Goal: Task Accomplishment & Management: Use online tool/utility

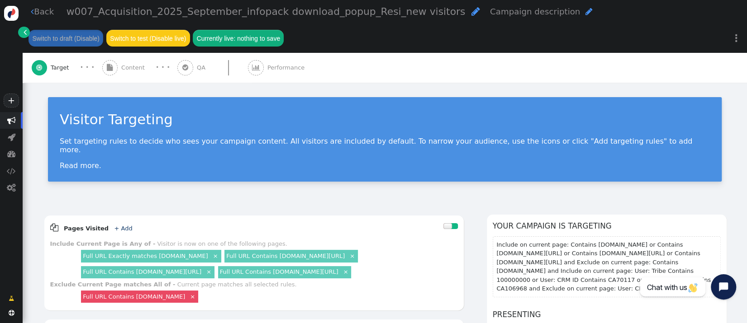
click at [132, 72] on span "Content" at bounding box center [134, 67] width 27 height 9
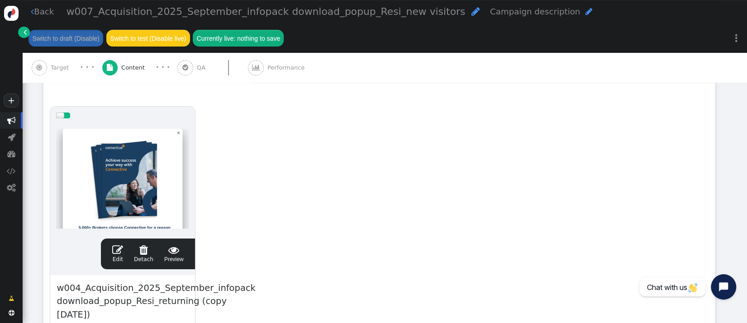
scroll to position [168, 0]
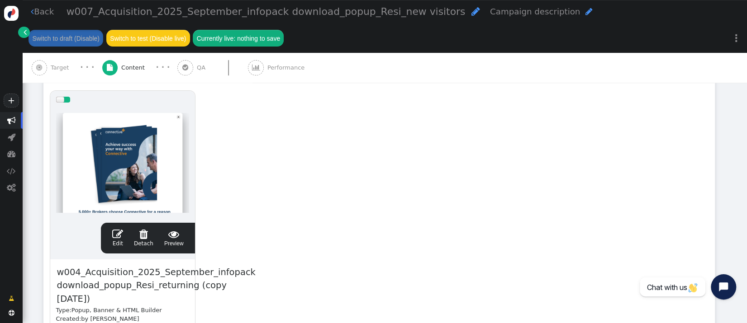
click at [119, 234] on span "" at bounding box center [117, 234] width 11 height 11
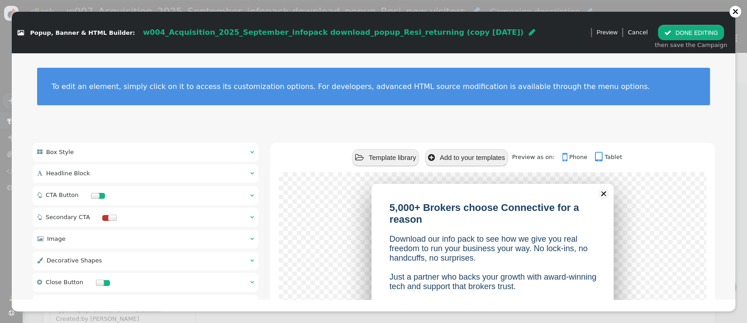
scroll to position [144, 0]
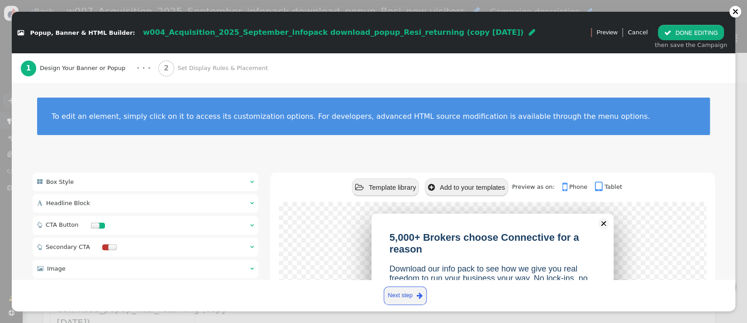
click at [106, 197] on div " Headline Block  " at bounding box center [146, 204] width 226 height 19
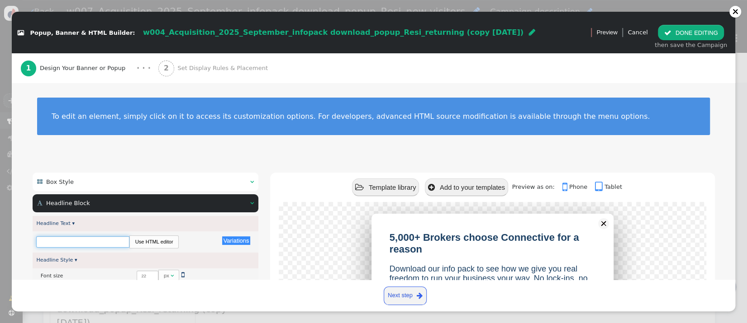
click at [99, 240] on input "text" at bounding box center [82, 242] width 93 height 11
click at [99, 240] on input "5,000+ Brokers choose Connective for a reason" at bounding box center [82, 242] width 93 height 11
paste input "Welcome to Connective"
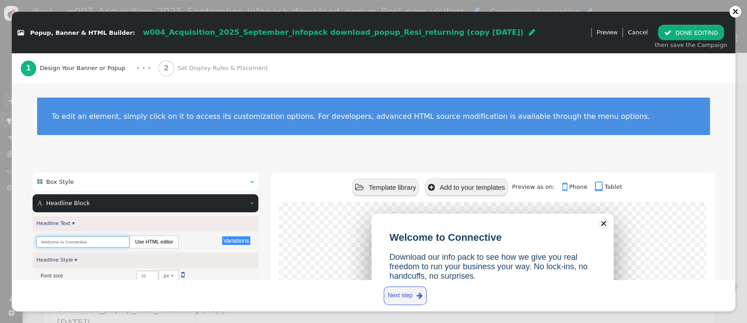
scroll to position [168, 0]
type input "Welcome to Connective"
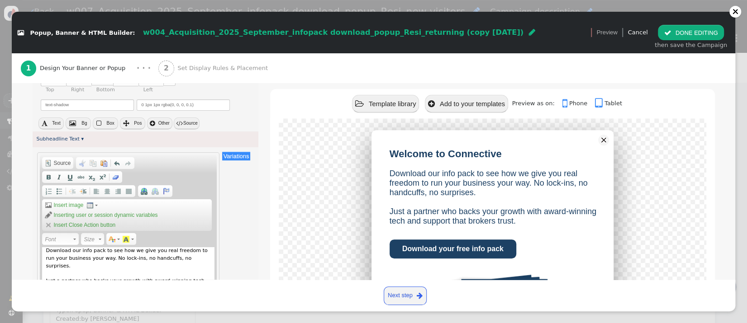
scroll to position [274, 0]
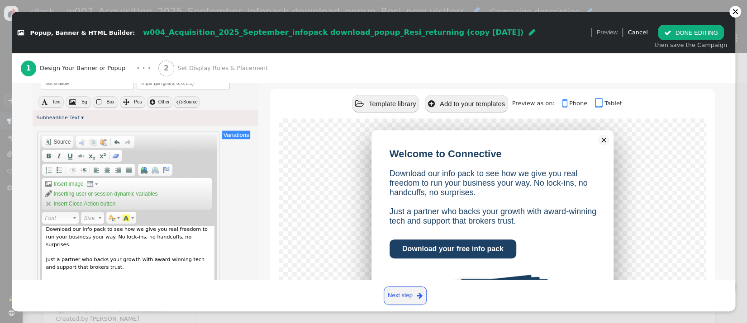
click at [187, 242] on div "Download our info pack to see how we give you real freedom to run your business…" at bounding box center [128, 271] width 172 height 90
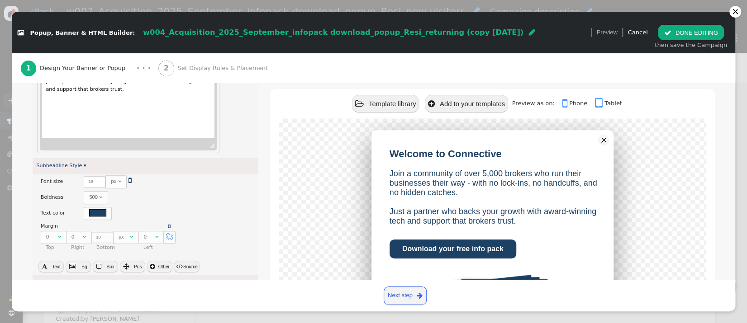
scroll to position [462, 0]
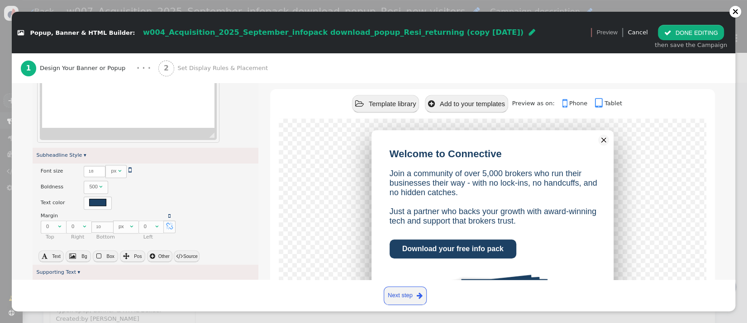
click at [170, 85] on div "Join a community of over 5,000 brokers who run their businesses their way - wit…" at bounding box center [128, 83] width 172 height 90
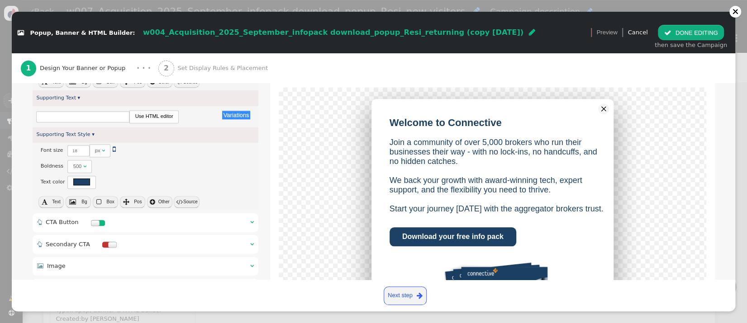
scroll to position [677, 0]
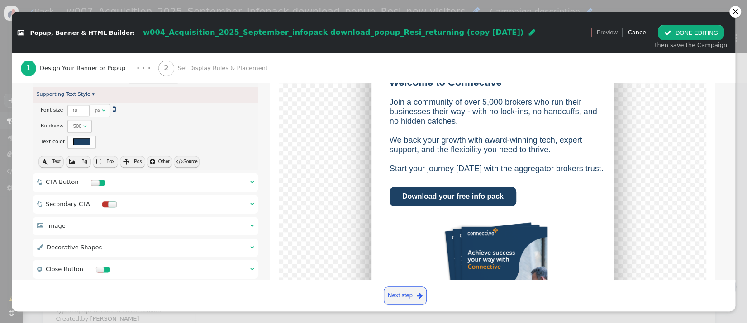
click at [151, 189] on div " CTA Button  " at bounding box center [146, 182] width 226 height 19
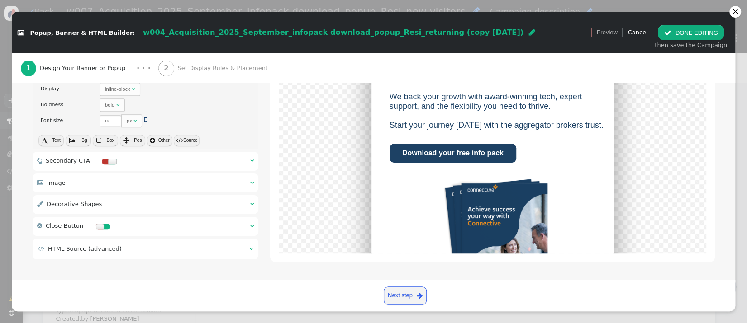
scroll to position [405, 0]
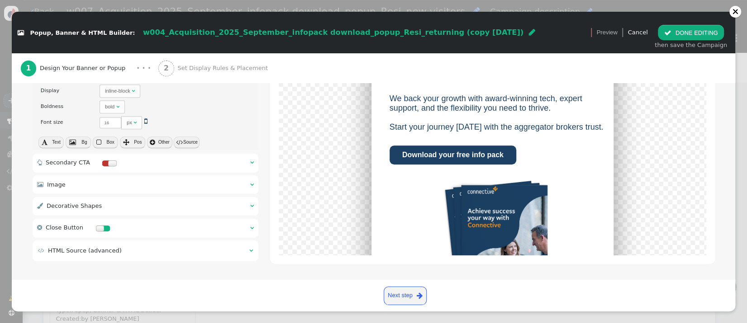
type input "Download your free info pack"
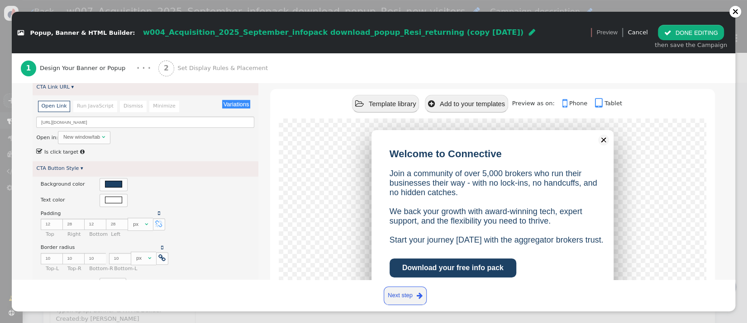
scroll to position [184, 0]
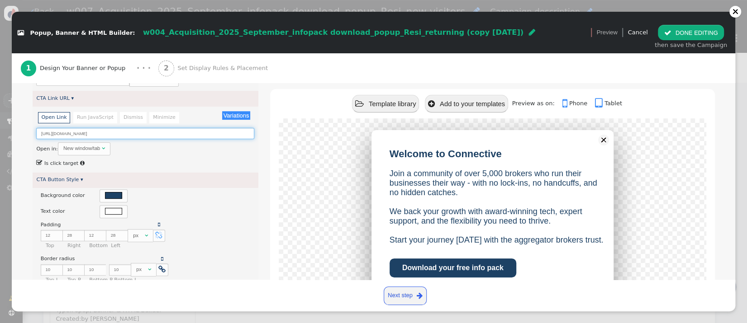
click at [178, 136] on input "[URL][DOMAIN_NAME]" at bounding box center [145, 133] width 218 height 11
paste input "[URL][DOMAIN_NAME]"
type input "[URL][DOMAIN_NAME]"
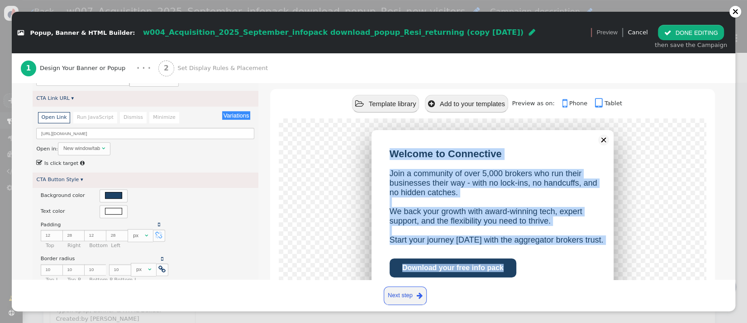
drag, startPoint x: 740, startPoint y: 185, endPoint x: 741, endPoint y: 207, distance: 21.8
click at [743, 226] on div " Popup, Banner & HTML Builder: w004_Acquisition_2025_September_infopack downlo…" at bounding box center [373, 161] width 747 height 323
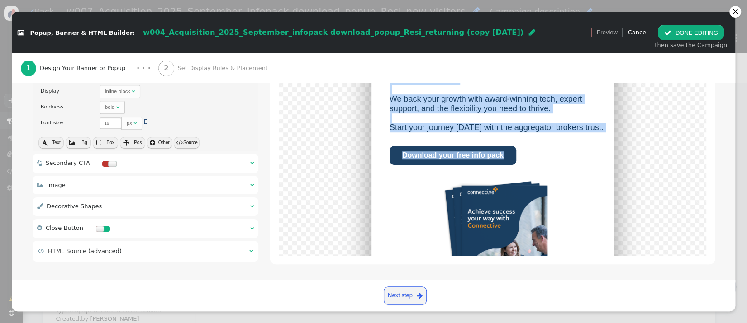
click at [199, 71] on span "Set Display Rules & Placement" at bounding box center [224, 68] width 94 height 9
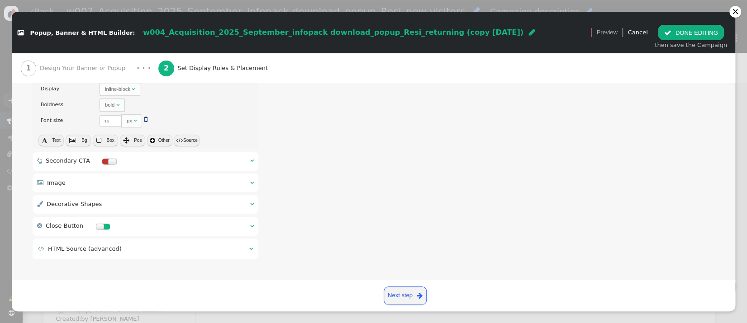
scroll to position [399, 0]
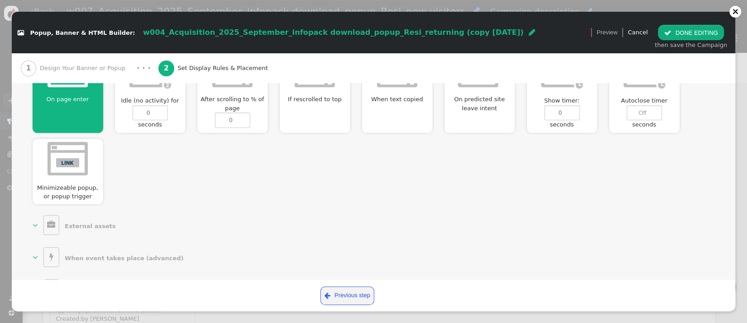
click at [394, 37] on span "w004_Acquisition_2025_September_infopack download_popup_Resi_returning (copy [D…" at bounding box center [333, 32] width 380 height 9
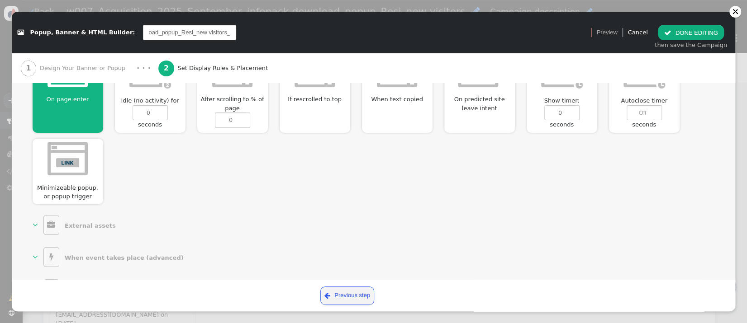
type input "w007_Acquisition_2025_September_infopack download_popup_Resi_new visitors_A"
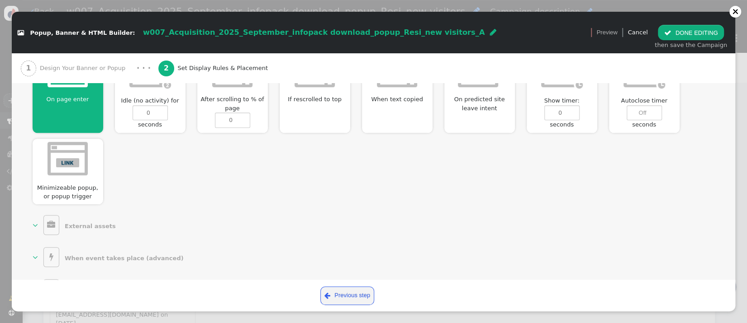
click at [292, 192] on div "On page enter  Idle (no activity) for 0 seconds After scrolling to % of page 0…" at bounding box center [374, 124] width 682 height 160
click at [682, 33] on button " DONE EDITING" at bounding box center [691, 32] width 66 height 15
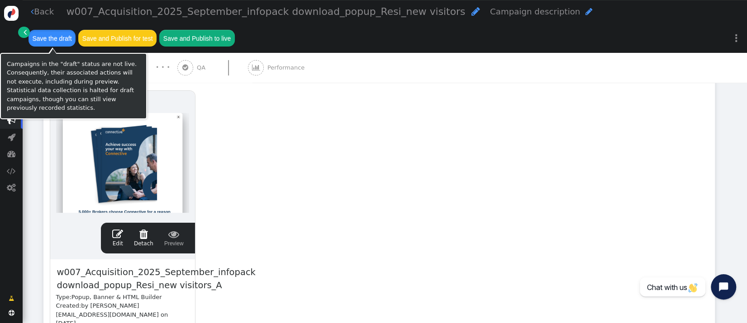
click at [55, 41] on button "Save the draft" at bounding box center [51, 38] width 47 height 16
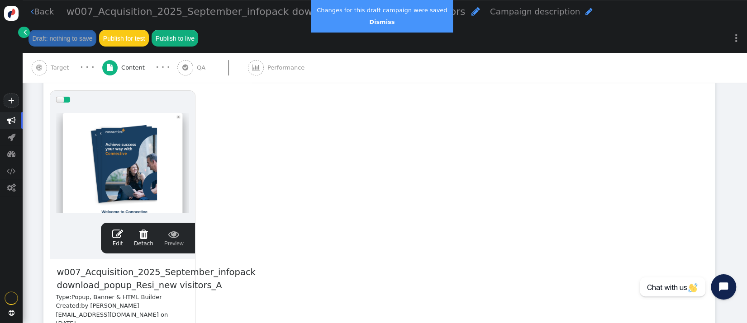
scroll to position [144, 0]
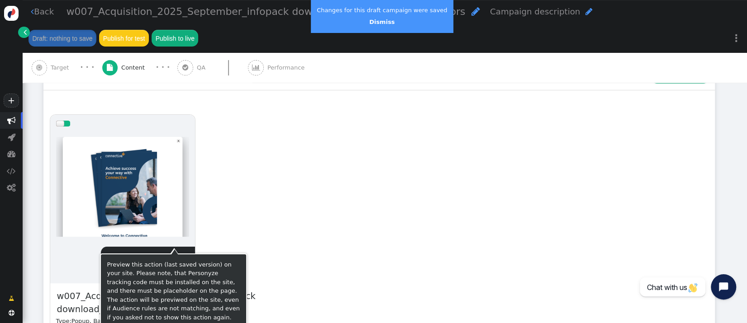
drag, startPoint x: 176, startPoint y: 236, endPoint x: 187, endPoint y: 236, distance: 11.3
click at [176, 253] on span "" at bounding box center [173, 258] width 19 height 11
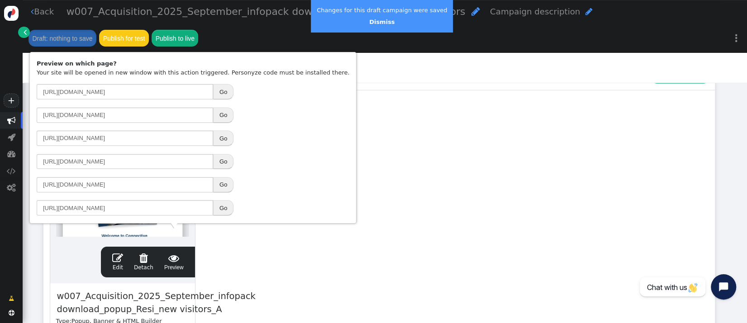
click at [227, 140] on button "Go" at bounding box center [223, 138] width 20 height 15
drag, startPoint x: 471, startPoint y: 114, endPoint x: 442, endPoint y: 104, distance: 31.0
click at [471, 114] on div "drag this  Edit  Detach  Preview w007_Acquisition_2025_September_infopack do…" at bounding box center [379, 262] width 670 height 306
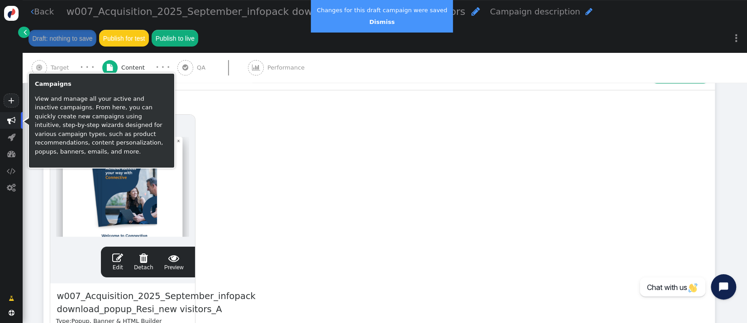
click at [10, 119] on span "" at bounding box center [11, 120] width 9 height 9
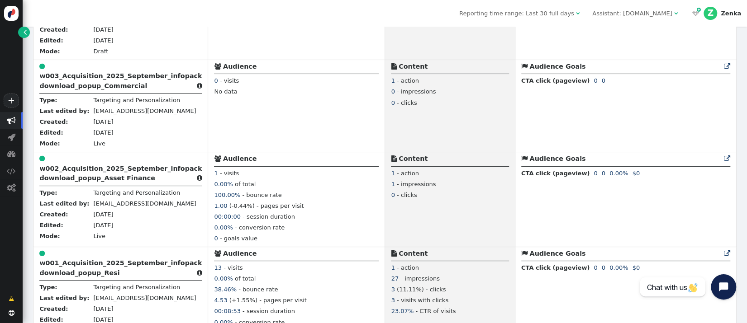
scroll to position [608, 0]
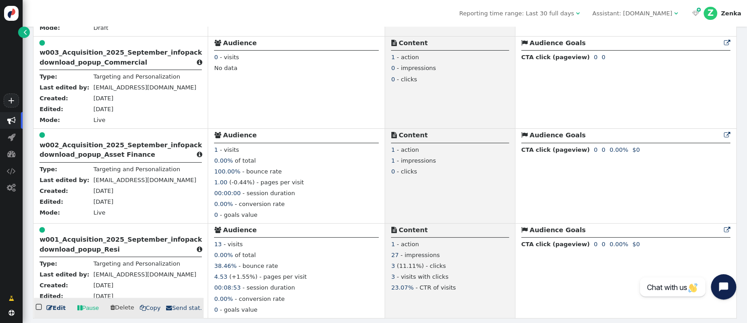
click at [63, 245] on div " w001_Acquisition_2025_September_infopack download_popup_Resi " at bounding box center [120, 242] width 162 height 32
click at [63, 244] on b "w001_Acquisition_2025_September_infopack download_popup_Resi" at bounding box center [120, 244] width 162 height 17
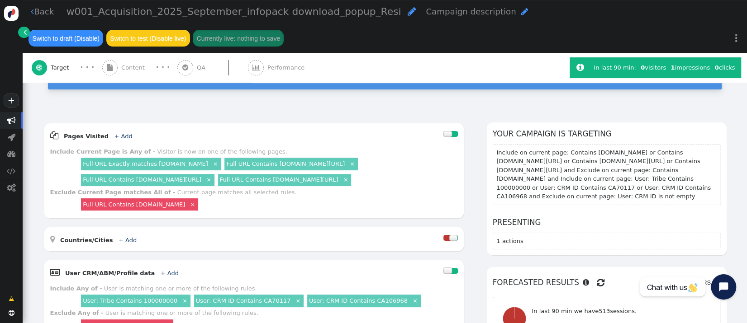
scroll to position [89, 0]
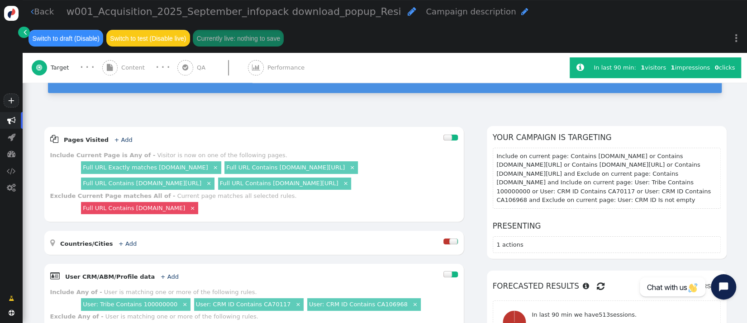
click at [131, 79] on div " Content" at bounding box center [125, 68] width 46 height 30
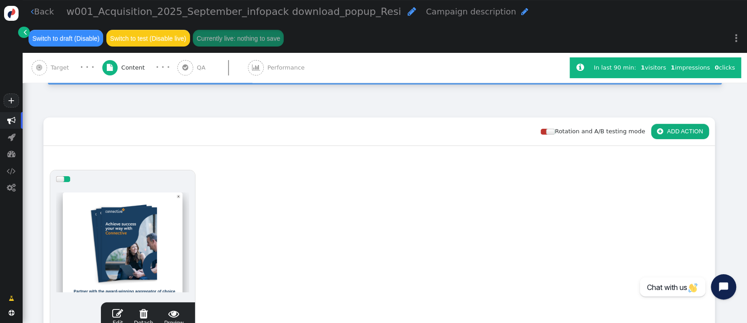
click at [47, 70] on span "" at bounding box center [40, 68] width 16 height 16
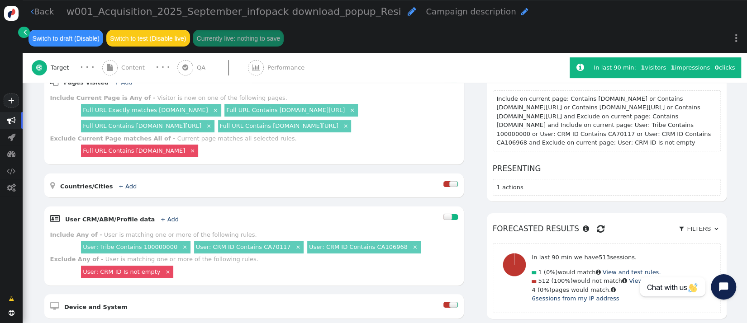
scroll to position [111, 0]
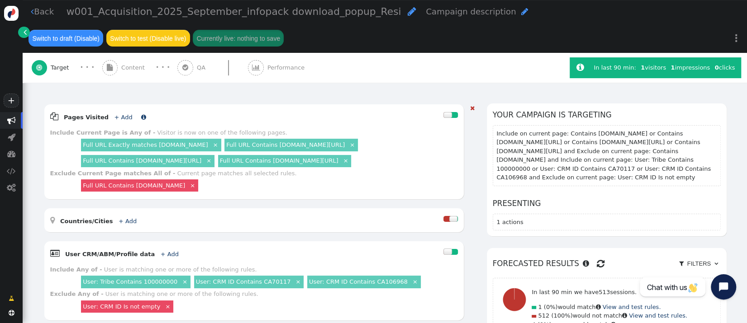
click at [114, 114] on link "+ Add" at bounding box center [123, 117] width 18 height 7
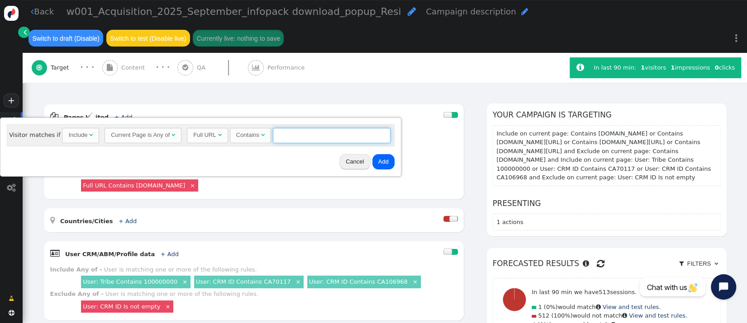
click at [285, 137] on input "text" at bounding box center [332, 135] width 118 height 15
type input "111"
click at [382, 158] on button "Add" at bounding box center [383, 161] width 22 height 15
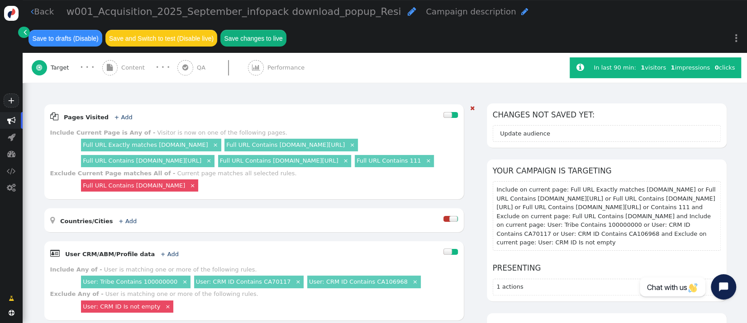
click at [424, 164] on link "×" at bounding box center [428, 161] width 8 height 8
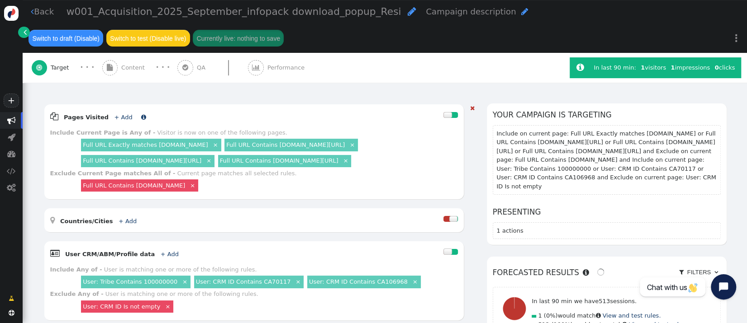
click at [114, 114] on link "+ Add" at bounding box center [123, 117] width 18 height 7
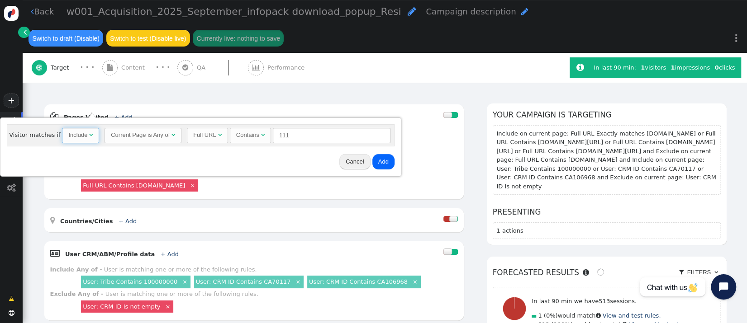
click at [77, 141] on span "Include " at bounding box center [80, 135] width 37 height 15
click at [388, 158] on button "Add" at bounding box center [385, 161] width 22 height 15
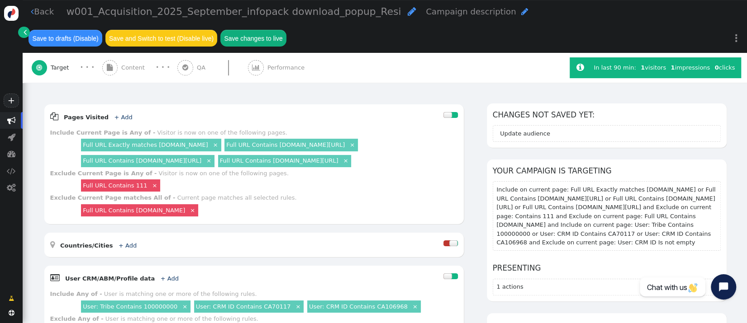
click at [178, 207] on link "Full URL Contains [DOMAIN_NAME]" at bounding box center [134, 210] width 102 height 7
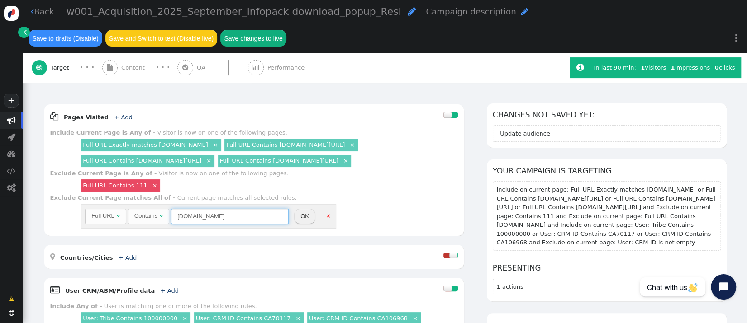
click at [218, 209] on input "[DOMAIN_NAME]" at bounding box center [230, 216] width 118 height 15
click at [325, 212] on link "×" at bounding box center [328, 216] width 8 height 8
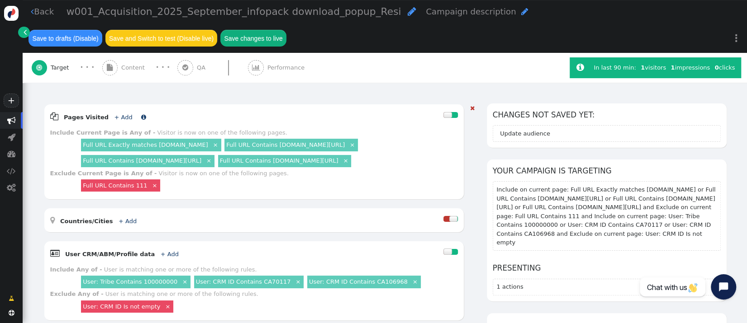
click at [114, 114] on link "+ Add" at bounding box center [123, 117] width 18 height 7
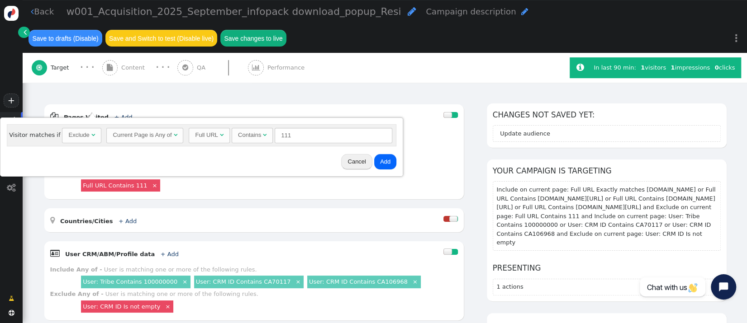
click at [355, 161] on button "Cancel" at bounding box center [356, 161] width 31 height 15
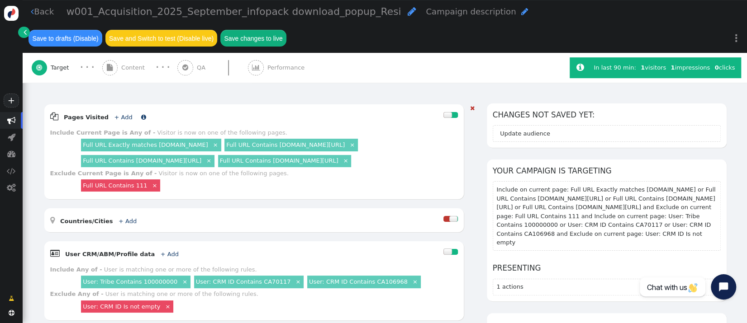
click at [114, 114] on link "+ Add" at bounding box center [123, 117] width 18 height 7
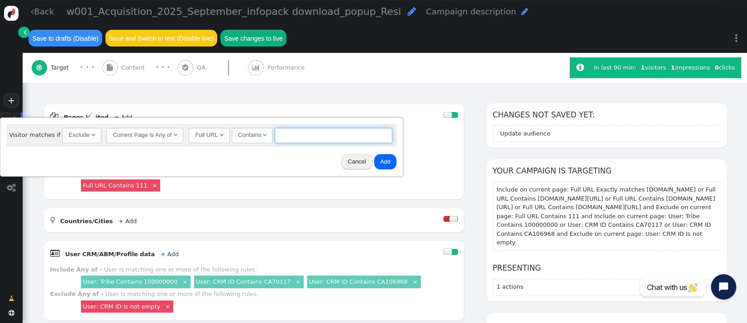
click at [334, 139] on input "text" at bounding box center [334, 135] width 118 height 15
paste input "[DOMAIN_NAME]"
type input "[DOMAIN_NAME]"
click at [374, 158] on button "Add" at bounding box center [385, 161] width 22 height 15
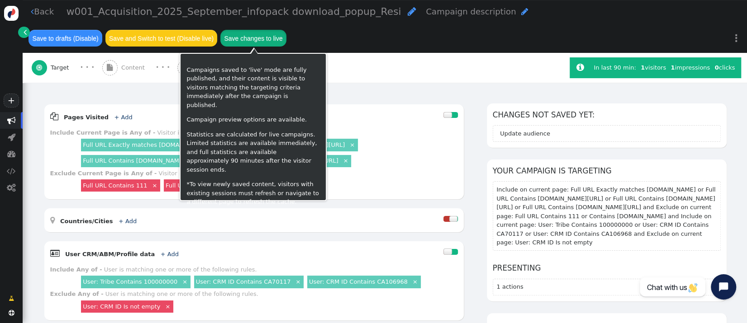
click at [272, 38] on button "Save changes to live" at bounding box center [253, 38] width 66 height 16
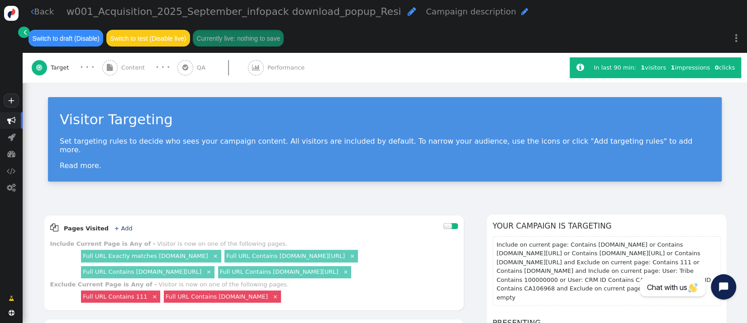
click at [128, 63] on span "Content" at bounding box center [134, 67] width 27 height 9
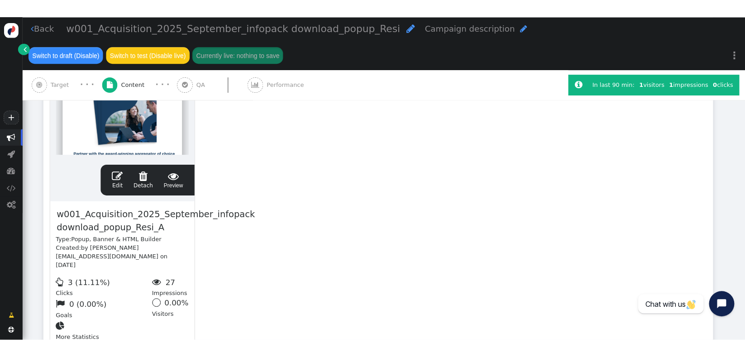
scroll to position [252, 0]
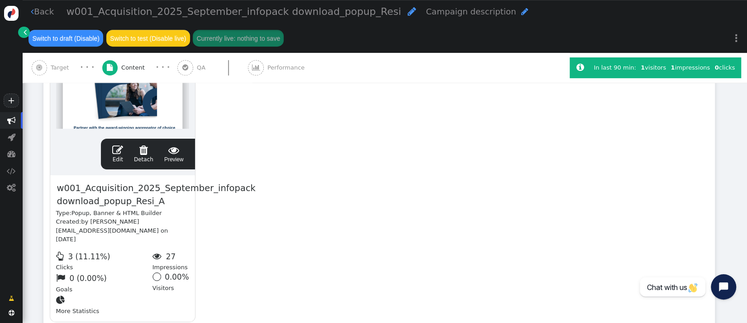
click at [186, 147] on div " Edit  Detach  Preview" at bounding box center [148, 154] width 82 height 19
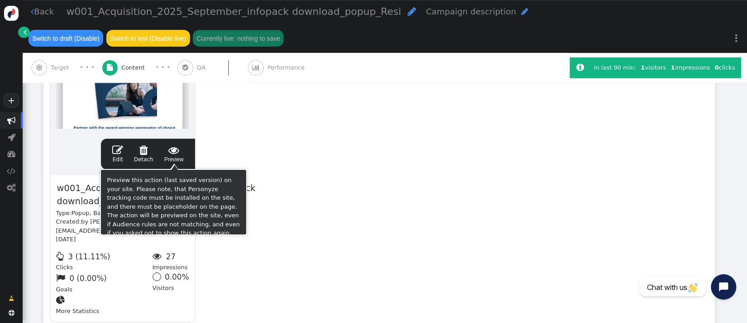
click at [171, 148] on span "" at bounding box center [173, 150] width 19 height 11
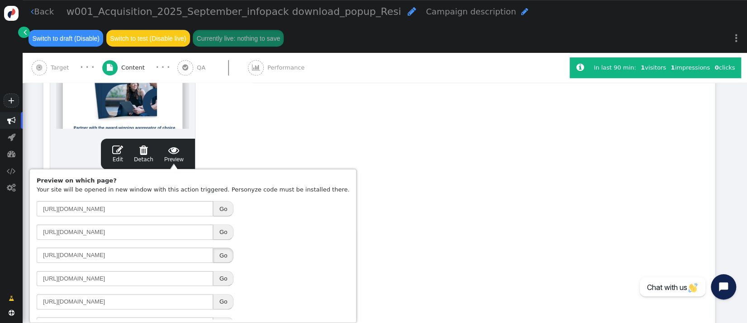
click at [225, 256] on button "Go" at bounding box center [223, 255] width 20 height 15
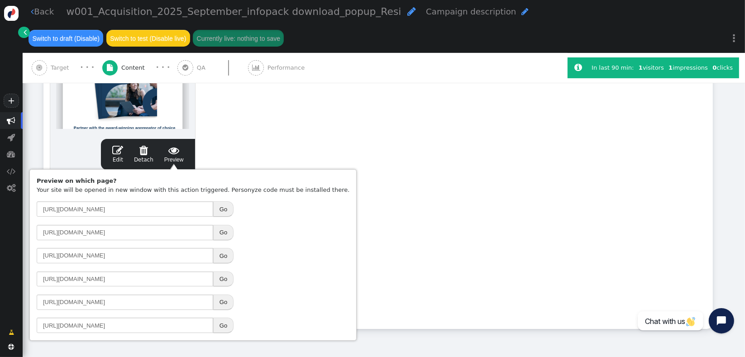
click at [343, 143] on div "drag this  Edit  Detach  Preview w001_Acquisition_2025_September_infopack do…" at bounding box center [378, 164] width 668 height 328
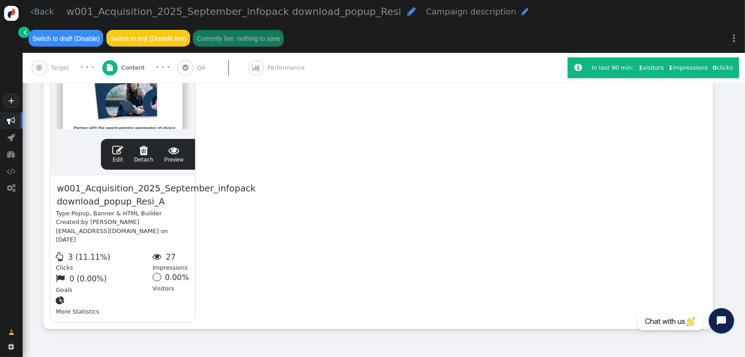
click at [58, 71] on span "Target" at bounding box center [62, 67] width 22 height 9
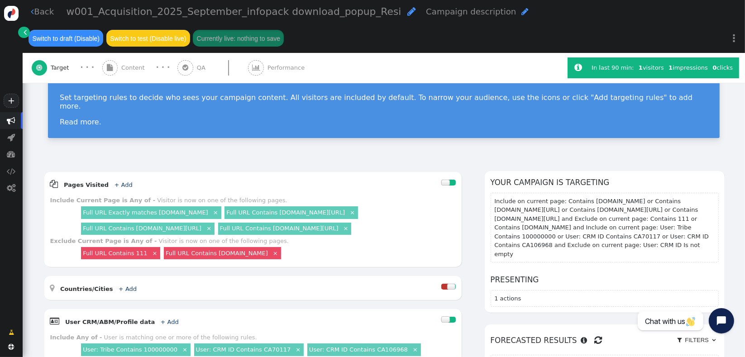
scroll to position [39, 0]
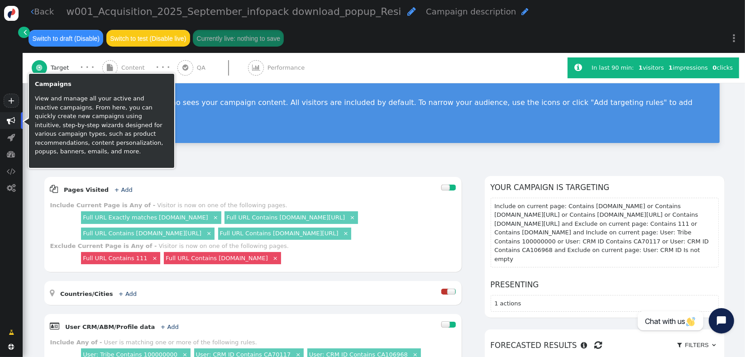
click at [15, 121] on span "" at bounding box center [11, 120] width 23 height 17
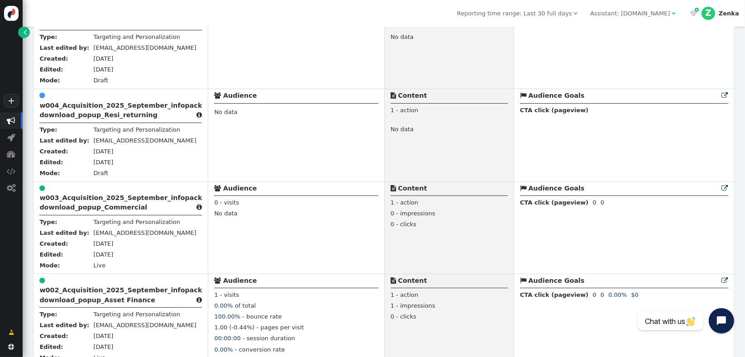
scroll to position [574, 0]
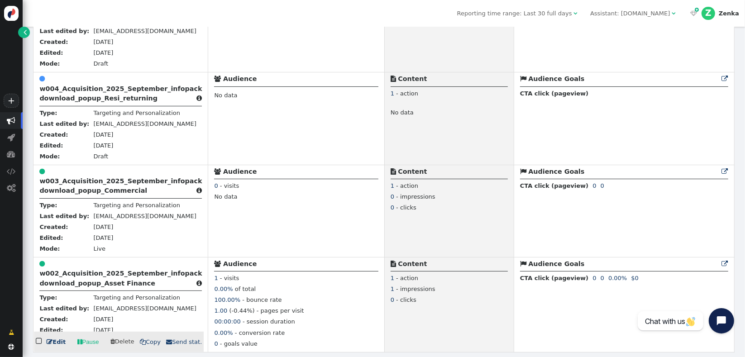
click at [84, 275] on b "w002_Acquisition_2025_September_infopack download_popup_Asset Finance" at bounding box center [120, 278] width 162 height 17
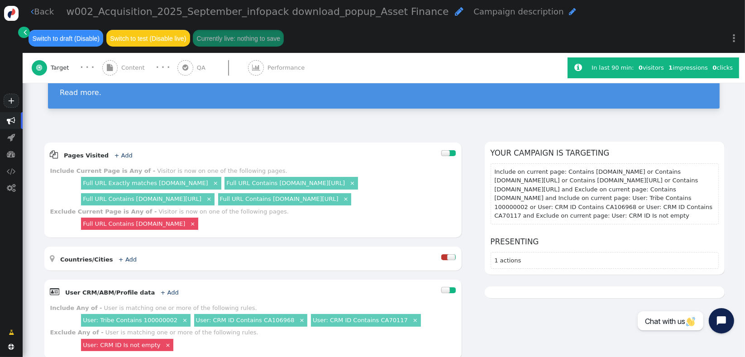
scroll to position [74, 0]
click at [114, 152] on link "+ Add" at bounding box center [123, 155] width 18 height 7
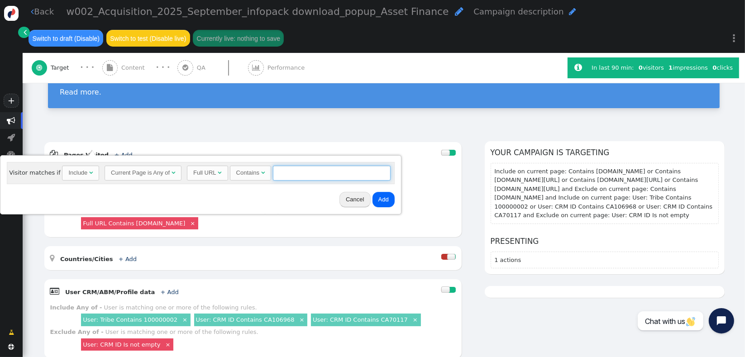
click at [282, 173] on input "text" at bounding box center [332, 173] width 118 height 15
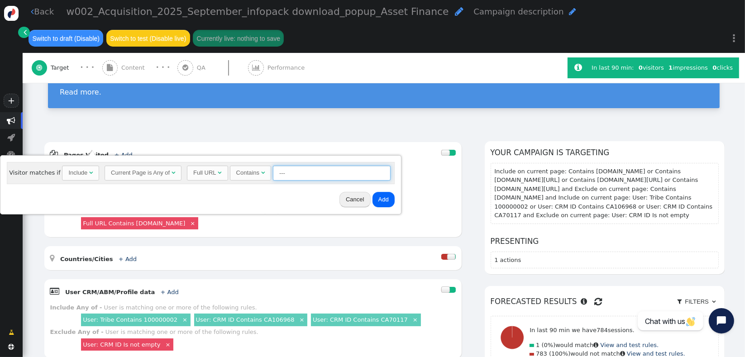
click at [76, 175] on div "Include" at bounding box center [77, 172] width 19 height 9
drag, startPoint x: 297, startPoint y: 168, endPoint x: 268, endPoint y: 168, distance: 29.0
click at [275, 168] on input "---" at bounding box center [334, 173] width 118 height 15
type input "111"
click at [374, 201] on button "Add" at bounding box center [385, 199] width 22 height 15
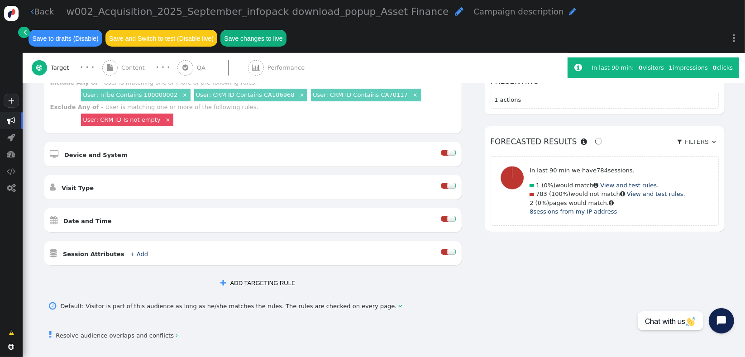
scroll to position [347, 0]
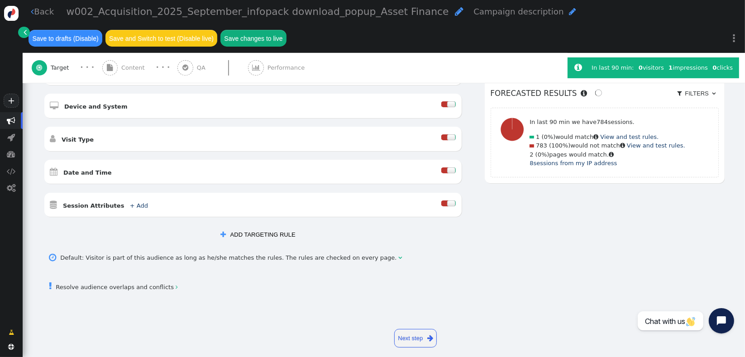
click at [149, 274] on div " Resolve audience overlaps and conflicts " at bounding box center [383, 286] width 681 height 25
click at [152, 284] on link " Resolve audience overlaps and conflicts " at bounding box center [113, 287] width 128 height 7
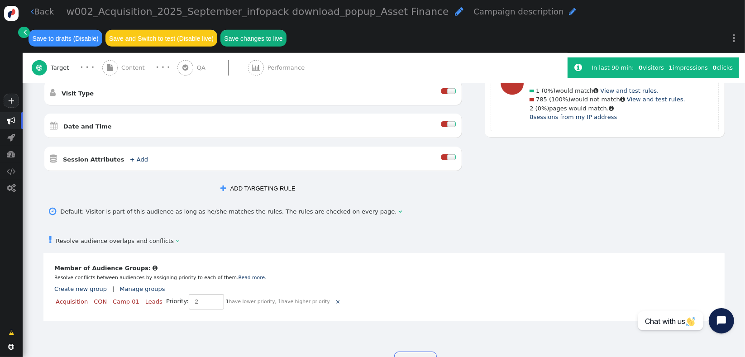
scroll to position [415, 0]
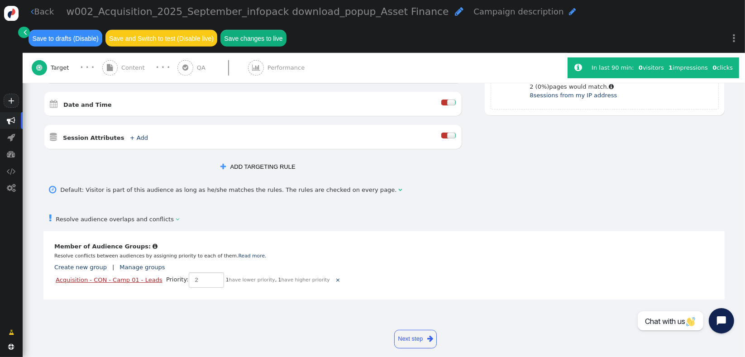
click at [84, 276] on link "Acquisition - CON - Camp 01 - Leads" at bounding box center [109, 279] width 107 height 7
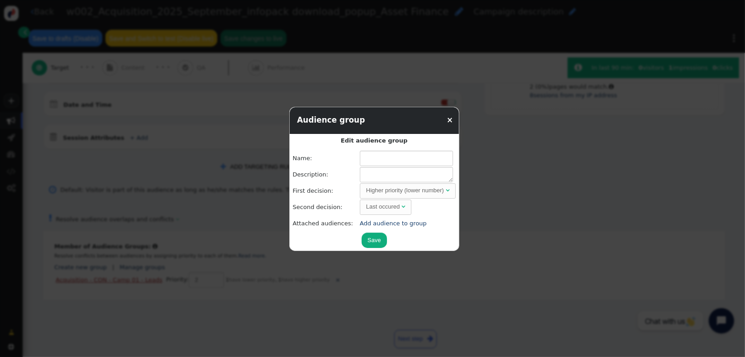
type input "Acquisition - CON - Camp 01 - Leads"
type textarea "signed up form"
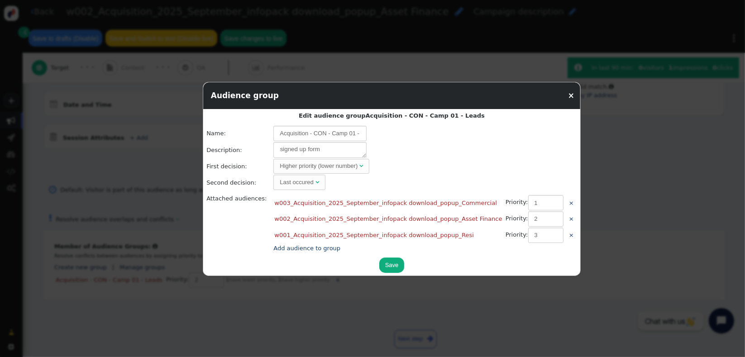
click at [568, 97] on link "×" at bounding box center [571, 95] width 6 height 9
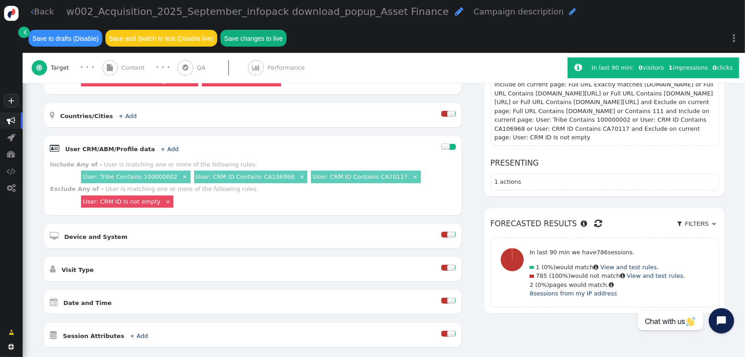
scroll to position [218, 0]
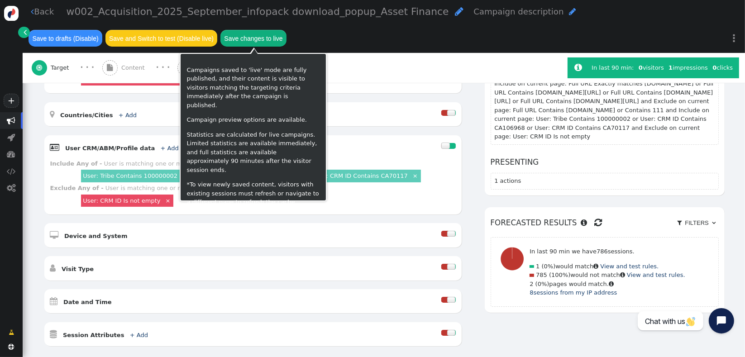
click at [273, 32] on button "Save changes to live" at bounding box center [253, 38] width 66 height 16
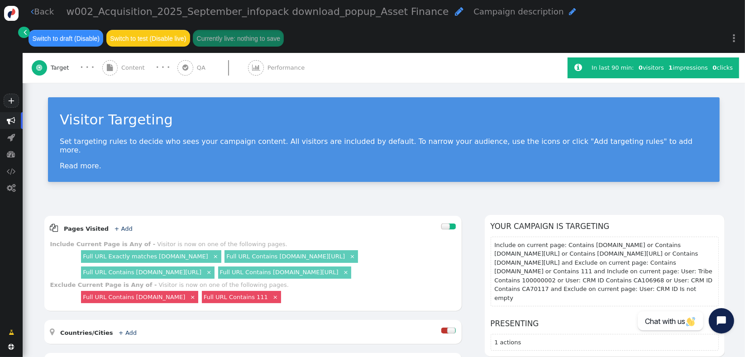
click at [116, 77] on div " Content" at bounding box center [125, 68] width 46 height 30
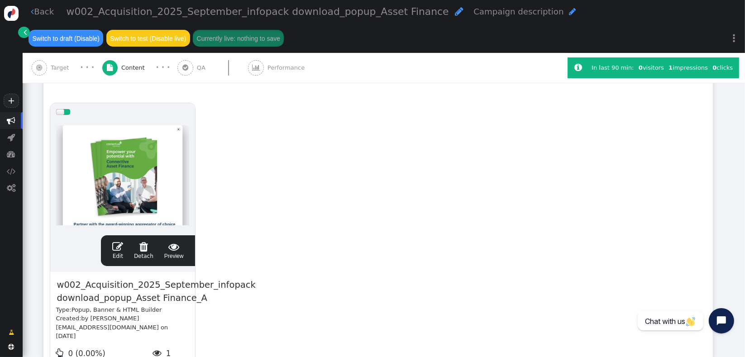
scroll to position [157, 0]
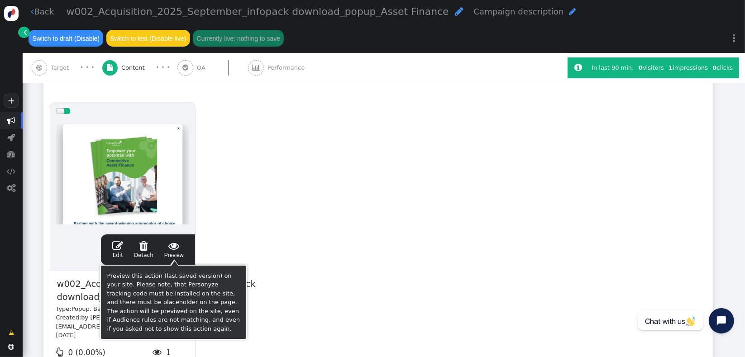
click at [181, 245] on span "" at bounding box center [173, 245] width 19 height 11
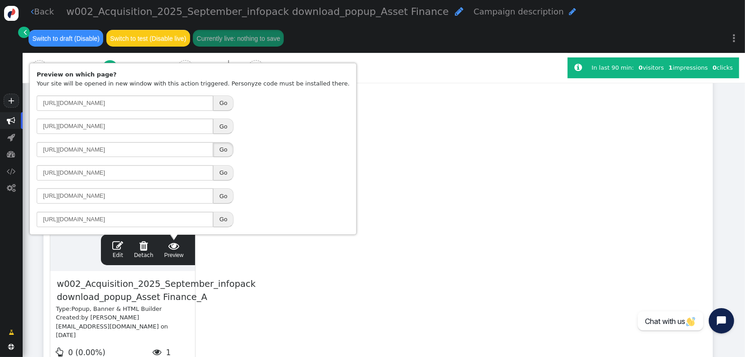
click at [220, 152] on button "Go" at bounding box center [223, 149] width 20 height 15
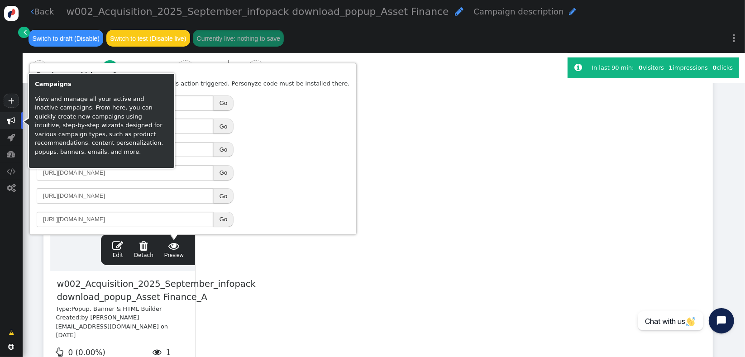
click at [16, 125] on span "" at bounding box center [11, 120] width 23 height 17
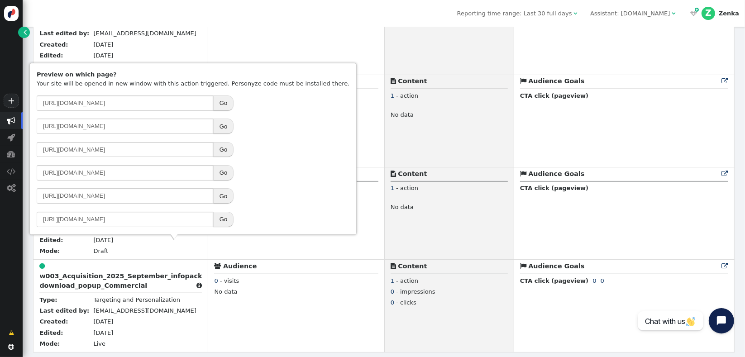
scroll to position [574, 0]
click at [71, 277] on b "w003_Acquisition_2025_September_infopack download_popup_Commercial" at bounding box center [120, 280] width 162 height 17
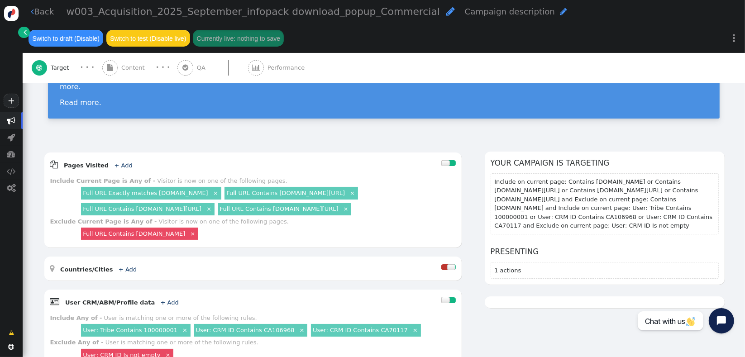
scroll to position [58, 0]
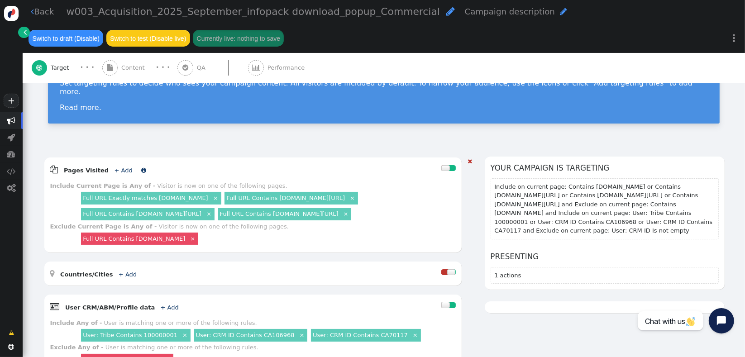
click at [115, 167] on link "+ Add" at bounding box center [123, 170] width 18 height 7
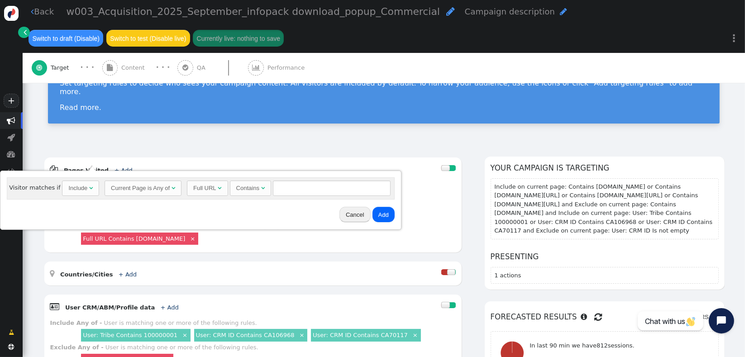
click at [76, 186] on div "Include" at bounding box center [77, 188] width 19 height 9
click at [326, 189] on input "text" at bounding box center [334, 187] width 118 height 15
type input "111"
click at [374, 216] on button "Add" at bounding box center [385, 214] width 22 height 15
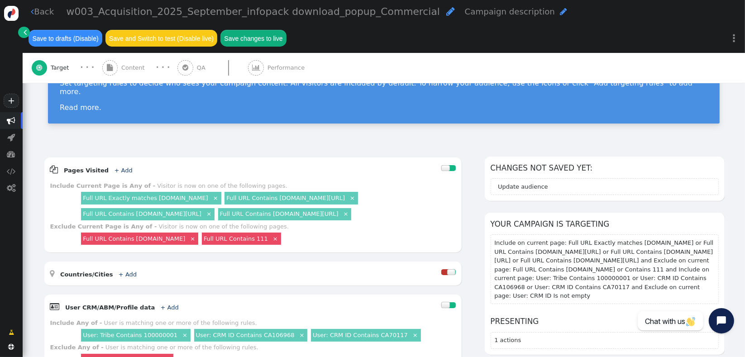
click at [123, 70] on span "Content" at bounding box center [134, 67] width 27 height 9
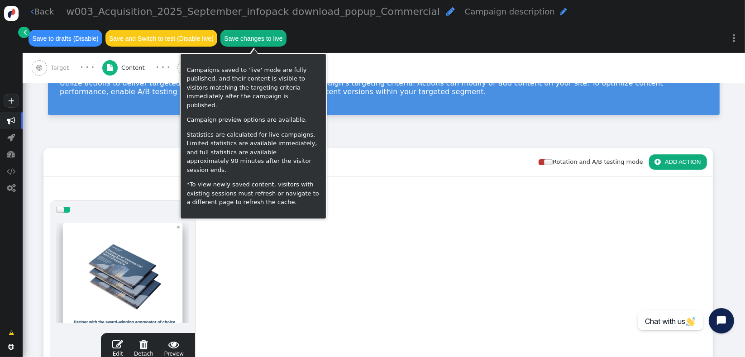
click at [275, 38] on button "Save changes to live" at bounding box center [253, 38] width 66 height 16
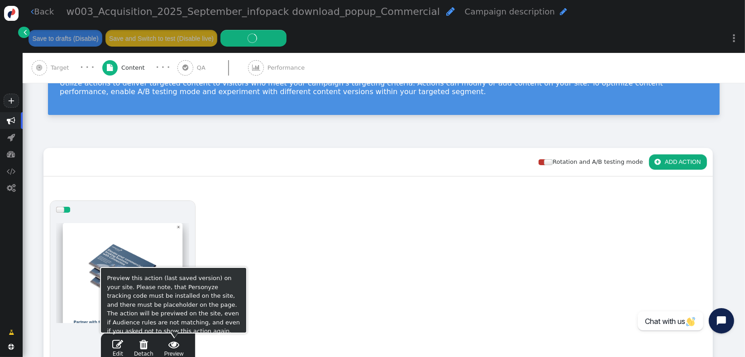
click at [174, 323] on span "" at bounding box center [173, 344] width 19 height 11
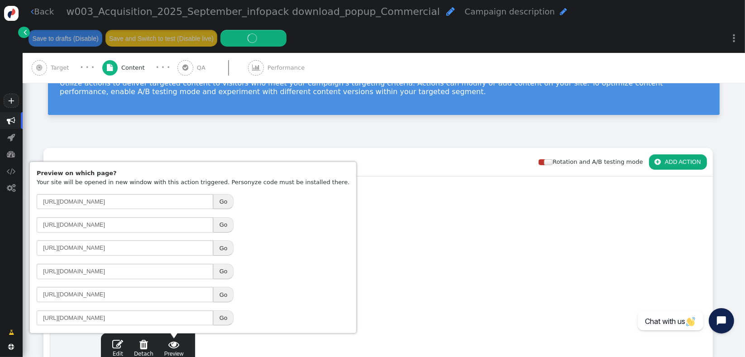
click at [223, 252] on button "Go" at bounding box center [223, 247] width 20 height 15
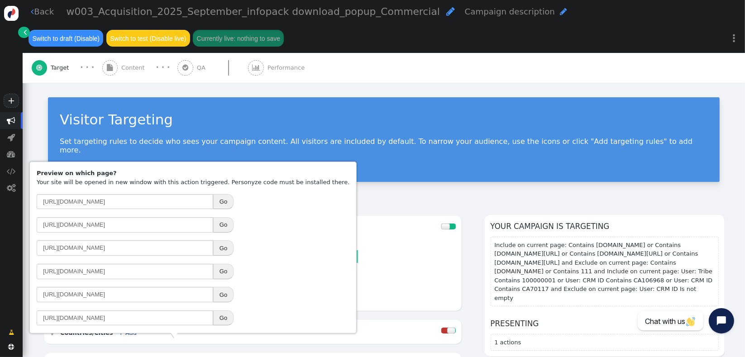
click at [185, 89] on div "Visitor Targeting Set targeting rules to decide who sees your campaign content.…" at bounding box center [384, 143] width 722 height 120
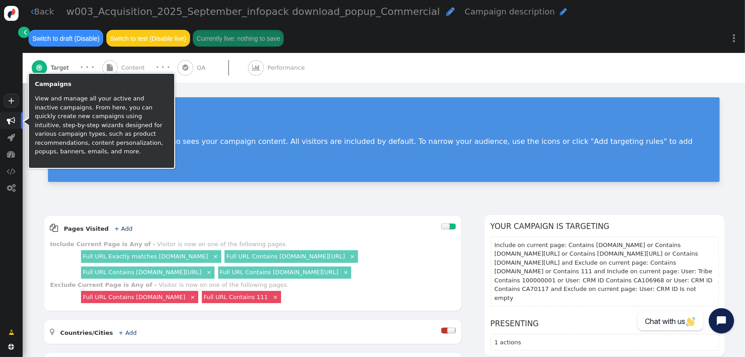
click at [12, 119] on span "" at bounding box center [11, 120] width 9 height 9
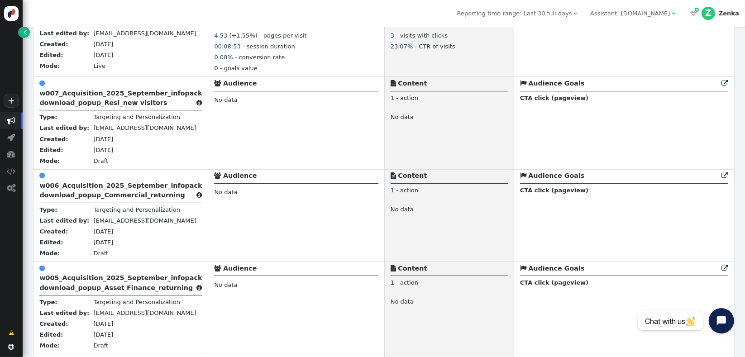
scroll to position [574, 0]
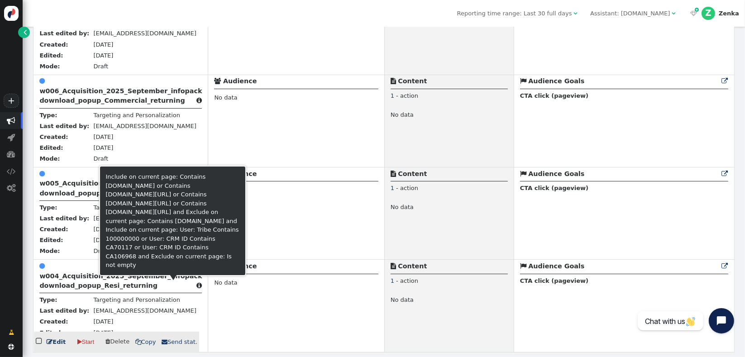
click at [112, 283] on b "w004_Acquisition_2025_September_infopack download_popup_Resi_returning" at bounding box center [120, 280] width 162 height 17
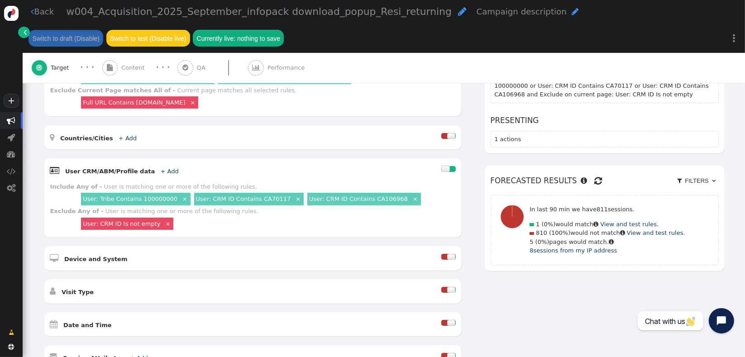
scroll to position [201, 0]
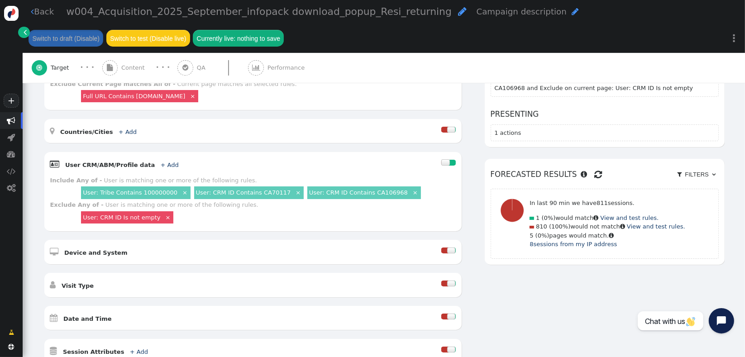
click at [181, 188] on link "×" at bounding box center [185, 192] width 8 height 8
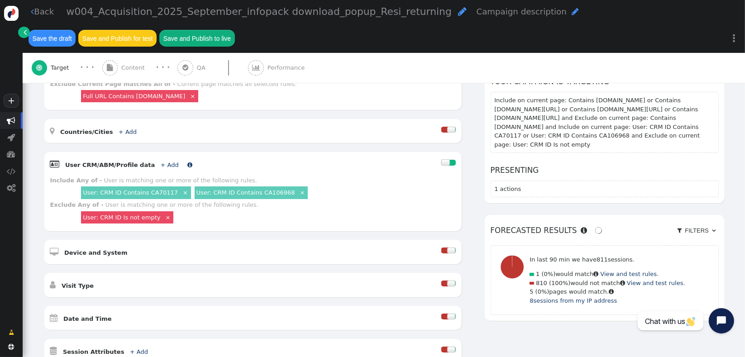
click at [161, 161] on link "+ Add" at bounding box center [170, 164] width 18 height 7
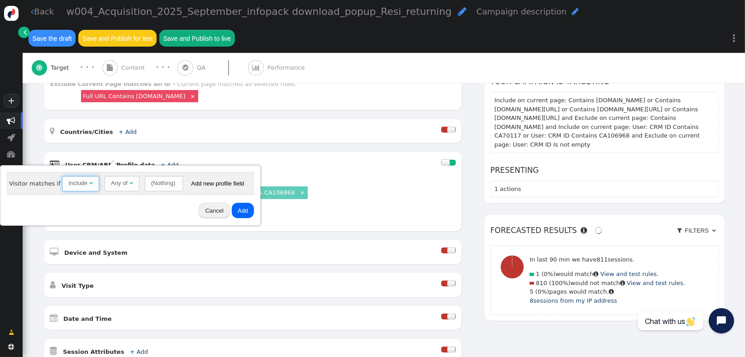
click at [82, 189] on span "Include " at bounding box center [80, 183] width 37 height 15
click at [114, 187] on div "Any of " at bounding box center [124, 183] width 22 height 9
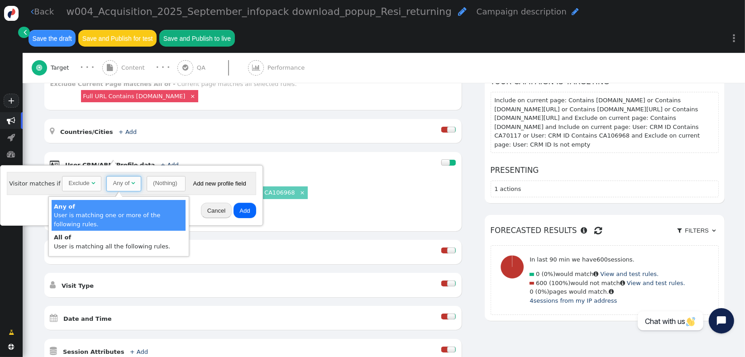
click at [153, 186] on div "(Nothing)" at bounding box center [165, 183] width 24 height 9
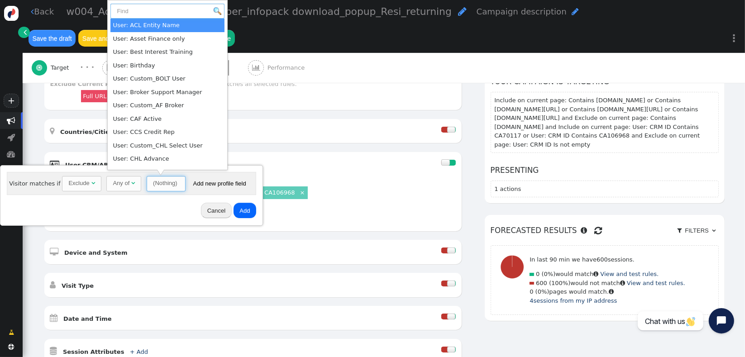
click at [158, 8] on input "text" at bounding box center [167, 11] width 114 height 15
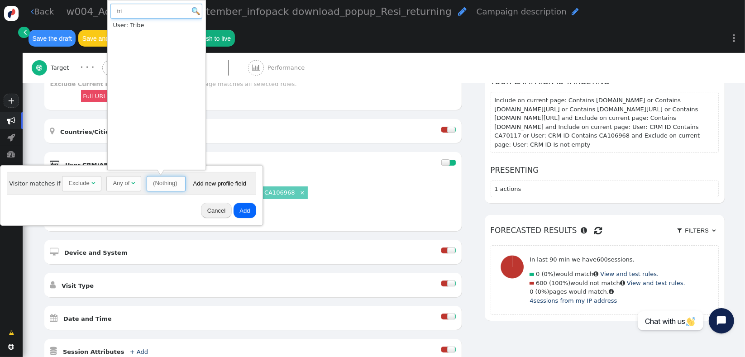
type input "tri"
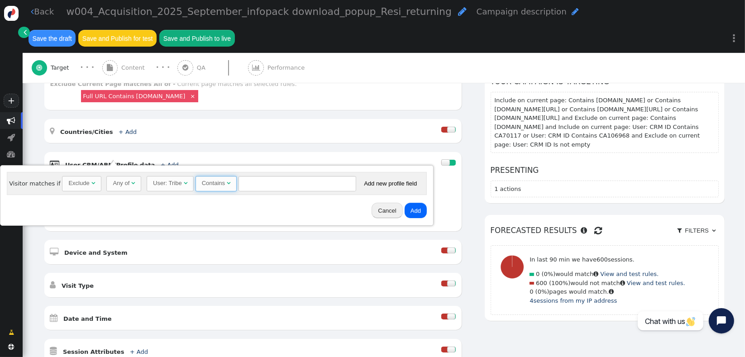
click at [226, 182] on span "Contains " at bounding box center [215, 183] width 41 height 15
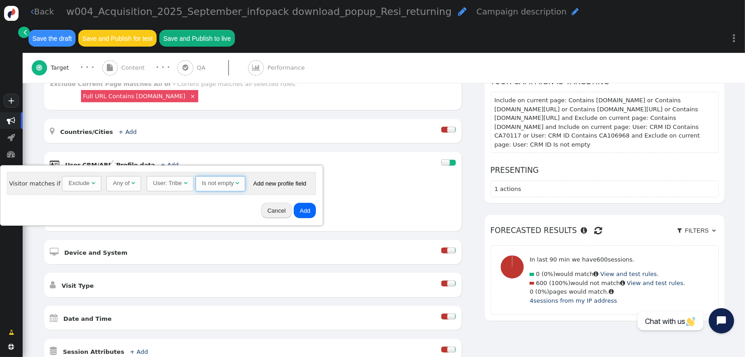
click at [81, 180] on div "Exclude" at bounding box center [78, 183] width 21 height 9
click at [169, 184] on div "User: Tribe" at bounding box center [165, 183] width 29 height 9
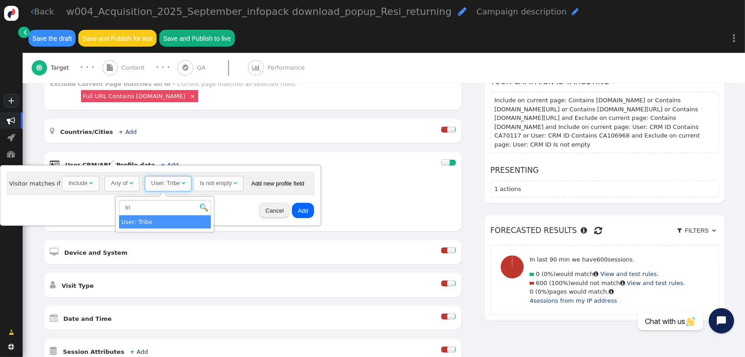
click at [169, 184] on div "User: Tribe" at bounding box center [165, 183] width 29 height 9
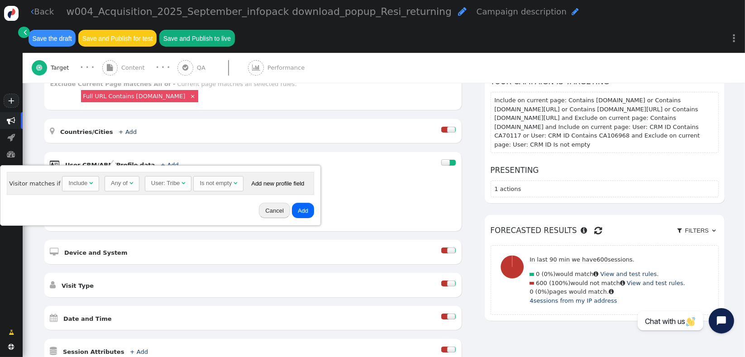
click at [299, 213] on button "Add" at bounding box center [303, 210] width 22 height 15
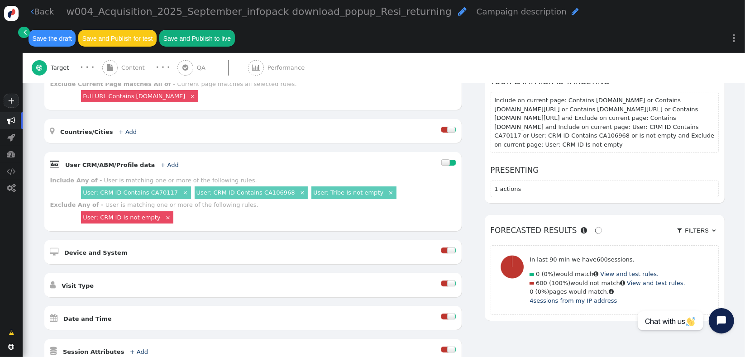
click at [295, 220] on div " User CRM/ABM/Profile data + Add  Include Any of - User is matching one or mo…" at bounding box center [252, 191] width 417 height 79
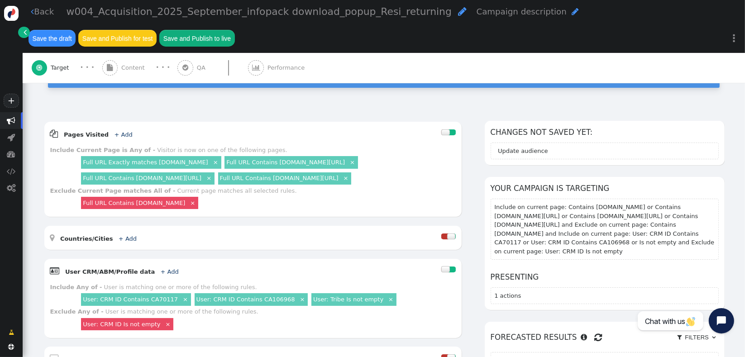
scroll to position [90, 0]
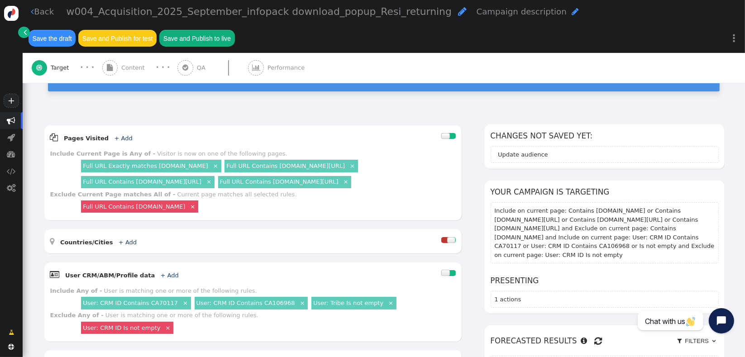
click at [316, 299] on link "User: Tribe Is not empty" at bounding box center [348, 302] width 70 height 7
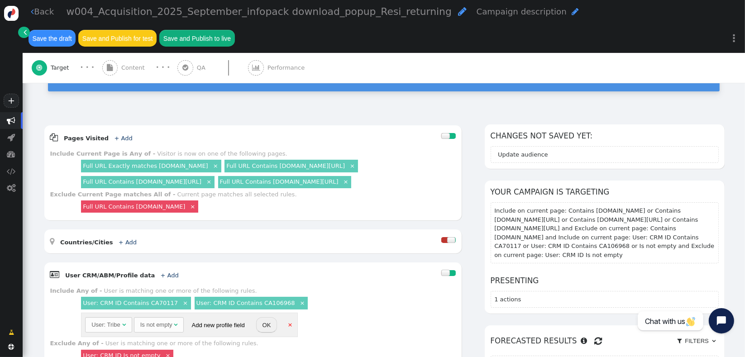
click at [158, 320] on div "Is not empty" at bounding box center [156, 324] width 32 height 9
click at [252, 318] on button "OK" at bounding box center [256, 324] width 21 height 15
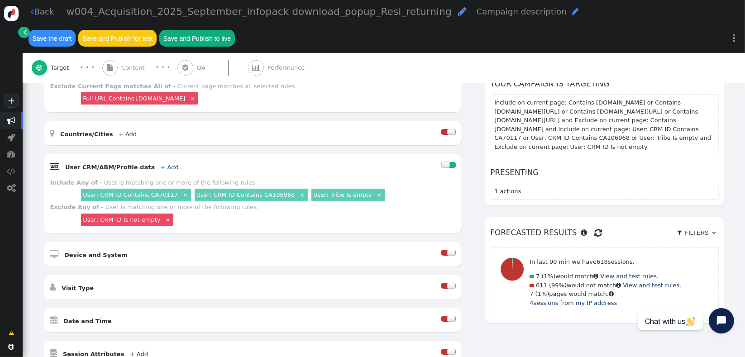
scroll to position [200, 0]
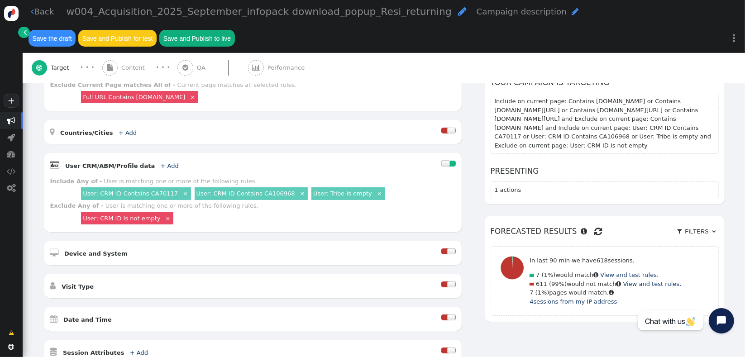
click at [441, 281] on div at bounding box center [444, 284] width 7 height 6
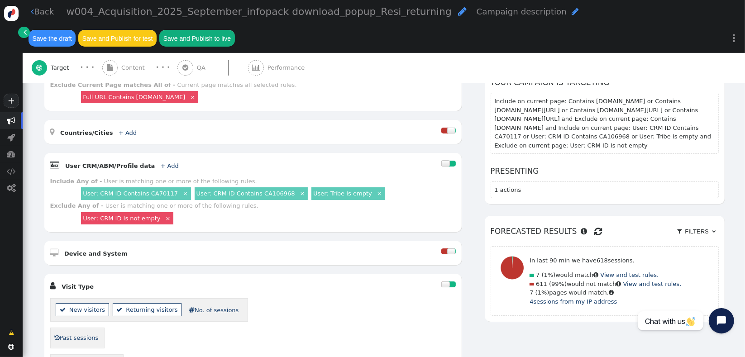
click at [95, 304] on li " New visitors" at bounding box center [82, 309] width 53 height 13
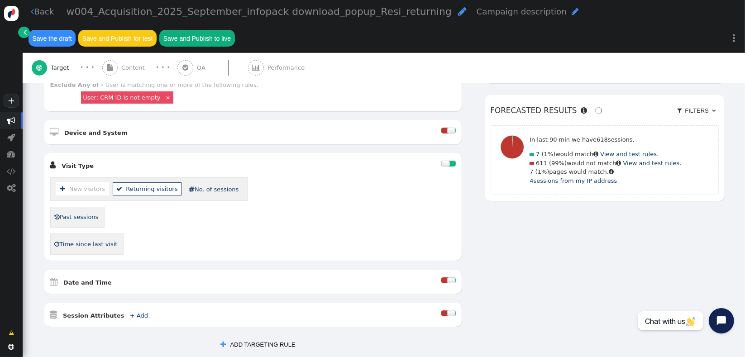
scroll to position [323, 0]
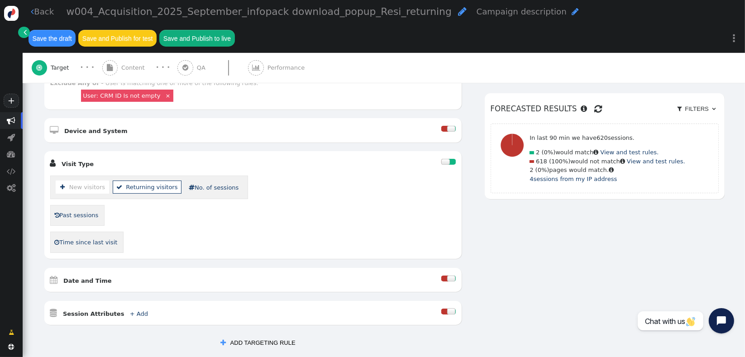
click at [441, 159] on div at bounding box center [445, 162] width 9 height 6
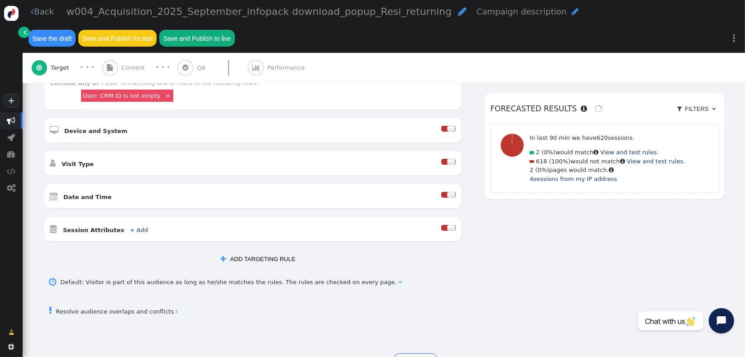
click at [104, 157] on div " Visit Type " at bounding box center [245, 163] width 391 height 12
click at [447, 159] on div at bounding box center [451, 162] width 9 height 6
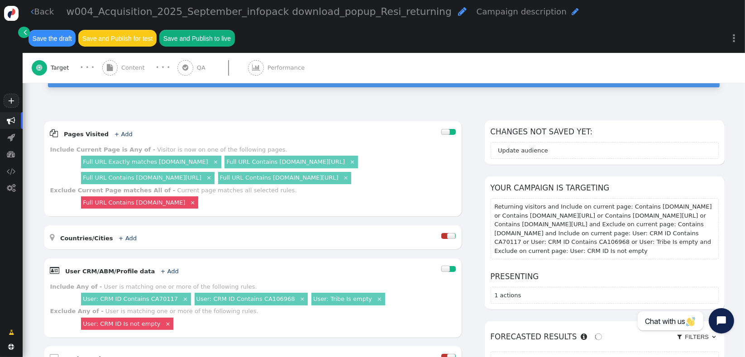
scroll to position [75, 0]
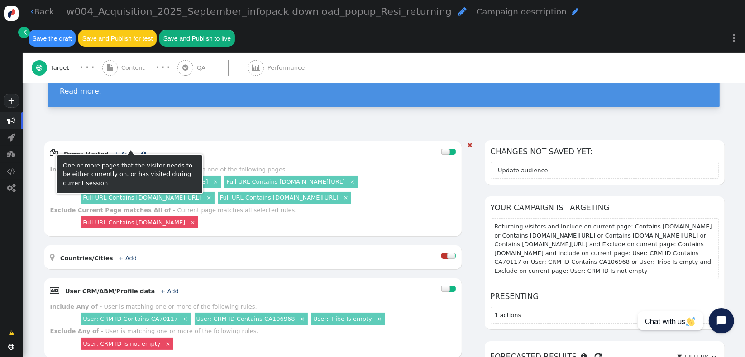
click at [115, 151] on link "+ Add" at bounding box center [123, 154] width 18 height 7
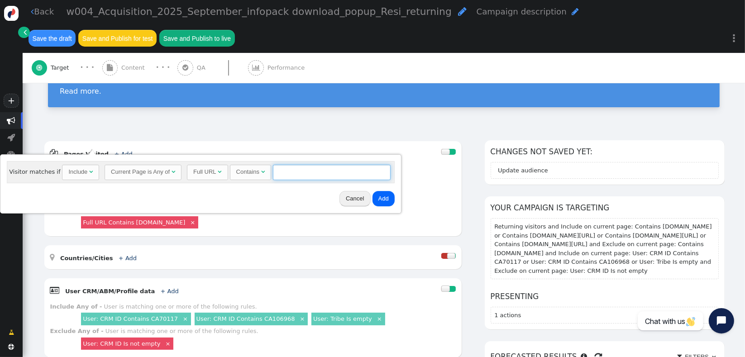
click at [299, 175] on input "text" at bounding box center [332, 172] width 118 height 15
paste input "[DOMAIN_NAME][URL]"
type input "[DOMAIN_NAME][URL]"
click at [382, 204] on button "Add" at bounding box center [383, 198] width 22 height 15
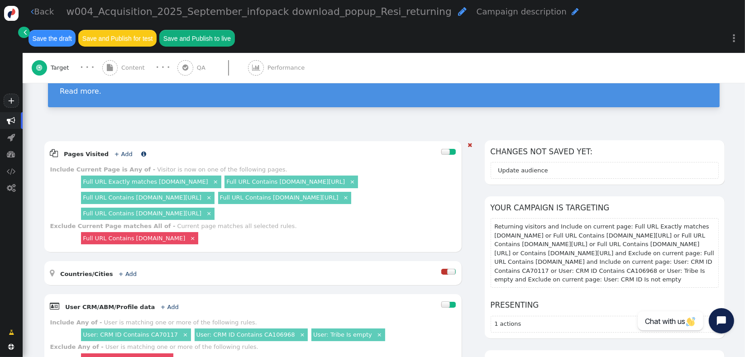
click at [114, 151] on link "+ Add" at bounding box center [123, 154] width 18 height 7
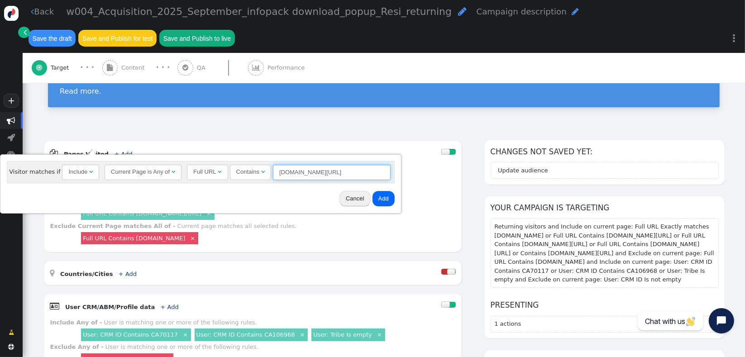
click at [345, 169] on input "[DOMAIN_NAME][URL]" at bounding box center [332, 172] width 118 height 15
paste input "mercury-nex"
type input "[DOMAIN_NAME][URL]"
click at [378, 199] on button "Add" at bounding box center [383, 198] width 22 height 15
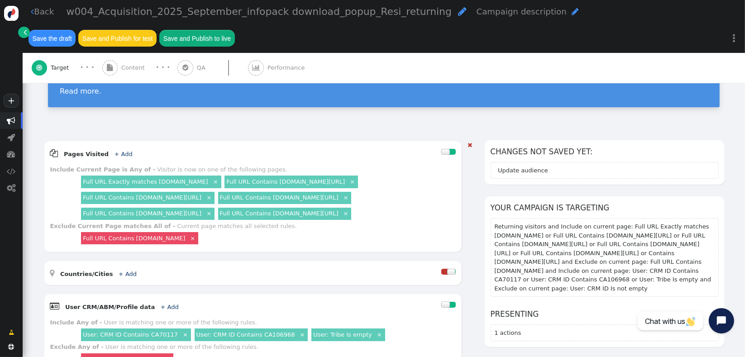
click at [350, 193] on link "×" at bounding box center [346, 197] width 8 height 8
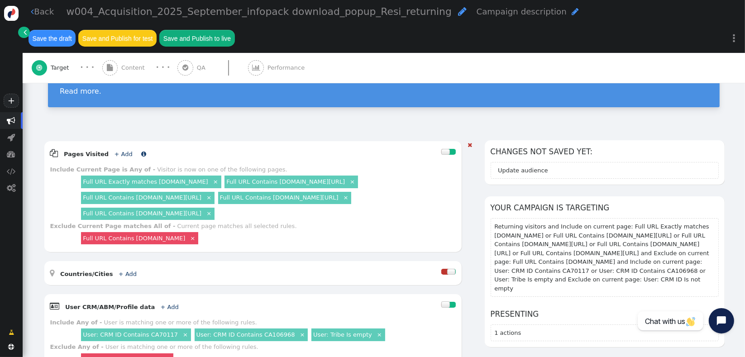
click at [114, 151] on link "+ Add" at bounding box center [123, 154] width 18 height 7
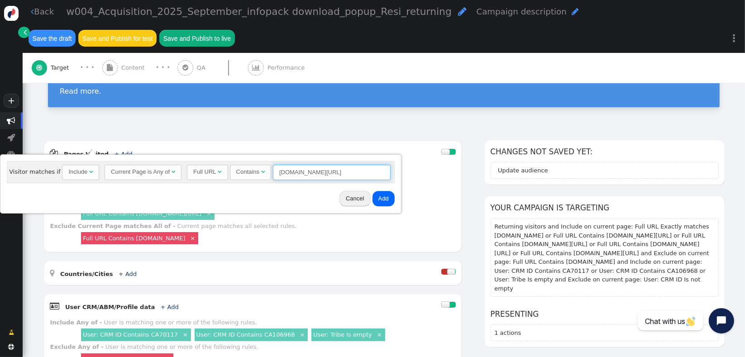
click at [290, 174] on input "[DOMAIN_NAME][URL]" at bounding box center [332, 172] width 118 height 15
paste input "our-team"
type input "[DOMAIN_NAME][URL]"
click at [384, 197] on button "Add" at bounding box center [383, 198] width 22 height 15
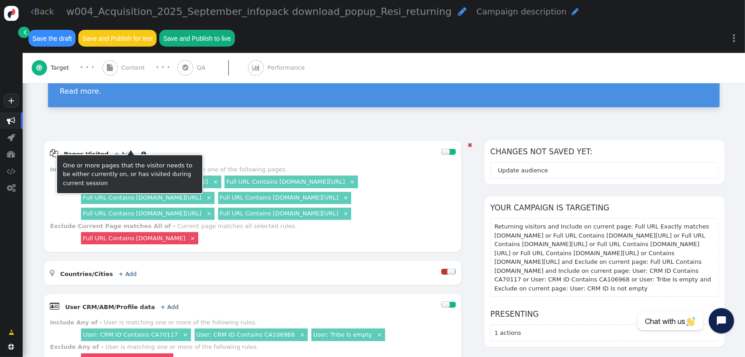
click at [117, 151] on link "+ Add" at bounding box center [123, 154] width 18 height 7
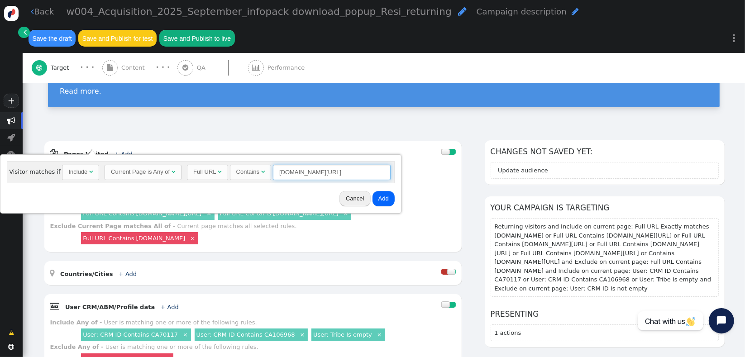
click at [324, 175] on input "[DOMAIN_NAME][URL]" at bounding box center [332, 172] width 118 height 15
paste input "lender-panel"
type input "[DOMAIN_NAME][URL]"
click at [387, 193] on button "Add" at bounding box center [383, 198] width 22 height 15
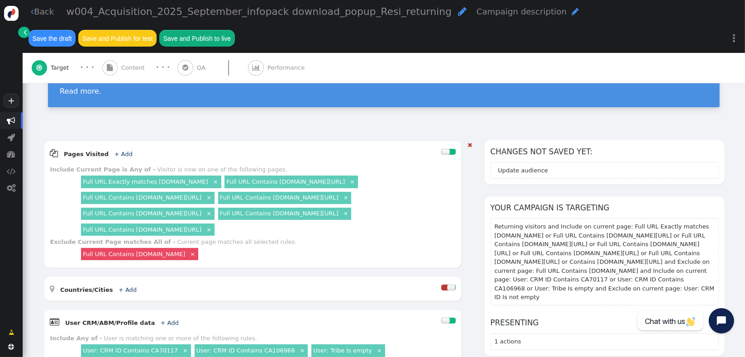
click at [242, 147] on div " Pages Visited + Add " at bounding box center [245, 153] width 391 height 12
click at [119, 151] on link "+ Add" at bounding box center [123, 154] width 18 height 7
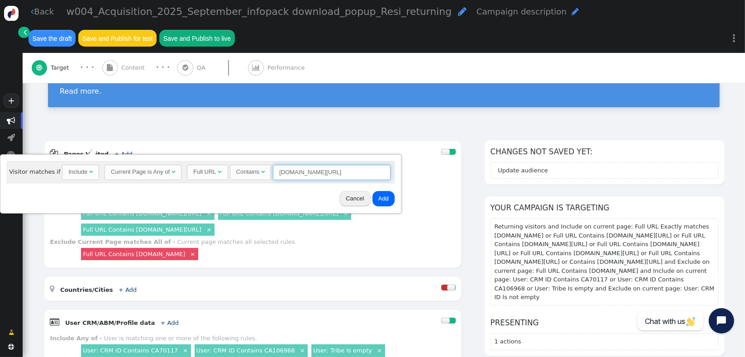
click at [300, 168] on input "[DOMAIN_NAME][URL]" at bounding box center [332, 172] width 118 height 15
paste input "contact-us"
type input "[DOMAIN_NAME][URL]"
click at [374, 197] on button "Add" at bounding box center [383, 198] width 22 height 15
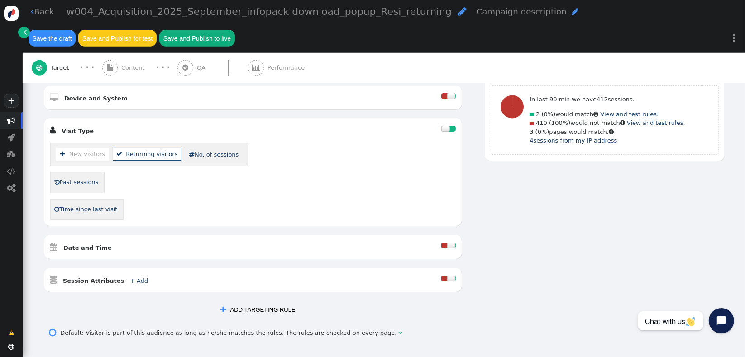
scroll to position [461, 0]
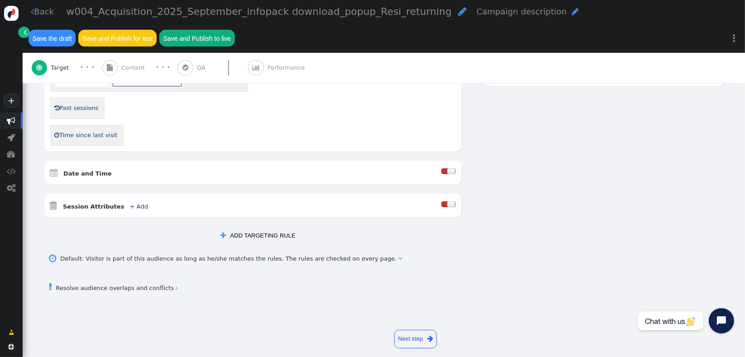
click at [123, 285] on link " Resolve audience overlaps and conflicts " at bounding box center [113, 288] width 128 height 7
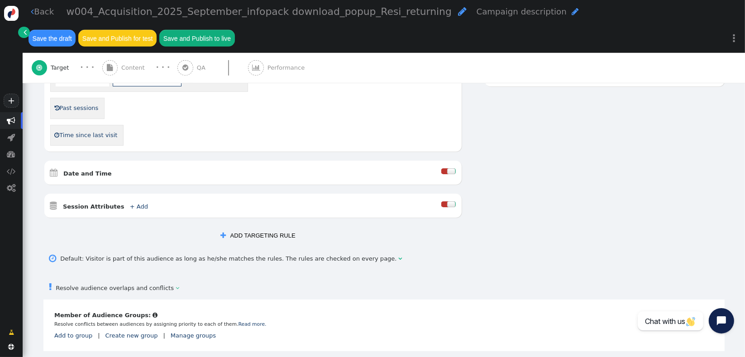
scroll to position [513, 0]
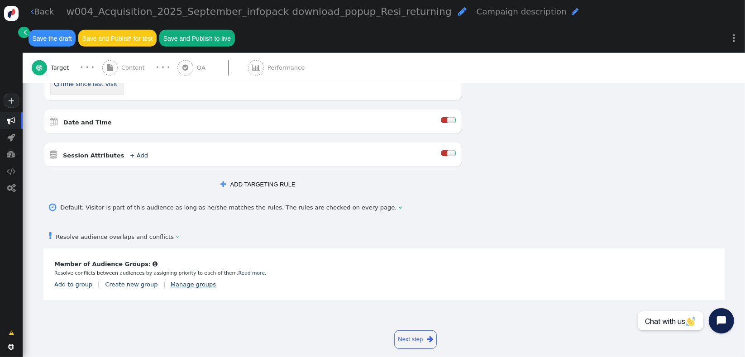
click at [176, 281] on link "Manage groups" at bounding box center [193, 284] width 45 height 7
drag, startPoint x: 195, startPoint y: 296, endPoint x: 103, endPoint y: 289, distance: 92.2
click at [95, 291] on div "Acquisition - CON - Camp 01 - Leads 3 connected Pick Delete" at bounding box center [186, 296] width 186 height 25
copy div "Acquisition - CON - Camp 01 - Leads"
click at [124, 281] on link "Create new group" at bounding box center [131, 284] width 52 height 7
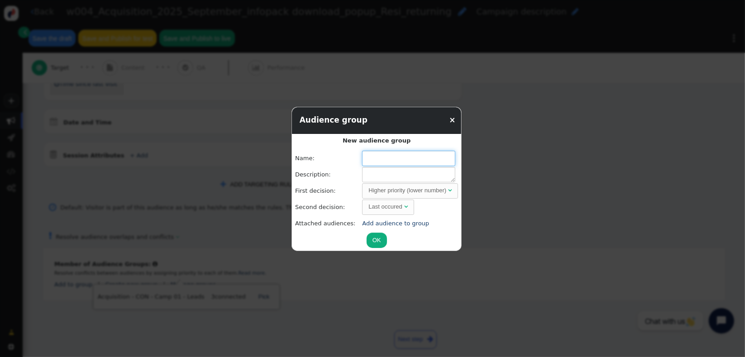
click at [410, 154] on input "text" at bounding box center [408, 158] width 93 height 15
paste input "Acquisition - CON - Camp 01 - Leads"
click at [389, 223] on link "Add audience to group" at bounding box center [395, 223] width 67 height 7
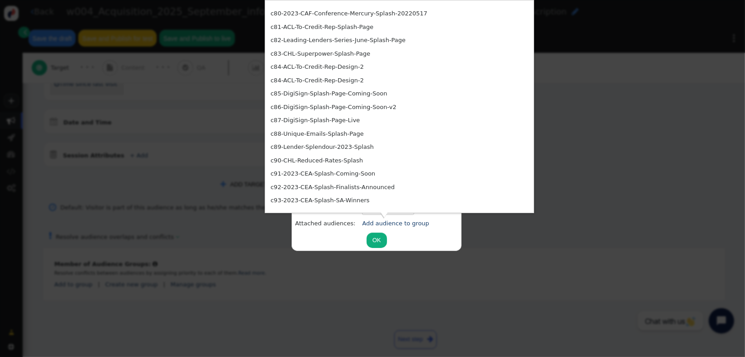
scroll to position [2636, 0]
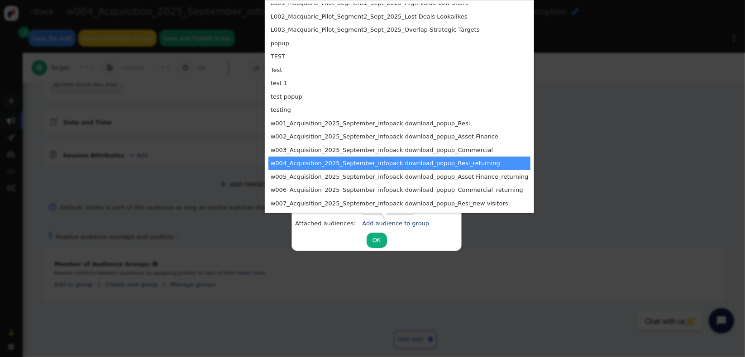
click at [453, 161] on td "w004_Acquisition_2025_September_infopack download_popup_Resi_returning" at bounding box center [399, 164] width 262 height 14
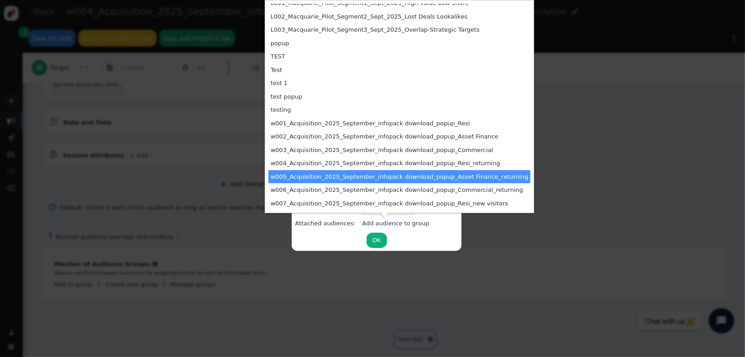
click at [448, 176] on td "w005_Acquisition_2025_September_infopack download_popup_Asset Finance_returning" at bounding box center [399, 177] width 262 height 14
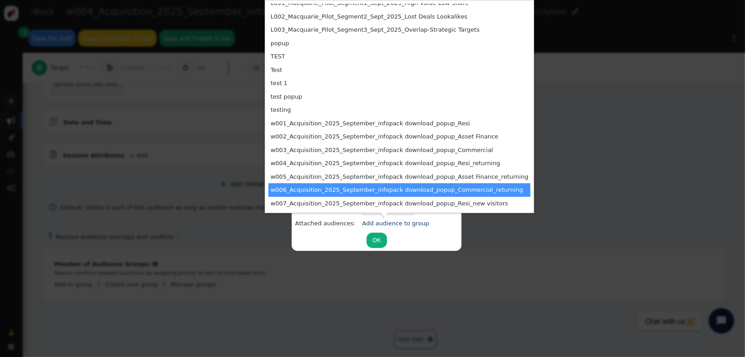
click at [445, 191] on td "w006_Acquisition_2025_September_infopack download_popup_Commercial_returning" at bounding box center [399, 190] width 262 height 14
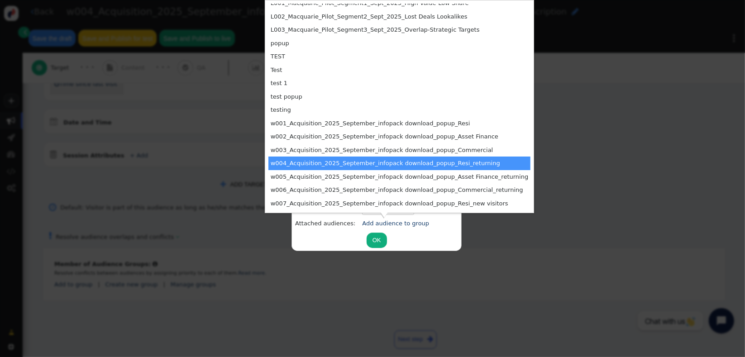
click at [276, 164] on td "w004_Acquisition_2025_September_infopack download_popup_Resi_returning" at bounding box center [399, 164] width 262 height 14
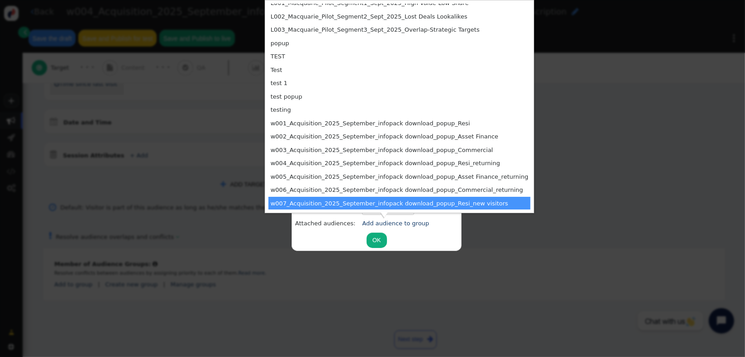
click at [304, 223] on td "Attached audiences:" at bounding box center [328, 223] width 66 height 15
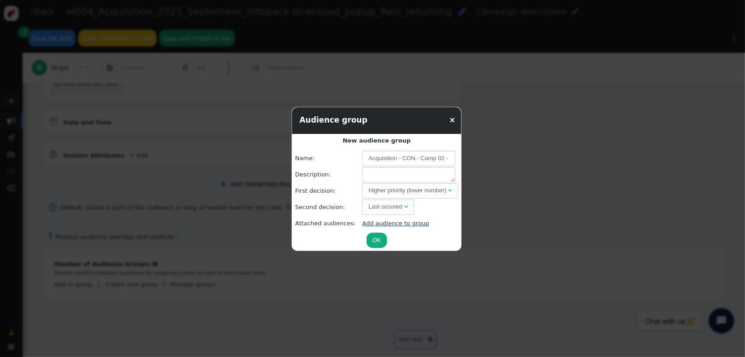
click at [362, 220] on link "Add audience to group" at bounding box center [395, 223] width 67 height 7
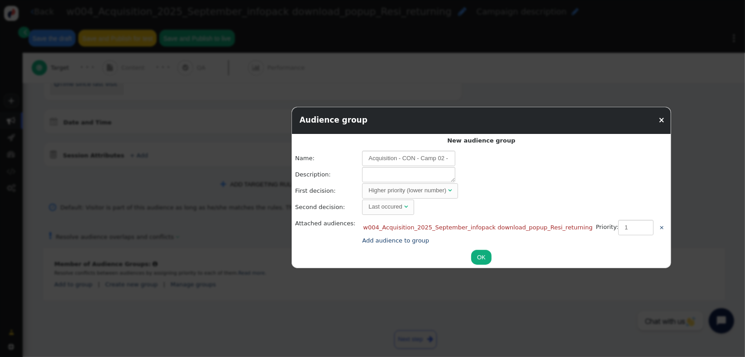
click at [316, 165] on td "Name:" at bounding box center [328, 158] width 66 height 15
click at [405, 243] on link "Add audience to group" at bounding box center [395, 240] width 67 height 7
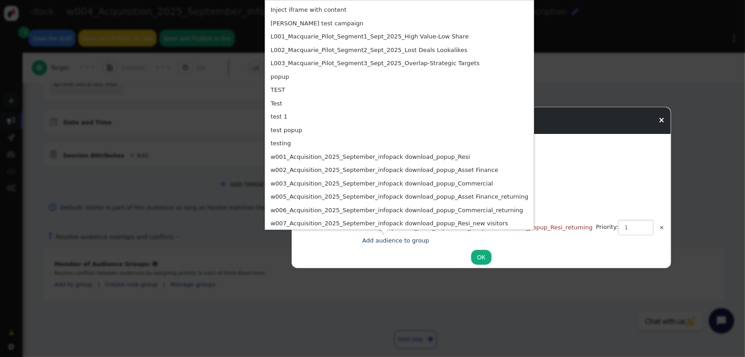
scroll to position [2606, 0]
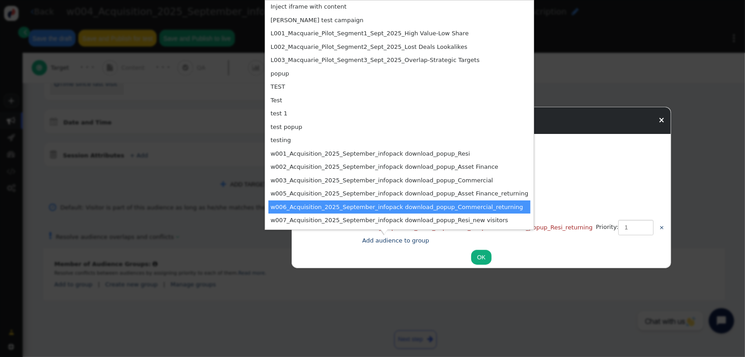
click at [328, 208] on td "w006_Acquisition_2025_September_infopack download_popup_Commercial_returning" at bounding box center [399, 207] width 262 height 14
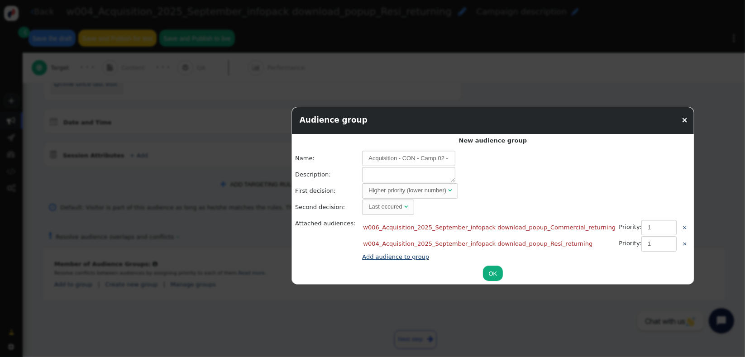
click at [366, 258] on link "Add audience to group" at bounding box center [395, 256] width 67 height 7
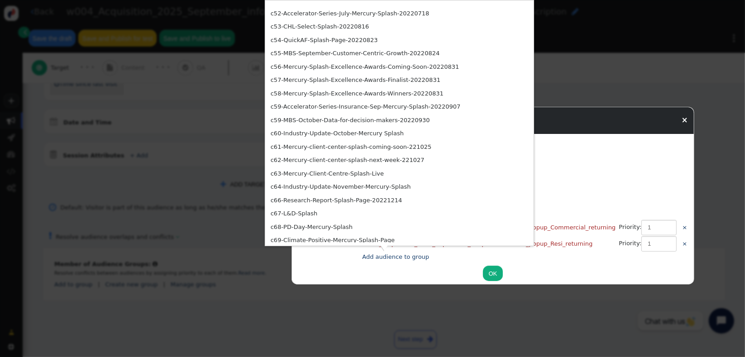
scroll to position [2576, 0]
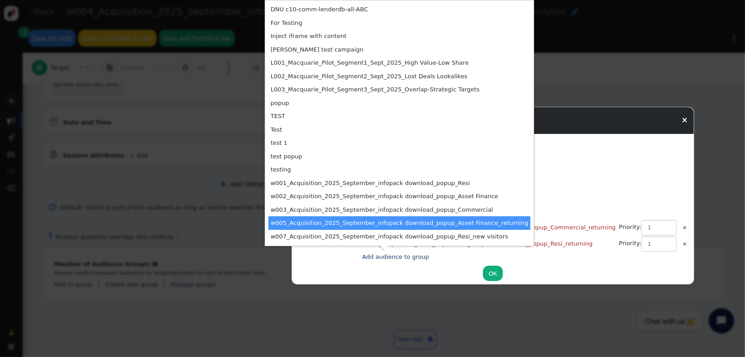
click at [273, 227] on td "w005_Acquisition_2025_September_infopack download_popup_Asset Finance_returning" at bounding box center [399, 223] width 262 height 14
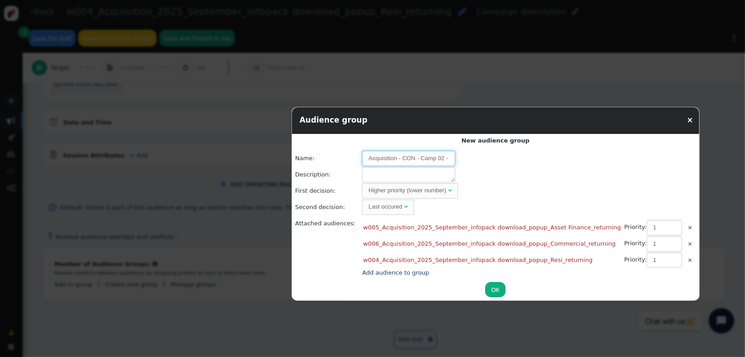
click at [431, 157] on input "Acquisition - CON - Camp 02 - Returning" at bounding box center [408, 158] width 93 height 15
type input "Acquisition - CON - Camp 02 and 03 - Visitors not Leads"
click at [521, 179] on td at bounding box center [528, 175] width 333 height 16
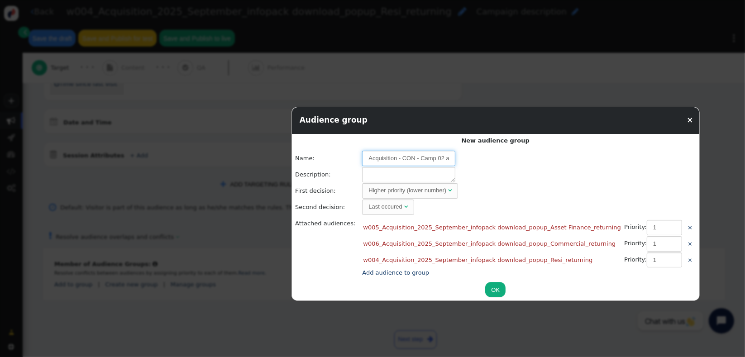
click at [405, 155] on input "Acquisition - CON - Camp 02 and 03 - Visitors not Leads" at bounding box center [408, 158] width 93 height 15
click at [399, 273] on link "Add audience to group" at bounding box center [395, 272] width 67 height 7
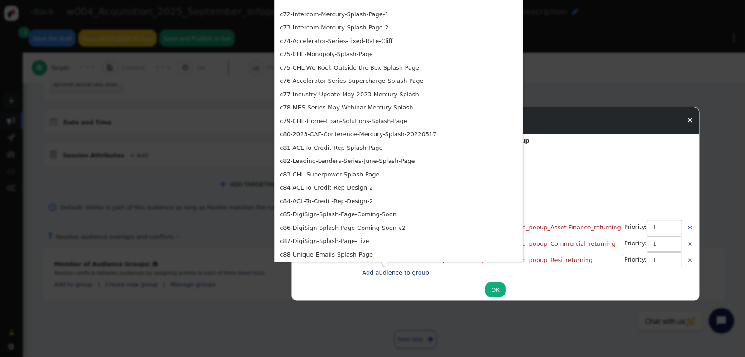
scroll to position [2547, 0]
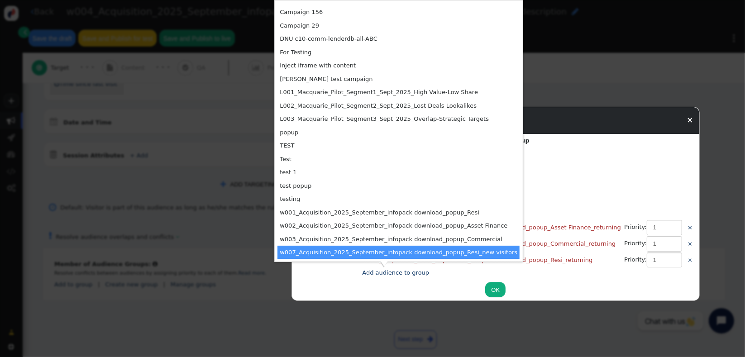
click at [289, 250] on td "w007_Acquisition_2025_September_infopack download_popup_Resi_new visitors" at bounding box center [398, 253] width 242 height 14
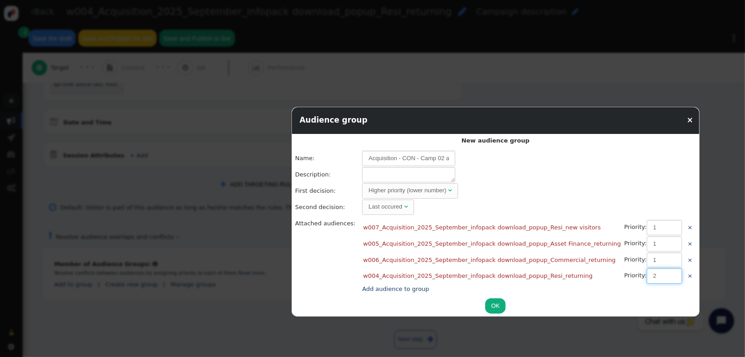
type input "2"
click at [646, 274] on input "2" at bounding box center [663, 275] width 35 height 15
type input "2"
click at [646, 241] on input "2" at bounding box center [663, 243] width 35 height 15
type input "2"
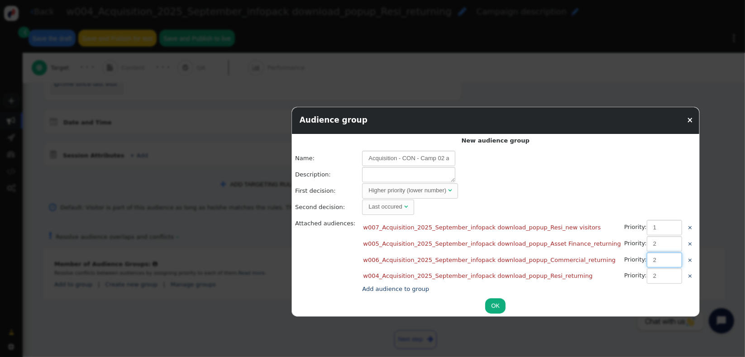
click at [646, 256] on input "2" at bounding box center [663, 259] width 35 height 15
type input "3"
click at [646, 239] on input "3" at bounding box center [663, 243] width 35 height 15
click at [646, 255] on input "3" at bounding box center [663, 259] width 35 height 15
type input "4"
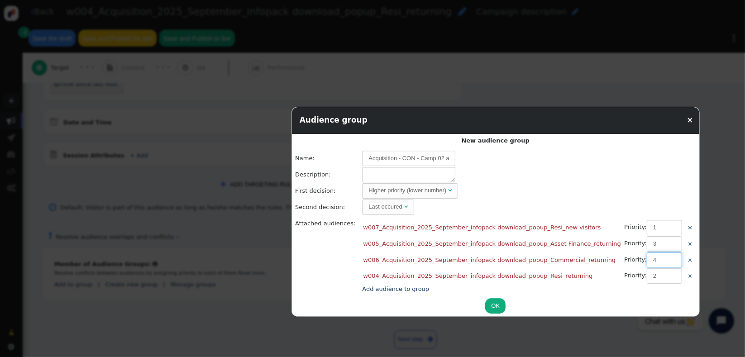
click at [646, 255] on input "4" at bounding box center [663, 259] width 35 height 15
click at [485, 306] on button "OK" at bounding box center [495, 305] width 20 height 15
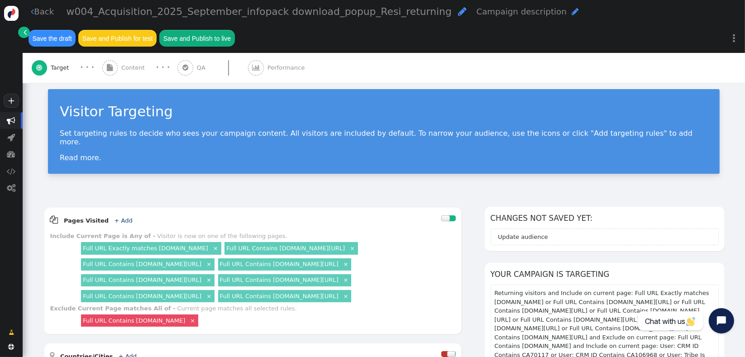
scroll to position [0, 0]
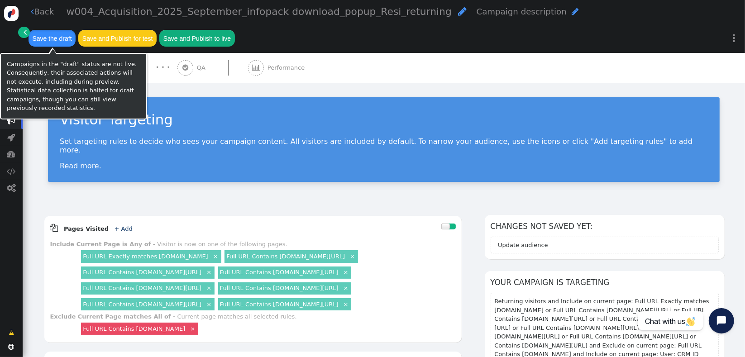
click at [55, 43] on button "Save the draft" at bounding box center [51, 38] width 47 height 16
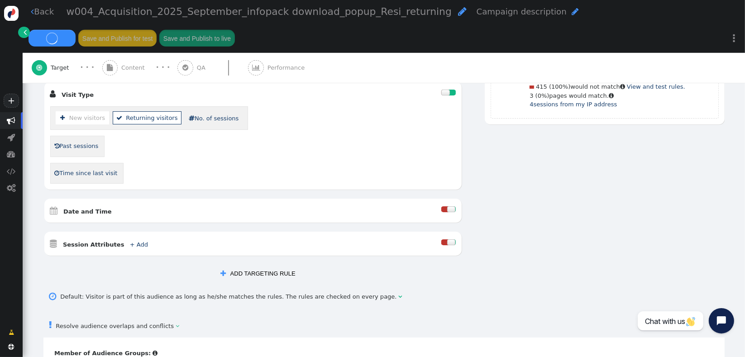
scroll to position [529, 0]
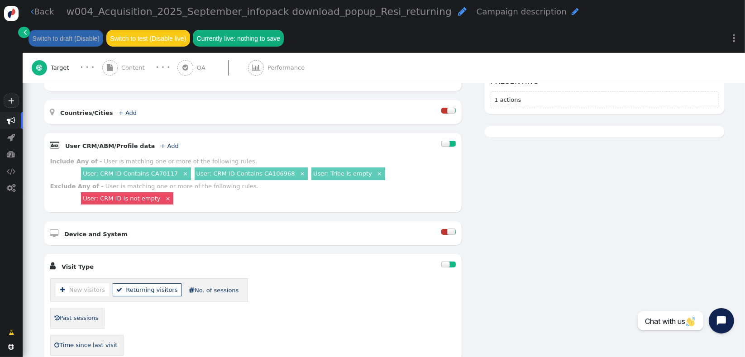
scroll to position [461, 0]
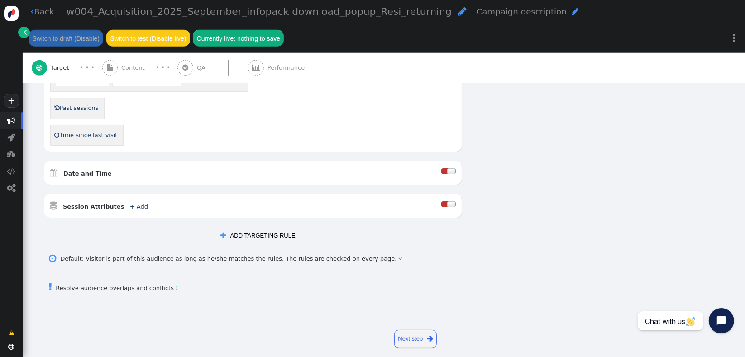
click at [137, 285] on link " Resolve audience overlaps and conflicts " at bounding box center [113, 288] width 128 height 7
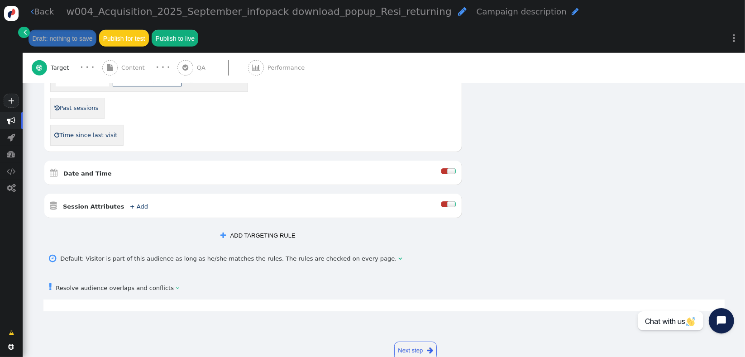
scroll to position [438, 0]
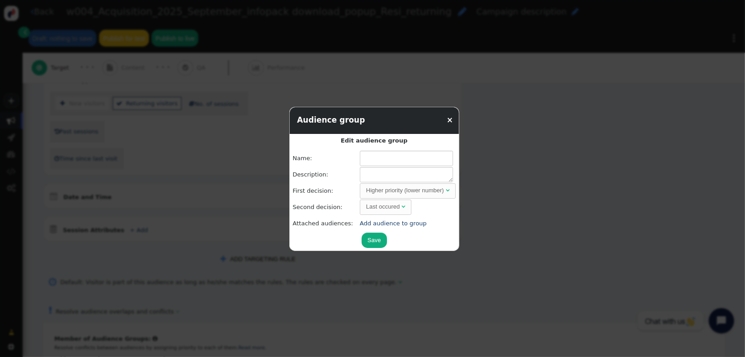
type input "Acquisition - CON - Camp 02 and 03 - Visitors not Leads"
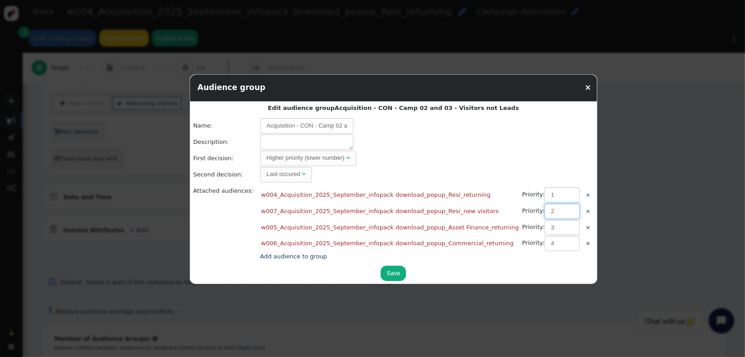
type input "2"
click at [544, 209] on input "2" at bounding box center [561, 211] width 35 height 15
type input "2"
click at [544, 191] on input "2" at bounding box center [561, 194] width 35 height 15
type input "1"
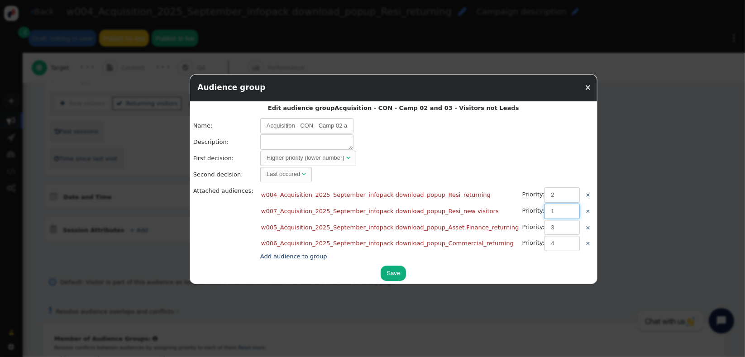
click at [544, 211] on input "1" at bounding box center [561, 211] width 35 height 15
click at [380, 273] on button "Save" at bounding box center [392, 273] width 25 height 15
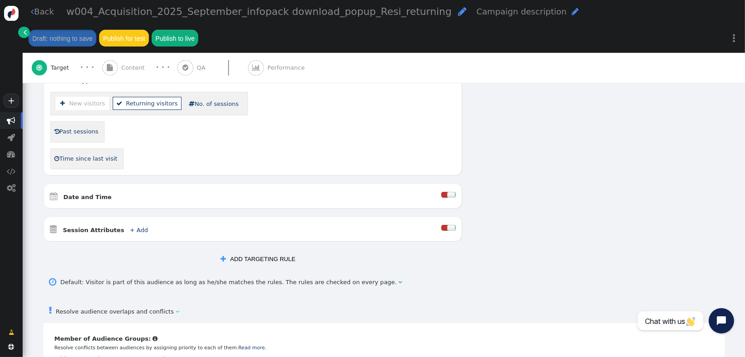
click at [670, 273] on div " Default: Visitor is part of this audience as long as he/she matches the rules…" at bounding box center [383, 283] width 681 height 21
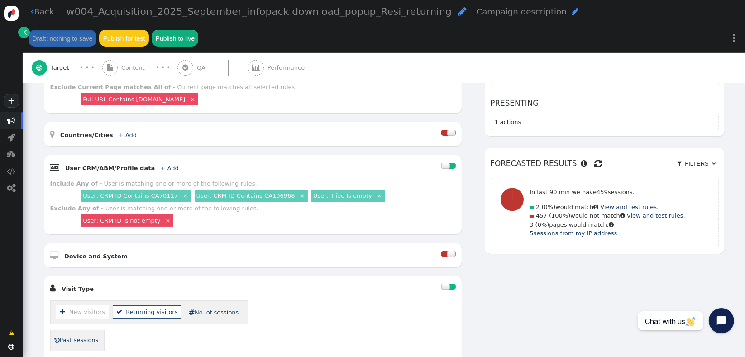
scroll to position [105, 0]
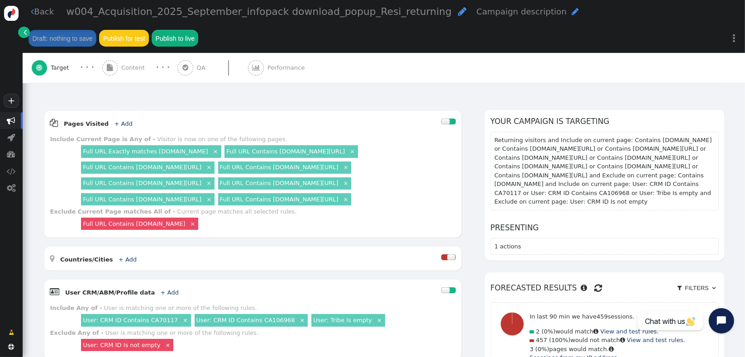
click at [141, 63] on span "Content" at bounding box center [134, 67] width 27 height 9
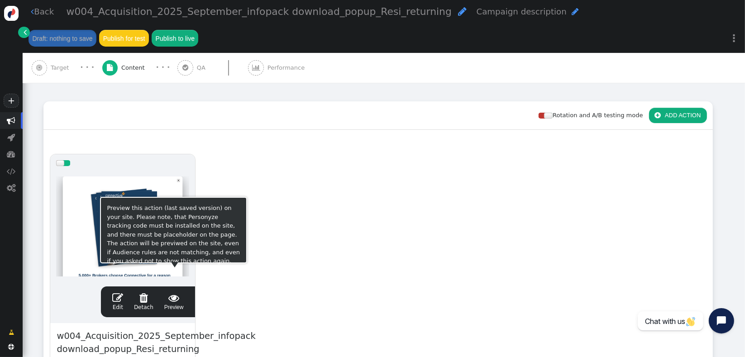
click at [171, 292] on span " Preview" at bounding box center [173, 301] width 19 height 19
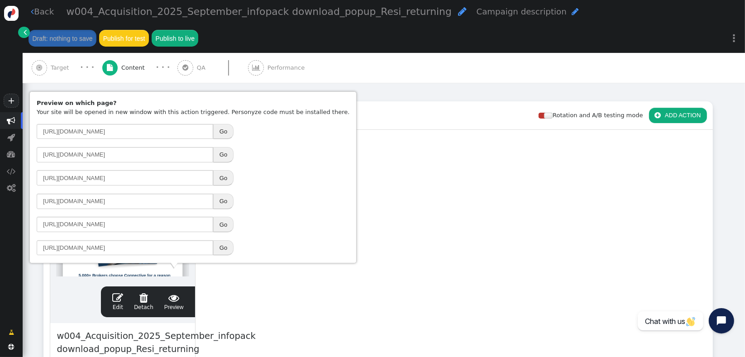
click at [223, 176] on button "Go" at bounding box center [223, 177] width 20 height 15
click at [199, 101] on div "Rotation and A/B testing mode  ADD ACTION" at bounding box center [377, 115] width 669 height 28
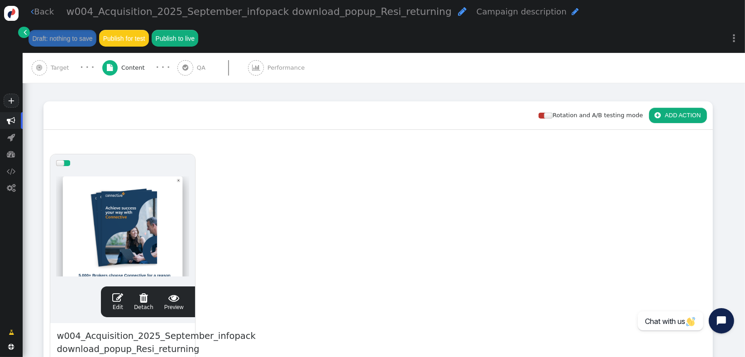
click at [122, 292] on span "" at bounding box center [117, 297] width 11 height 11
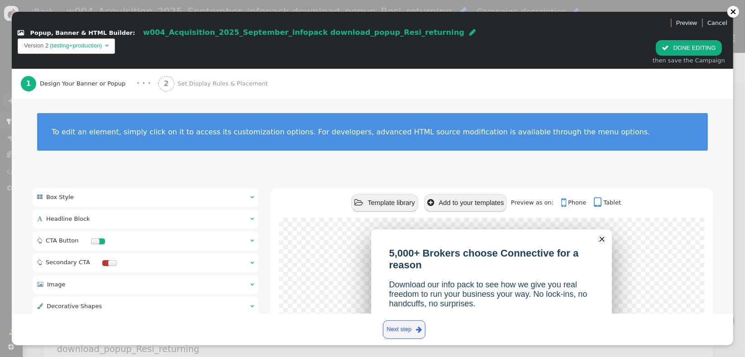
click at [107, 188] on div " Box Style  " at bounding box center [146, 197] width 226 height 19
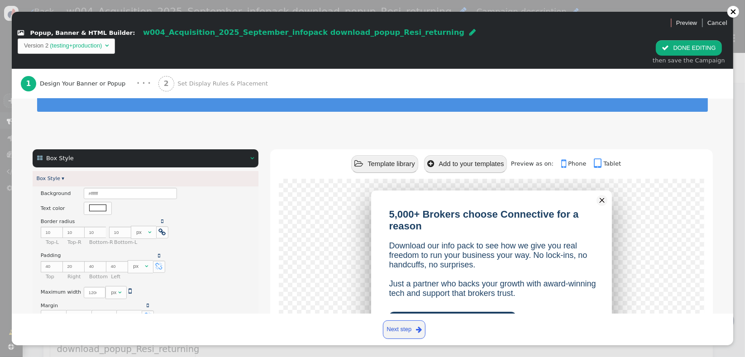
scroll to position [21, 0]
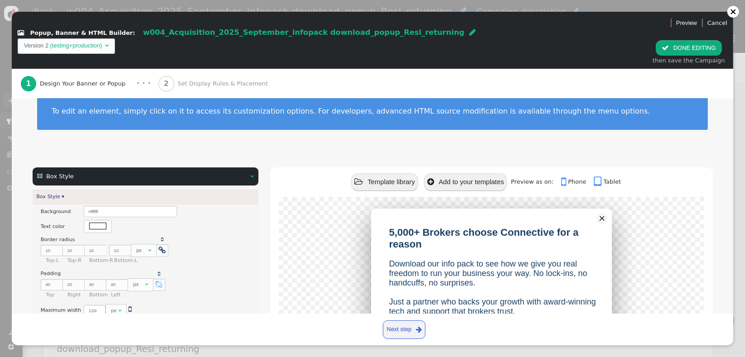
click at [209, 167] on div " Box Style  " at bounding box center [146, 176] width 226 height 19
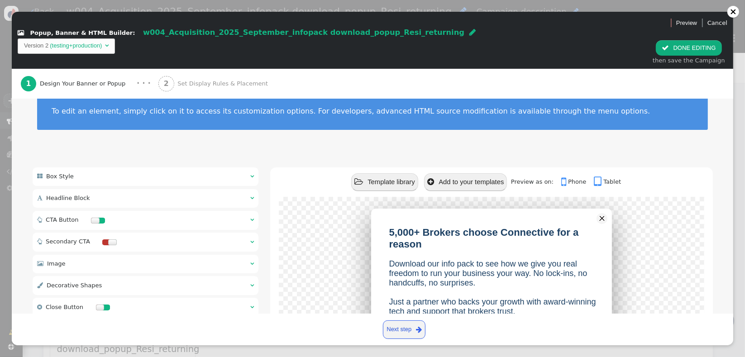
scroll to position [188, 0]
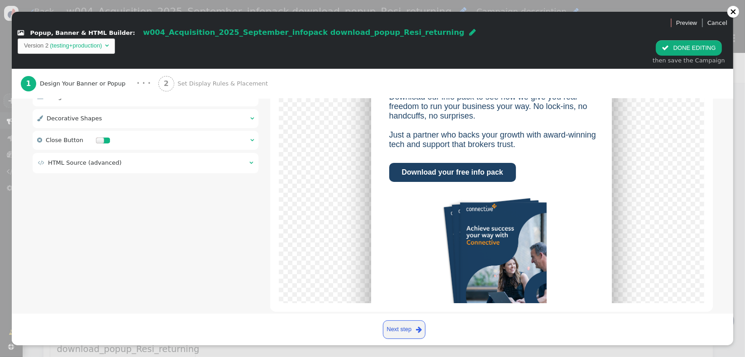
click at [84, 157] on table " HTML Source (advanced) " at bounding box center [145, 162] width 217 height 11
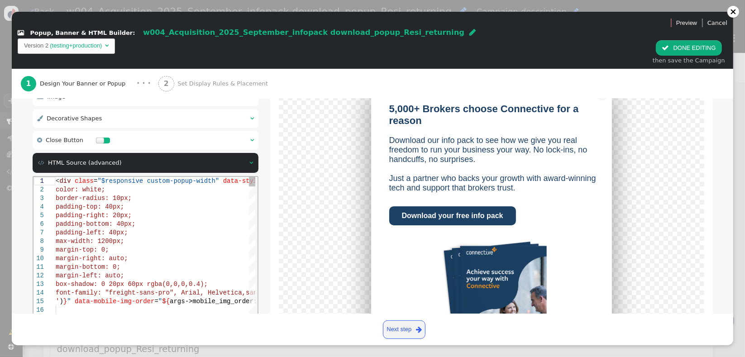
scroll to position [0, 0]
click at [152, 248] on div "margin-top: 0;" at bounding box center [328, 250] width 546 height 9
type textarea "<div class="$responsive custom-popup-width" data-style="box-sizing: border-box;…"
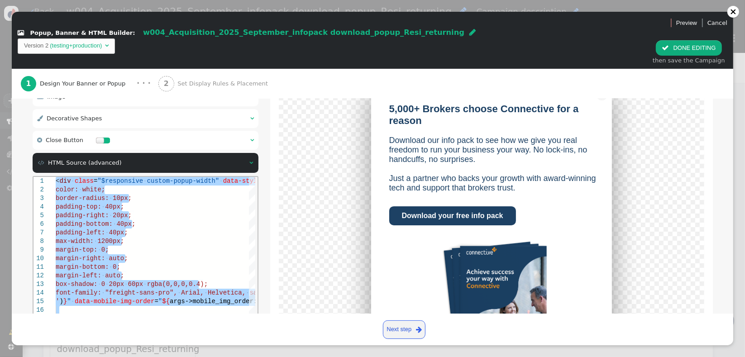
click at [244, 158] on td "" at bounding box center [248, 162] width 9 height 9
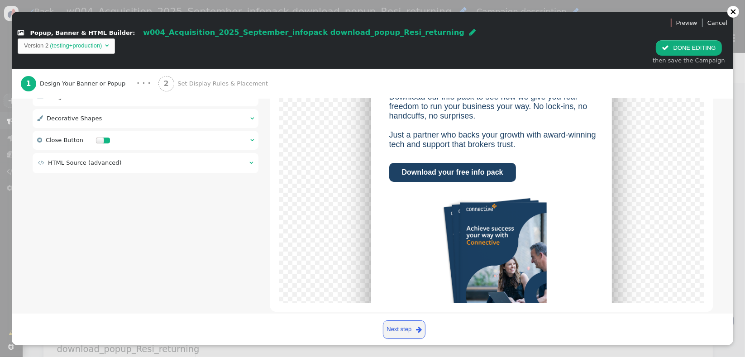
click at [290, 176] on div "5,000+ Brokers choose Connective for a reason Download our info pack to see how…" at bounding box center [490, 194] width 401 height 304
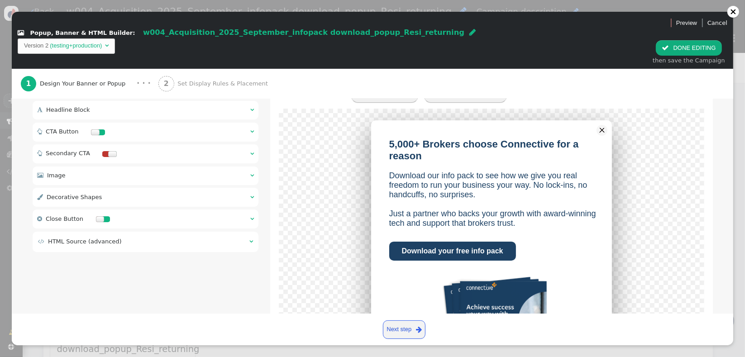
scroll to position [112, 0]
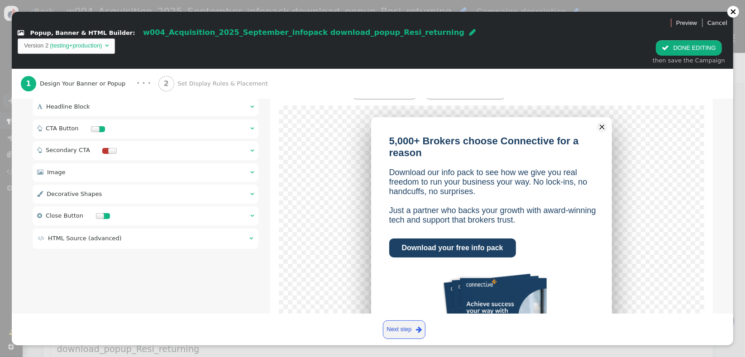
click at [209, 69] on div "2 Set Display Rules & Placement" at bounding box center [214, 84] width 113 height 30
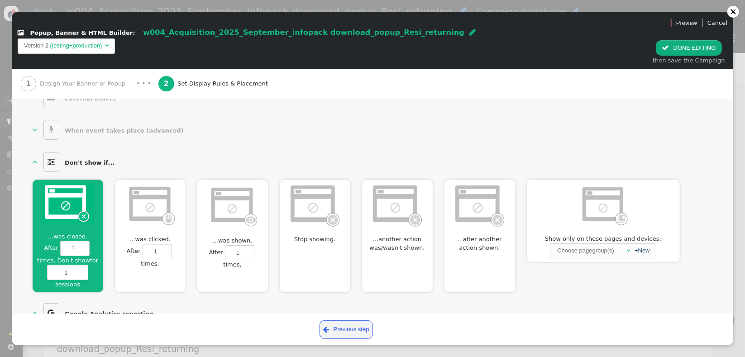
scroll to position [558, 0]
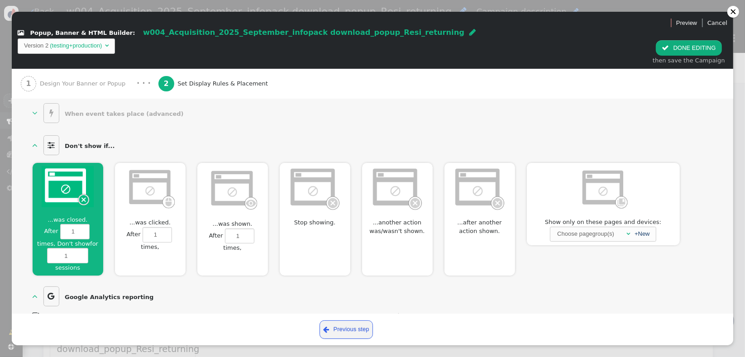
click at [669, 44] on span "" at bounding box center [664, 47] width 7 height 7
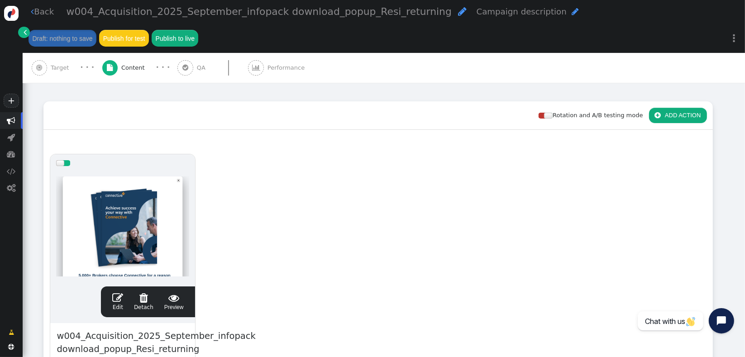
scroll to position [0, 0]
click at [66, 53] on div " Target" at bounding box center [52, 68] width 41 height 30
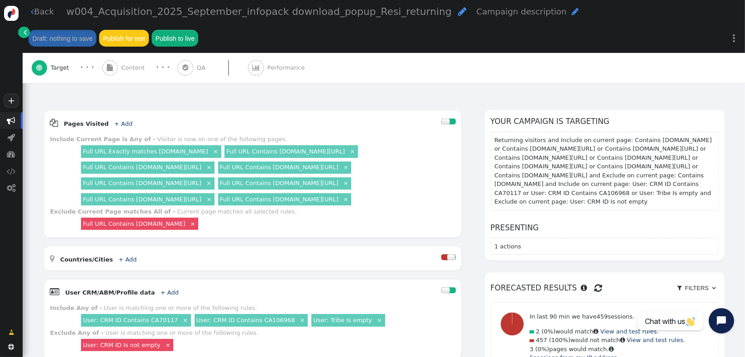
click at [594, 281] on span "" at bounding box center [598, 288] width 8 height 14
click at [116, 120] on link "+ Add" at bounding box center [123, 123] width 18 height 7
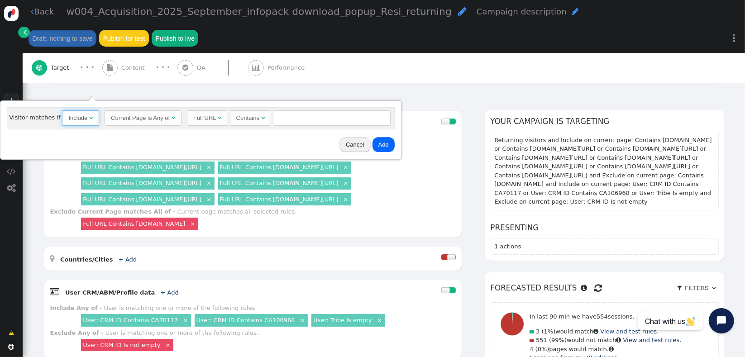
click at [77, 125] on span "Include " at bounding box center [80, 117] width 37 height 15
click at [287, 119] on input "text" at bounding box center [334, 117] width 118 height 15
type input "111"
click at [381, 150] on button "Add" at bounding box center [385, 144] width 22 height 15
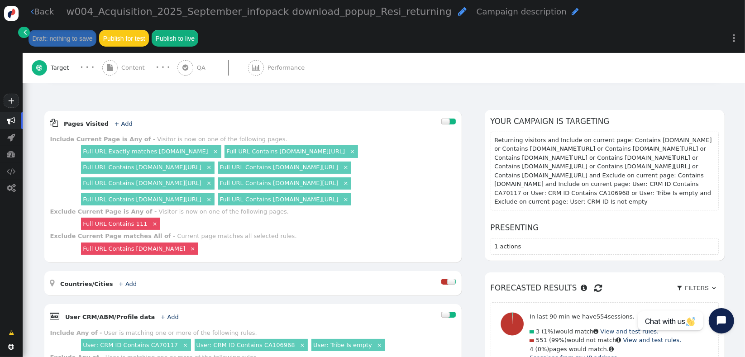
scroll to position [128, 0]
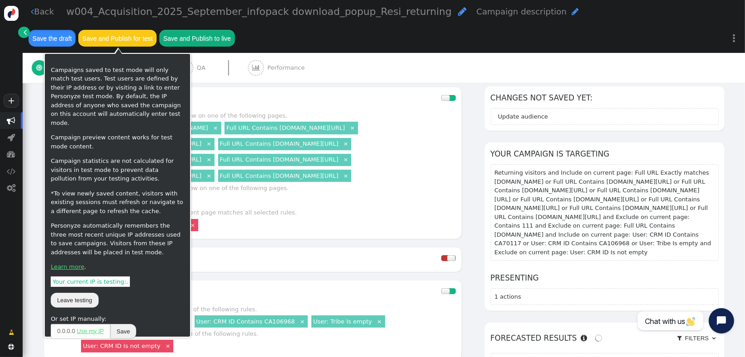
click at [58, 39] on button "Save the draft" at bounding box center [51, 38] width 47 height 16
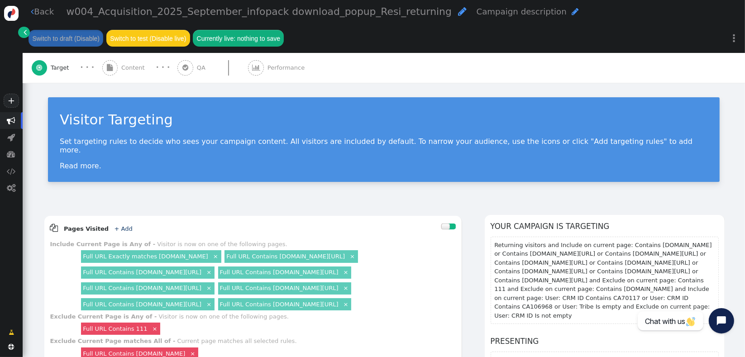
click at [683, 74] on div " Target · · ·  Content · · ·  QA  Performance" at bounding box center [384, 68] width 704 height 30
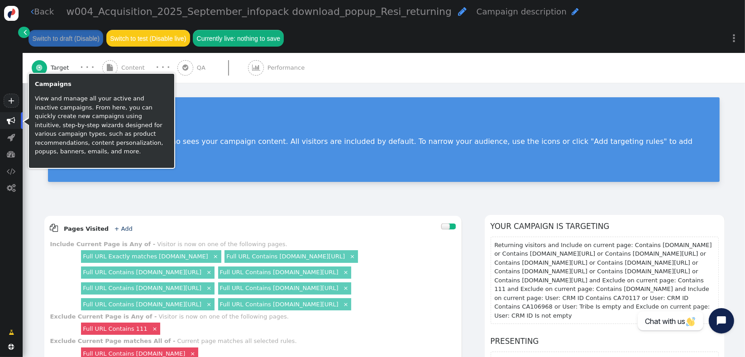
click at [3, 119] on span "" at bounding box center [11, 120] width 23 height 17
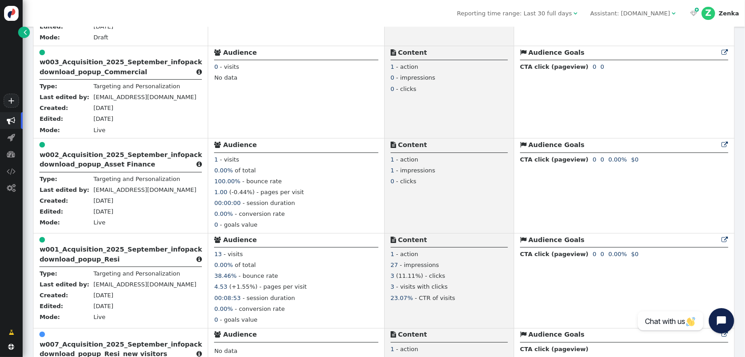
scroll to position [574, 0]
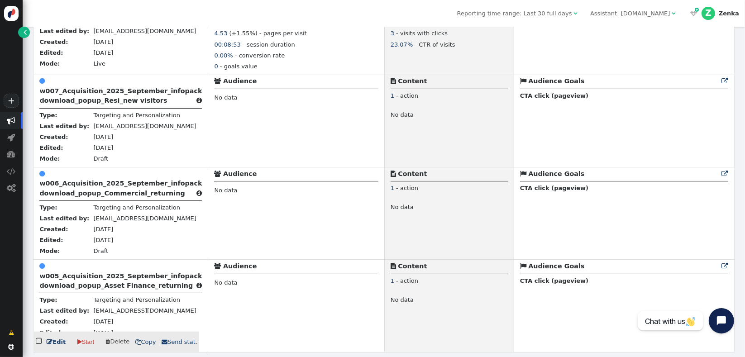
click at [108, 285] on b "w005_Acquisition_2025_September_infopack download_popup_Asset Finance_returning" at bounding box center [120, 280] width 162 height 17
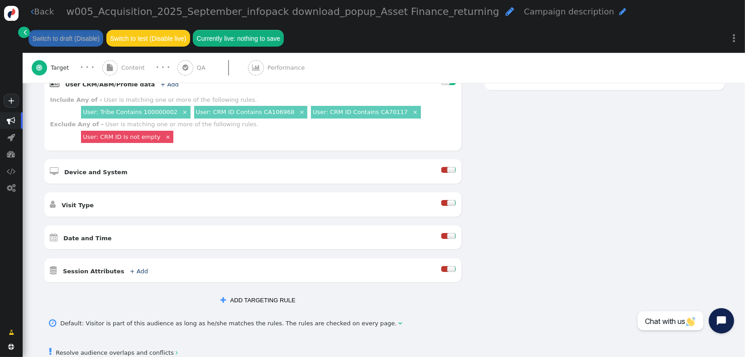
scroll to position [272, 0]
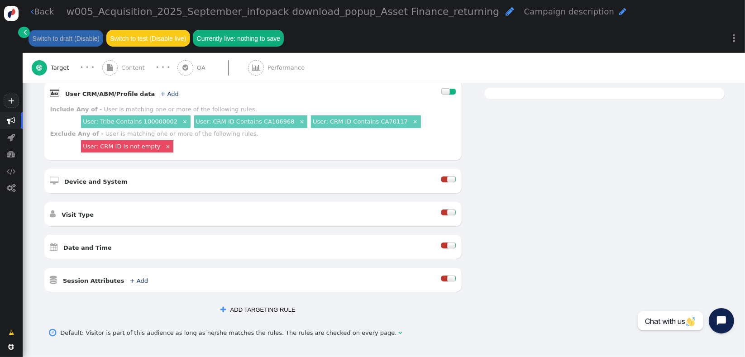
click at [447, 209] on div at bounding box center [451, 212] width 9 height 6
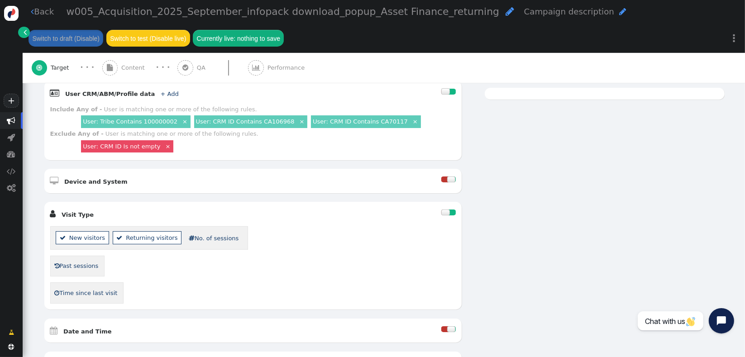
click at [81, 231] on li " New visitors" at bounding box center [82, 237] width 53 height 13
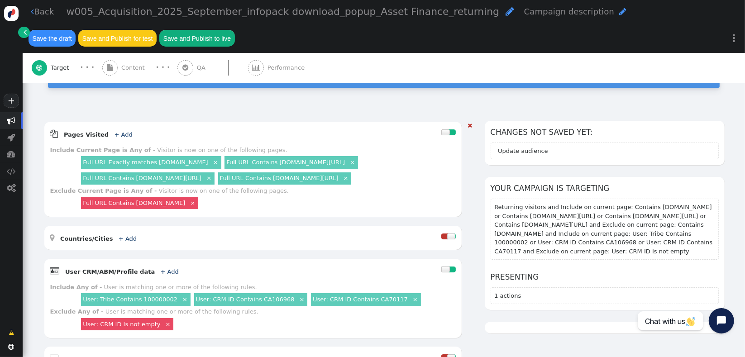
scroll to position [90, 0]
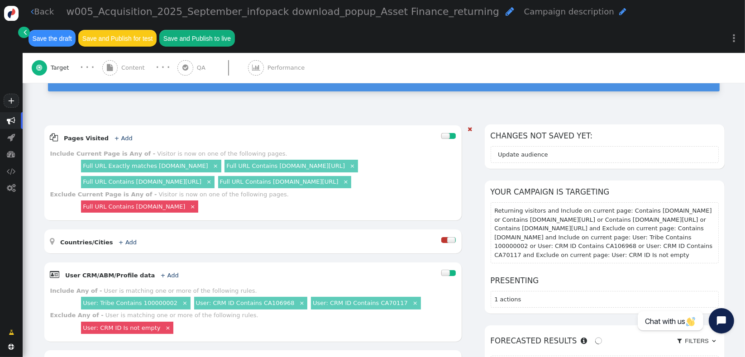
click at [150, 299] on link "User: Tribe Contains 100000002" at bounding box center [130, 302] width 95 height 7
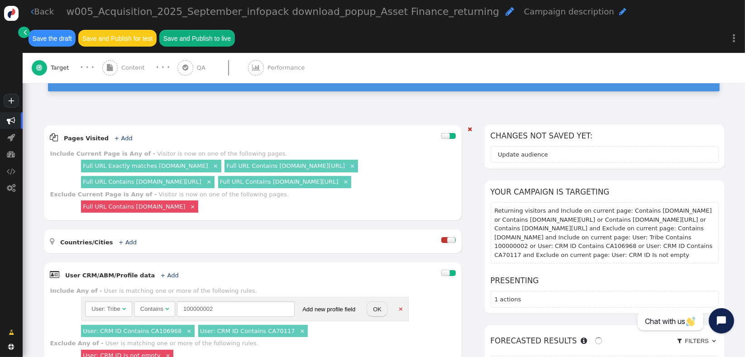
click at [155, 304] on div "Contains" at bounding box center [151, 308] width 23 height 9
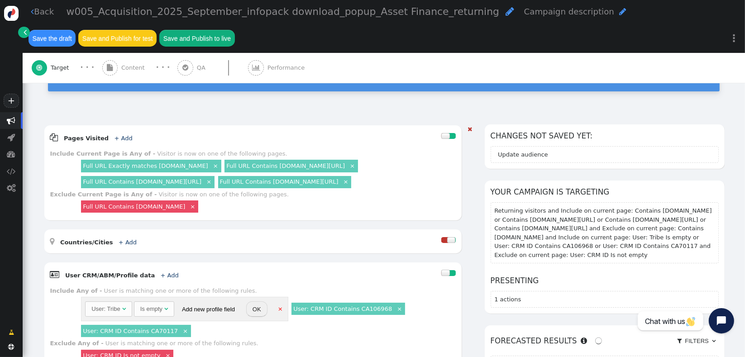
click at [254, 304] on button "OK" at bounding box center [256, 308] width 21 height 15
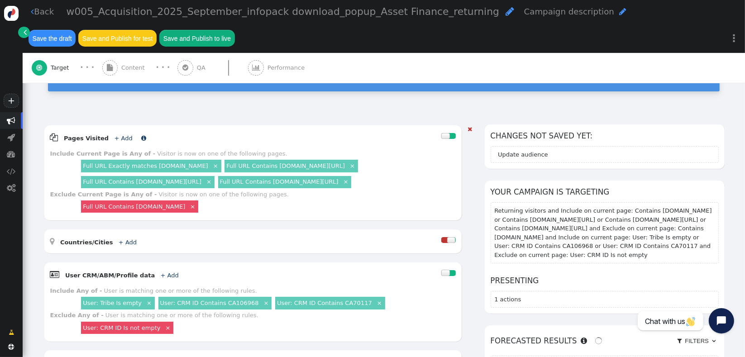
click at [120, 135] on span "+ Add" at bounding box center [122, 138] width 24 height 7
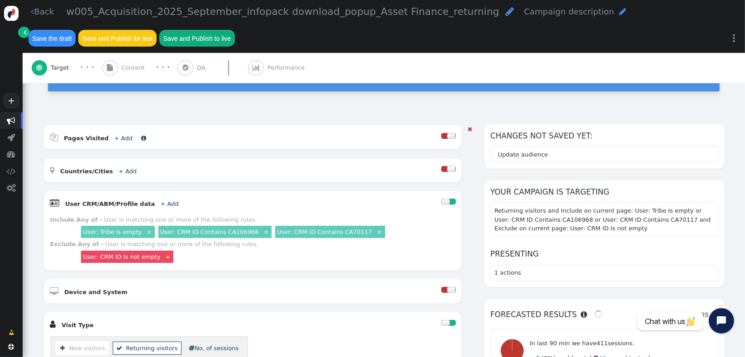
click at [115, 135] on link "+ Add" at bounding box center [123, 138] width 18 height 7
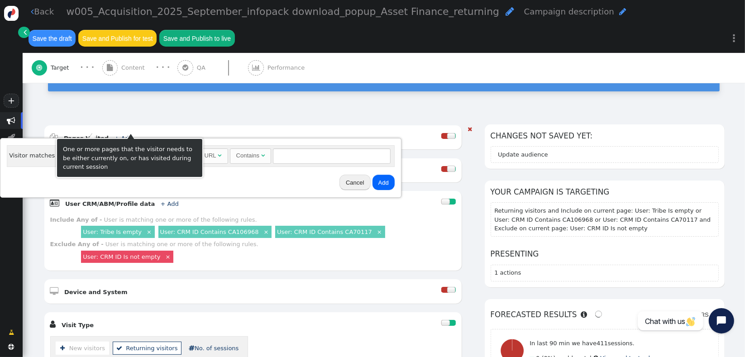
click at [153, 125] on div " Pages Visited + Add  Include Current Page is Any of - Visitor is now on one …" at bounding box center [252, 137] width 417 height 24
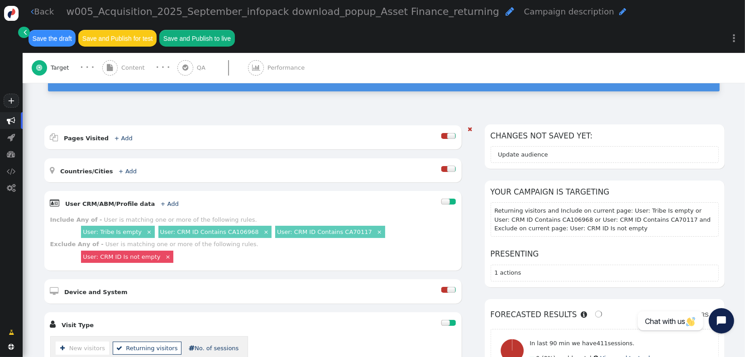
click at [168, 125] on div " Pages Visited + Add  Include Current Page is Any of - Visitor is now on one …" at bounding box center [252, 137] width 417 height 24
click at [447, 133] on div at bounding box center [451, 136] width 9 height 6
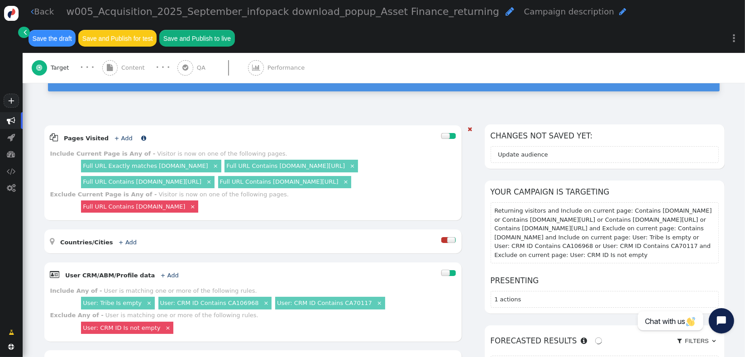
click at [114, 135] on link "+ Add" at bounding box center [123, 138] width 18 height 7
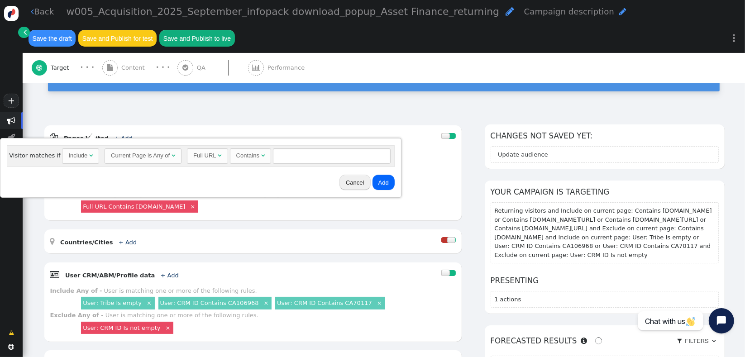
click at [73, 157] on div "Include" at bounding box center [77, 155] width 19 height 9
click at [282, 154] on input "text" at bounding box center [334, 155] width 118 height 15
type input "111"
click at [384, 183] on button "Add" at bounding box center [385, 182] width 22 height 15
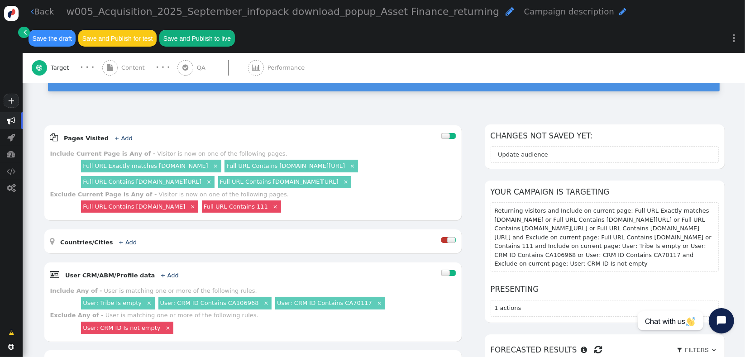
click at [218, 161] on link "×" at bounding box center [216, 165] width 8 height 8
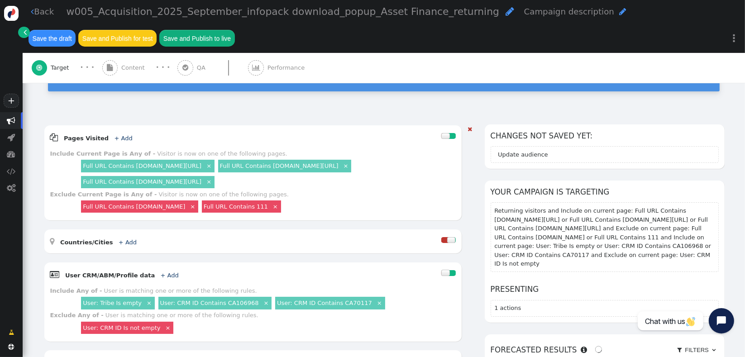
click at [203, 161] on div "Full URL Contains [DOMAIN_NAME][URL] ×" at bounding box center [147, 166] width 133 height 12
click at [201, 162] on link "Full URL Contains [DOMAIN_NAME][URL]" at bounding box center [142, 165] width 119 height 7
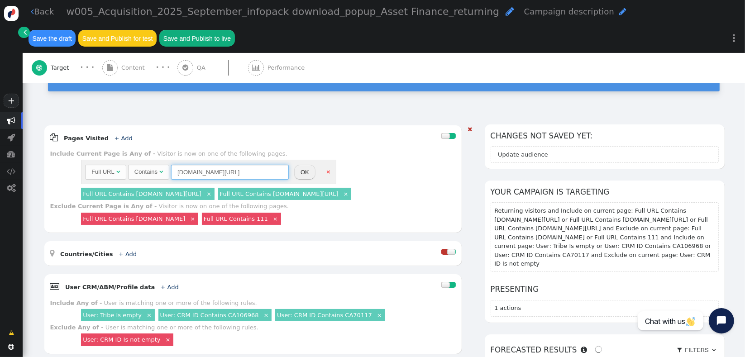
click at [239, 165] on input "[DOMAIN_NAME][URL]" at bounding box center [230, 172] width 118 height 15
paste input "[URL][DOMAIN_NAME]"
type input "[DOMAIN_NAME][URL]"
click at [301, 166] on button "OK" at bounding box center [304, 172] width 21 height 15
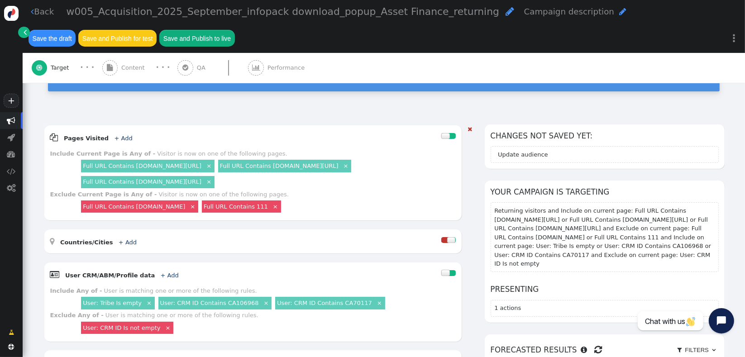
click at [328, 162] on link "Full URL Contains [DOMAIN_NAME][URL]" at bounding box center [279, 165] width 119 height 7
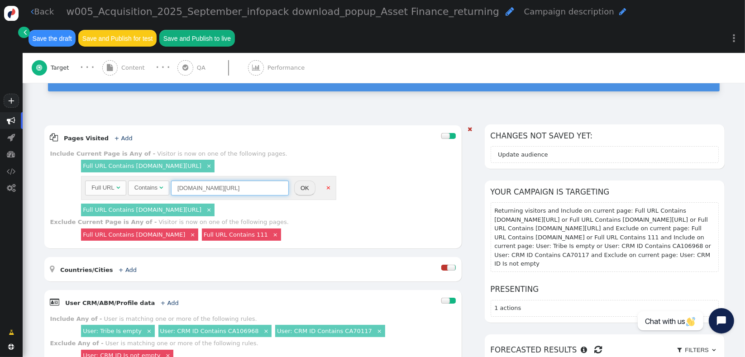
click at [260, 180] on input "[DOMAIN_NAME][URL]" at bounding box center [230, 187] width 118 height 15
paste input "[URL][DOMAIN_NAME]"
click at [269, 185] on input "[DOMAIN_NAME][URL]" at bounding box center [230, 187] width 118 height 15
type input "[DOMAIN_NAME][URL]"
click at [309, 180] on button "OK" at bounding box center [304, 187] width 21 height 15
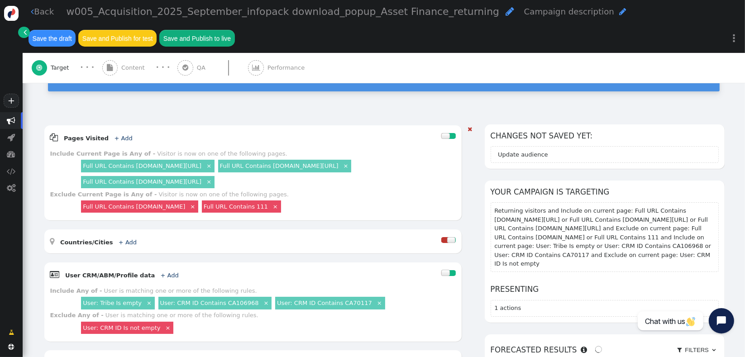
click at [213, 177] on link "×" at bounding box center [209, 181] width 8 height 8
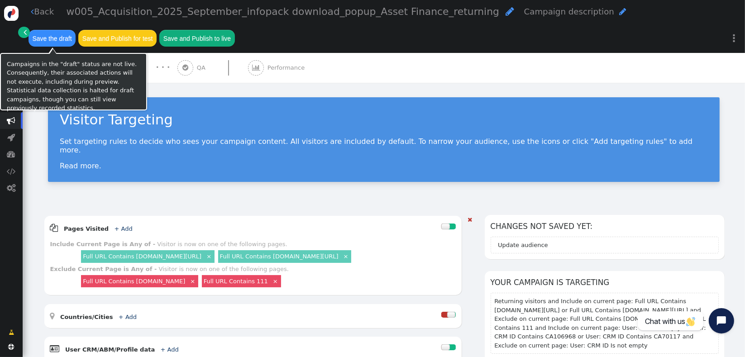
click at [59, 34] on button "Save the draft" at bounding box center [51, 38] width 47 height 16
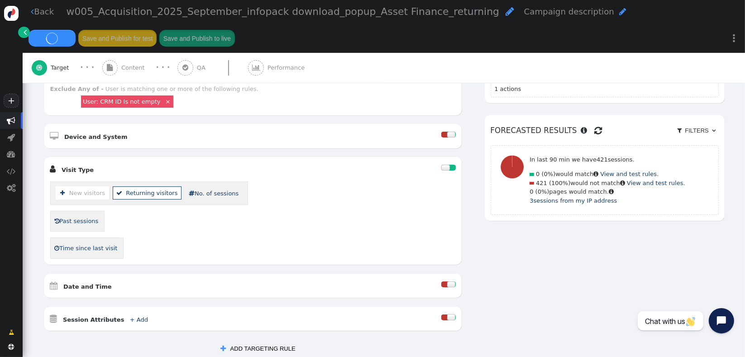
scroll to position [304, 0]
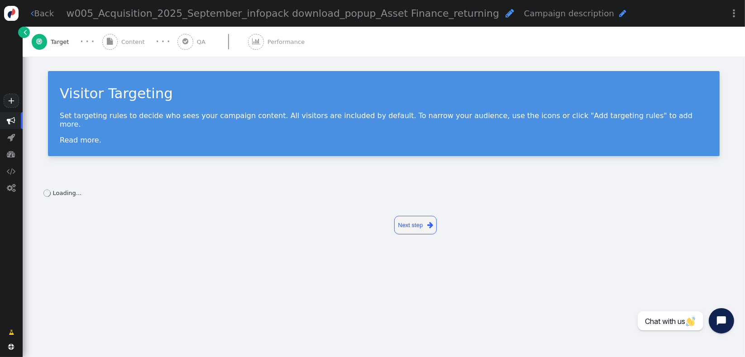
drag, startPoint x: 742, startPoint y: 89, endPoint x: 730, endPoint y: 157, distance: 69.0
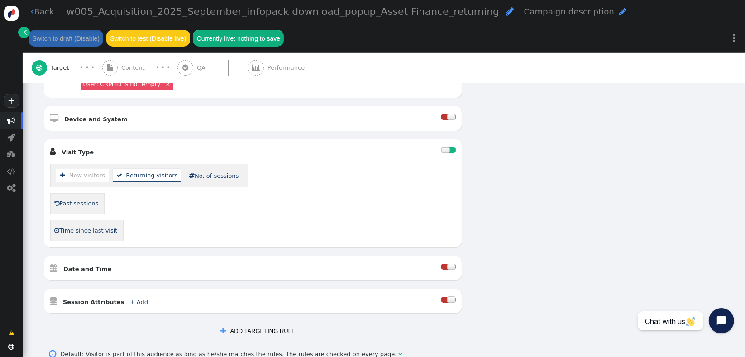
scroll to position [333, 0]
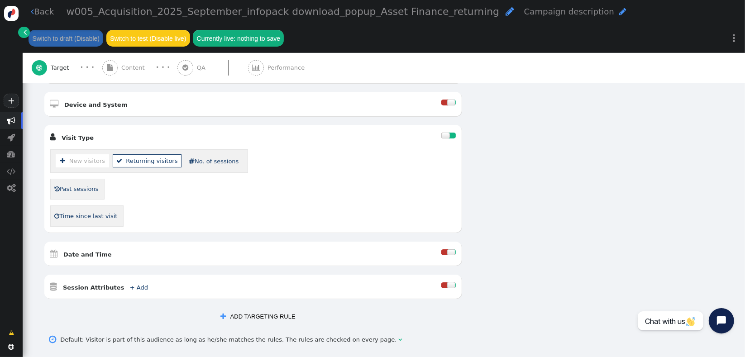
click at [87, 210] on link " Time since last visit" at bounding box center [86, 216] width 64 height 14
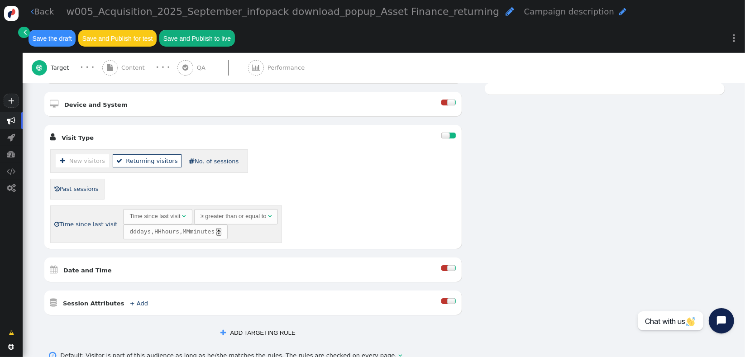
click at [87, 217] on link " Time since last visit" at bounding box center [86, 224] width 64 height 14
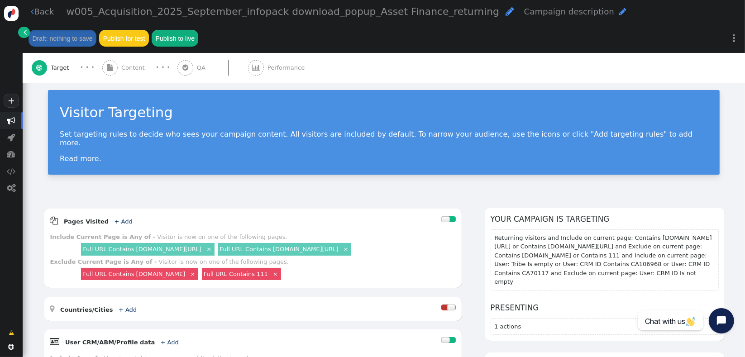
scroll to position [0, 0]
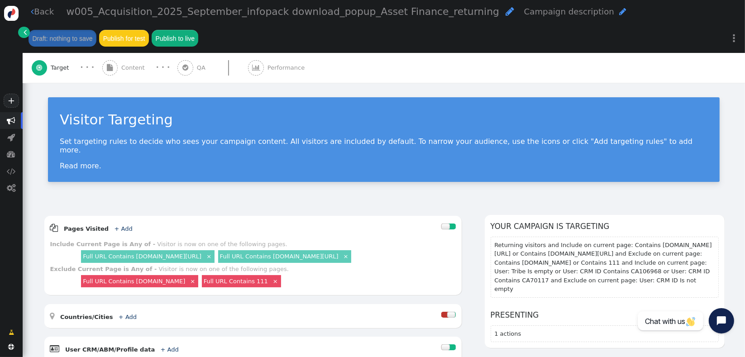
click at [120, 73] on div " Content" at bounding box center [125, 68] width 46 height 30
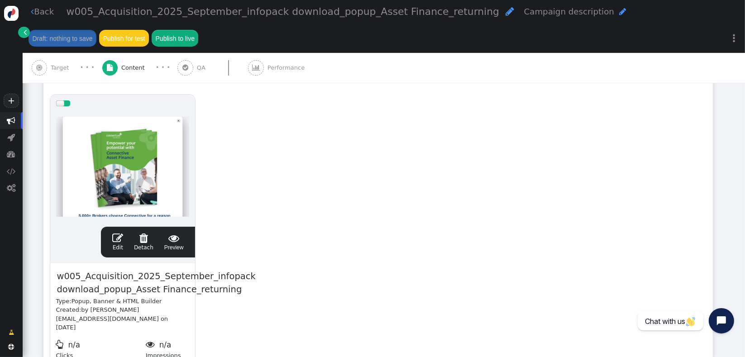
scroll to position [174, 0]
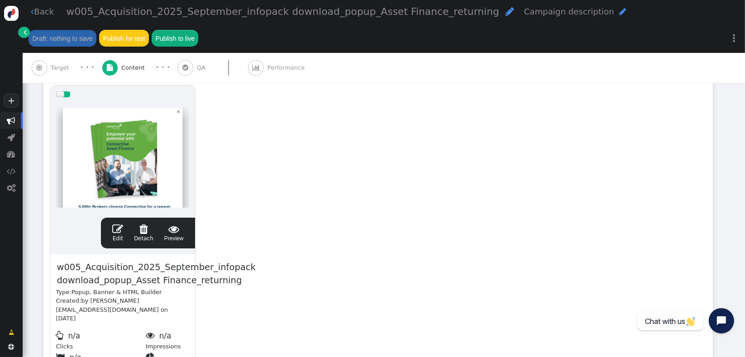
click at [173, 233] on span "" at bounding box center [173, 228] width 19 height 11
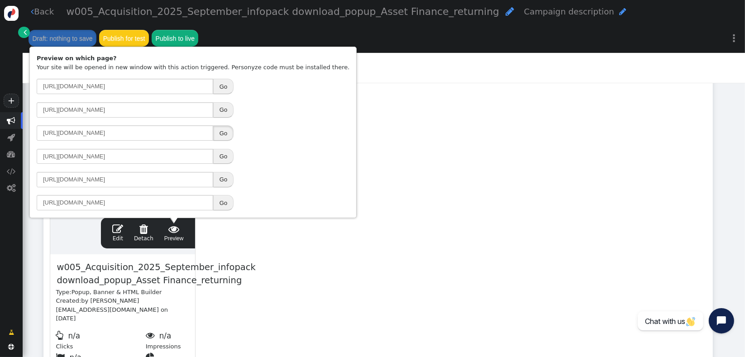
click at [223, 134] on button "Go" at bounding box center [223, 132] width 20 height 15
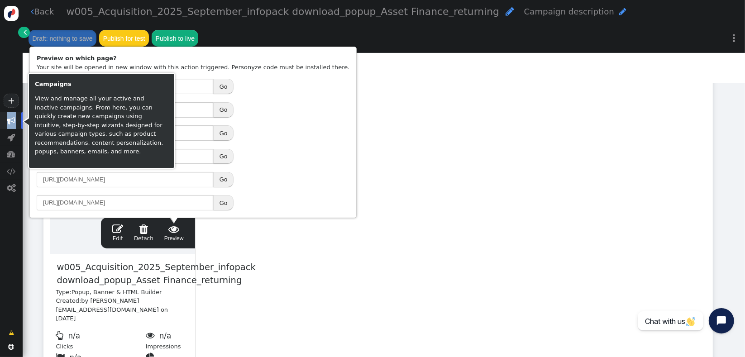
click at [11, 114] on span "" at bounding box center [11, 120] width 23 height 17
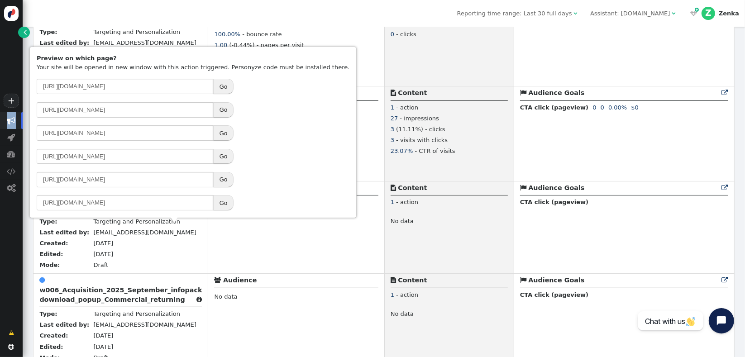
scroll to position [562, 0]
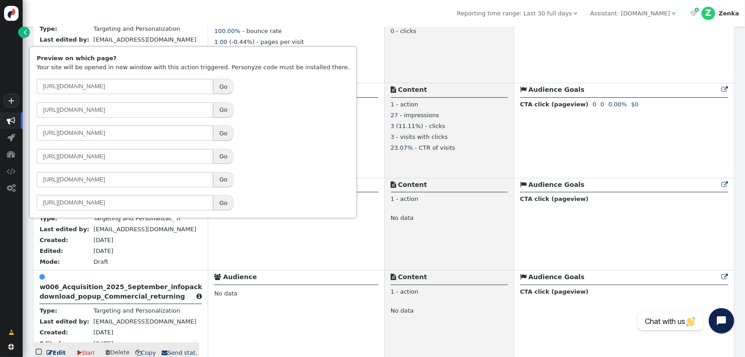
click at [73, 290] on b "w006_Acquisition_2025_September_infopack download_popup_Commercial_returning" at bounding box center [120, 291] width 162 height 17
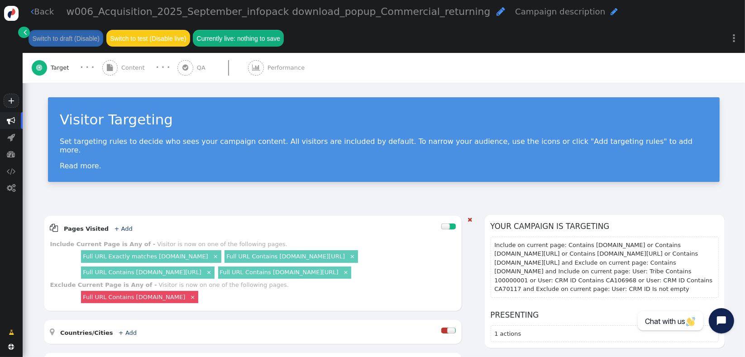
click at [218, 252] on link "×" at bounding box center [216, 256] width 8 height 8
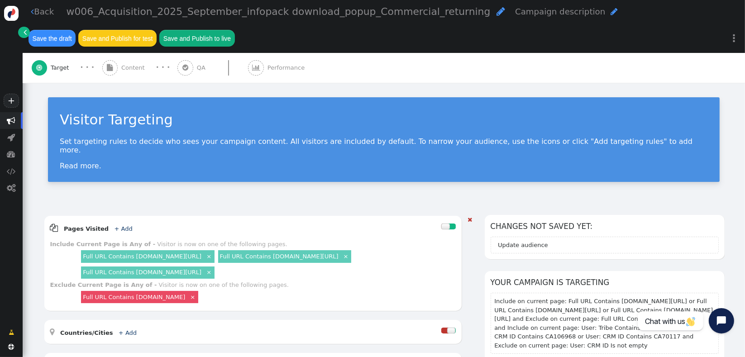
click at [201, 253] on link "Full URL Contains [DOMAIN_NAME][URL]" at bounding box center [142, 256] width 119 height 7
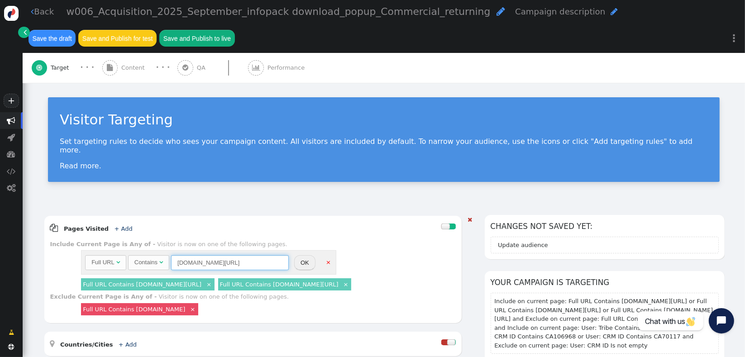
click at [220, 255] on input "[DOMAIN_NAME][URL]" at bounding box center [230, 262] width 118 height 15
paste input "[URL][DOMAIN_NAME]"
type input "[DOMAIN_NAME][URL]"
click at [299, 255] on button "OK" at bounding box center [304, 262] width 21 height 15
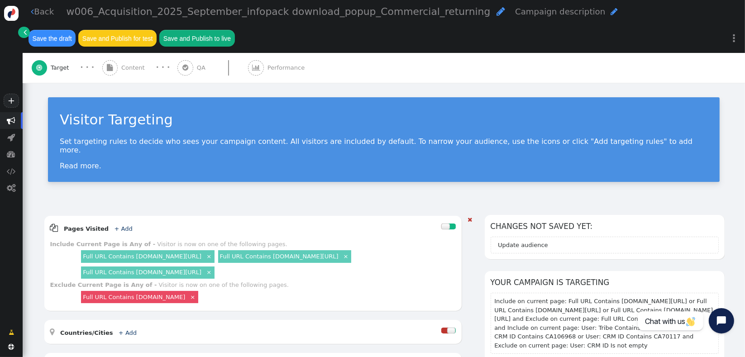
click at [350, 252] on link "×" at bounding box center [346, 256] width 8 height 8
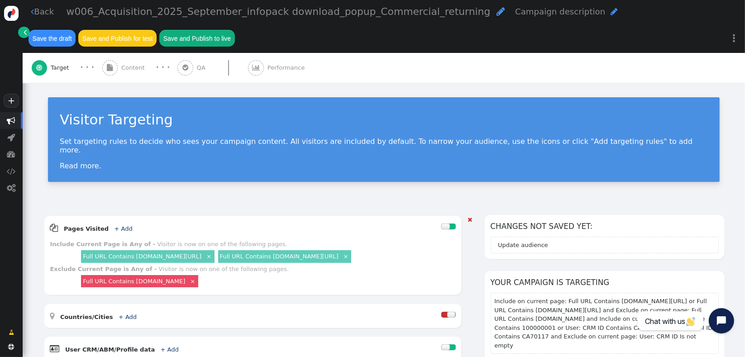
click at [350, 252] on link "×" at bounding box center [346, 256] width 8 height 8
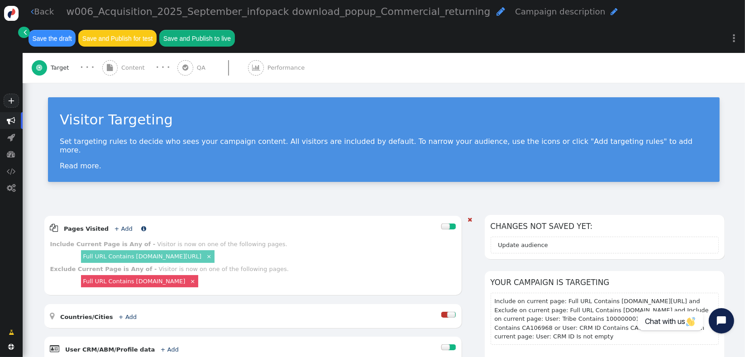
click at [118, 225] on link "+ Add" at bounding box center [123, 228] width 18 height 7
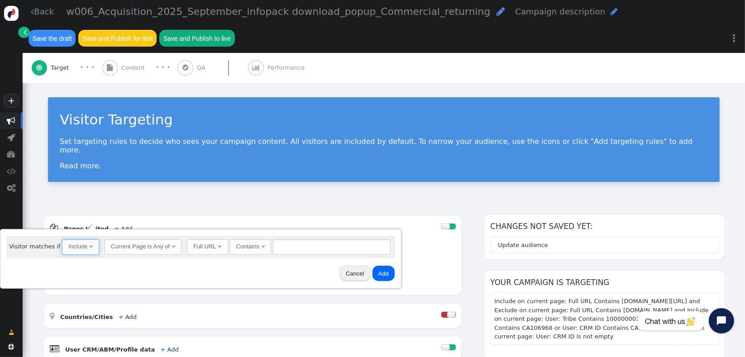
drag, startPoint x: 82, startPoint y: 252, endPoint x: 81, endPoint y: 262, distance: 10.4
click at [81, 250] on span "Include " at bounding box center [80, 246] width 37 height 15
drag, startPoint x: 287, startPoint y: 249, endPoint x: 299, endPoint y: 247, distance: 12.0
click at [298, 247] on input "text" at bounding box center [334, 246] width 118 height 15
type input "111"
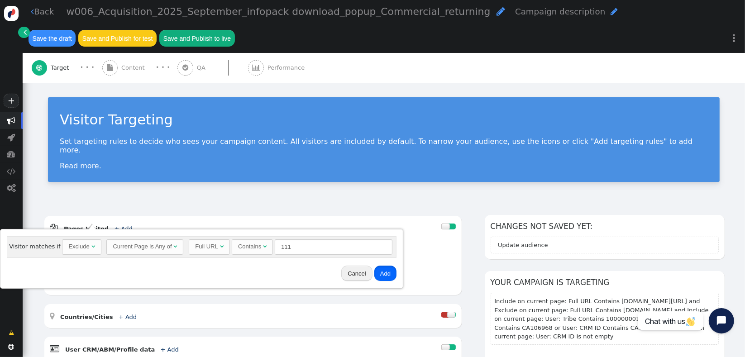
click at [378, 274] on button "Add" at bounding box center [385, 273] width 22 height 15
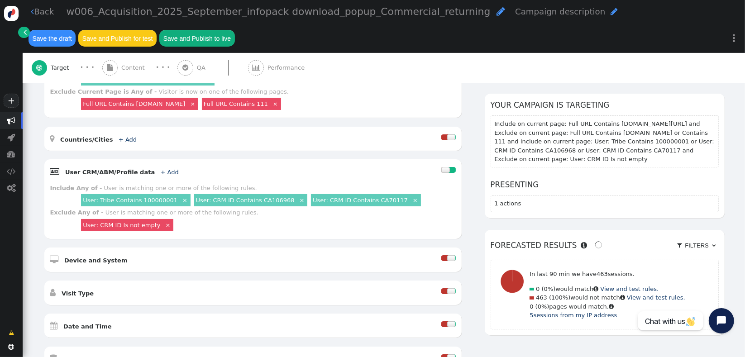
scroll to position [243, 0]
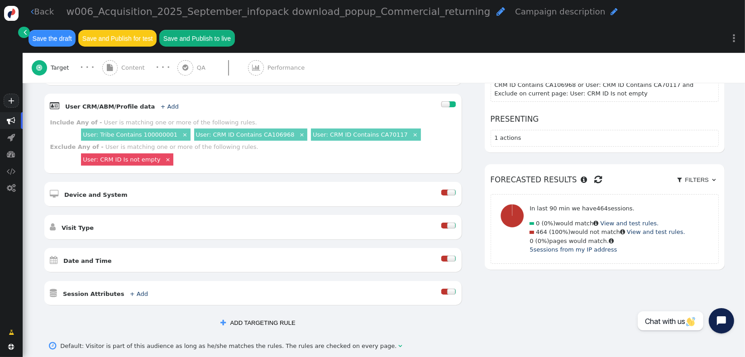
click at [149, 131] on link "User: Tribe Contains 100000001" at bounding box center [130, 134] width 95 height 7
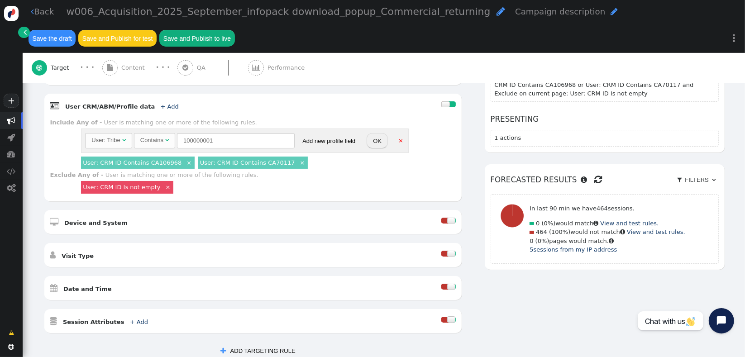
click at [157, 136] on div "Contains" at bounding box center [151, 140] width 23 height 9
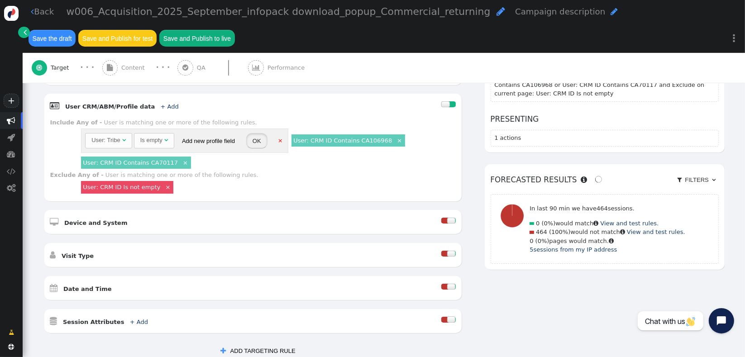
drag, startPoint x: 252, startPoint y: 128, endPoint x: 252, endPoint y: 140, distance: 11.8
click at [253, 133] on button "OK" at bounding box center [256, 140] width 21 height 15
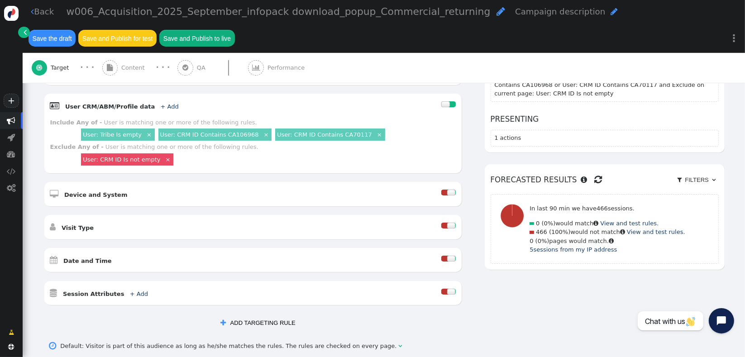
click at [78, 223] on div " Visit Type " at bounding box center [245, 227] width 391 height 12
click at [447, 223] on div at bounding box center [451, 226] width 9 height 6
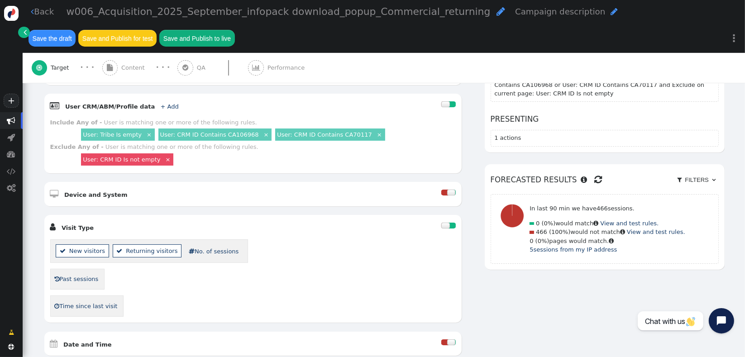
click at [94, 244] on li " New visitors" at bounding box center [82, 250] width 53 height 13
click at [594, 174] on span "" at bounding box center [598, 180] width 8 height 14
click at [110, 131] on link "User: Tribe Is empty" at bounding box center [112, 134] width 59 height 7
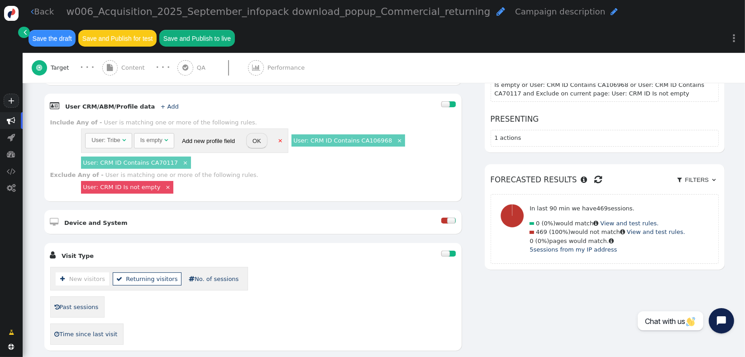
click at [113, 136] on div "User: Tribe" at bounding box center [105, 140] width 29 height 9
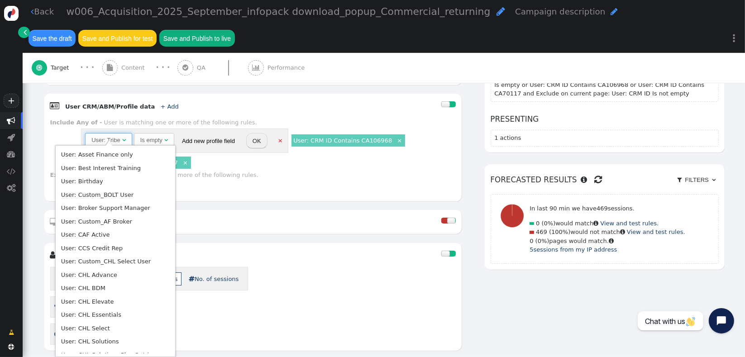
scroll to position [0, 0]
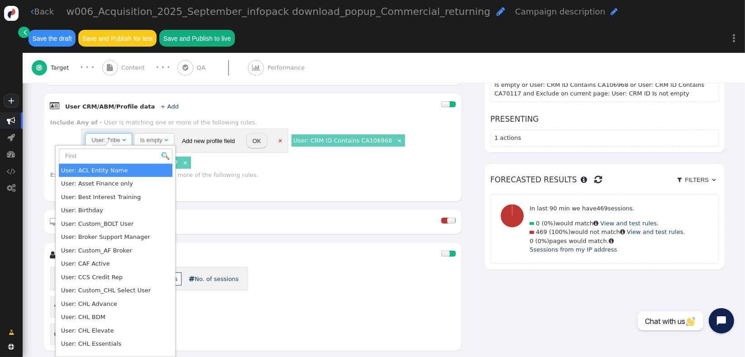
click at [236, 192] on div " User CRM/ABM/Profile data + Add  Include Any of - User is matching one or mo…" at bounding box center [252, 147] width 417 height 107
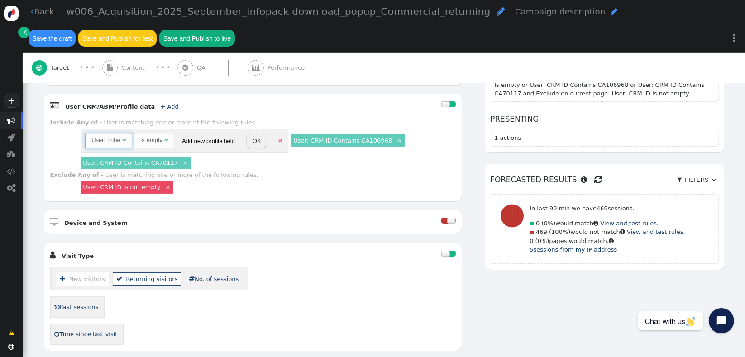
click at [143, 136] on div "Is empty" at bounding box center [151, 140] width 22 height 9
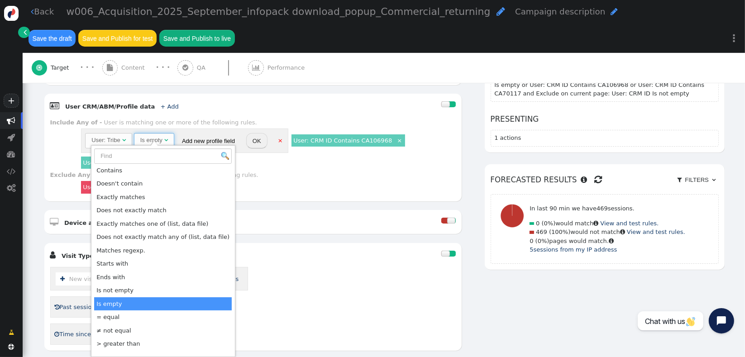
click at [279, 136] on link "×" at bounding box center [280, 140] width 8 height 8
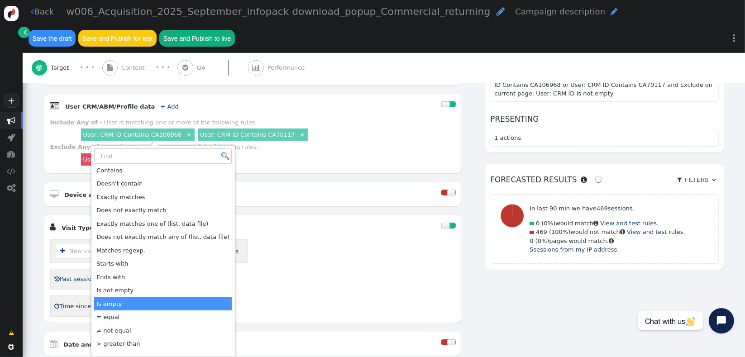
click at [153, 102] on div " User CRM/ABM/Profile data + Add " at bounding box center [245, 106] width 391 height 12
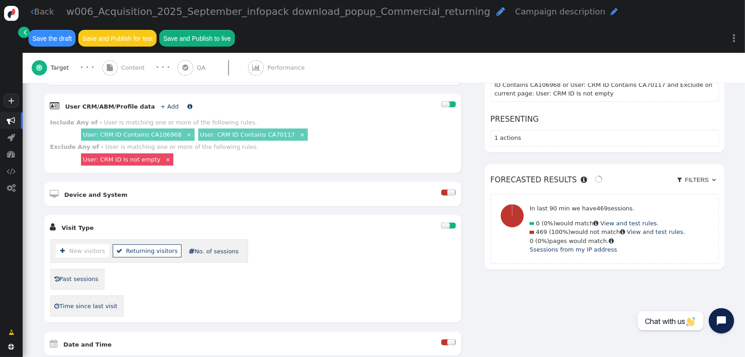
click at [161, 103] on link "+ Add" at bounding box center [170, 106] width 18 height 7
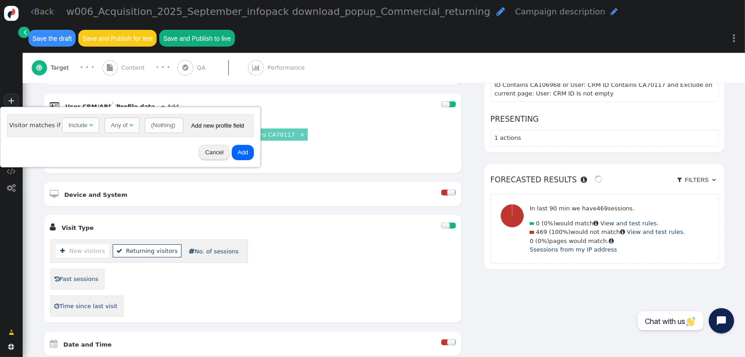
click at [116, 127] on div "Any of" at bounding box center [119, 125] width 17 height 9
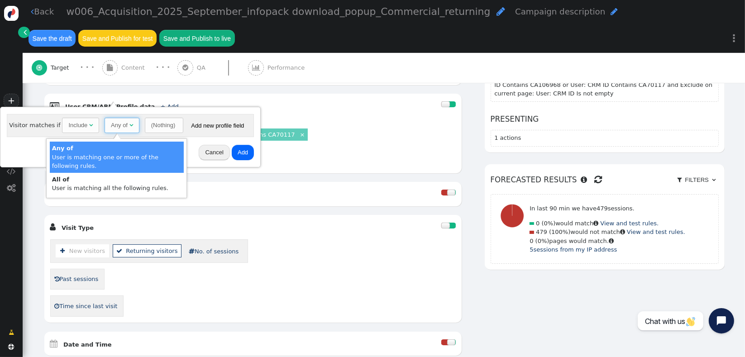
click at [151, 124] on div "(Nothing)" at bounding box center [163, 125] width 24 height 9
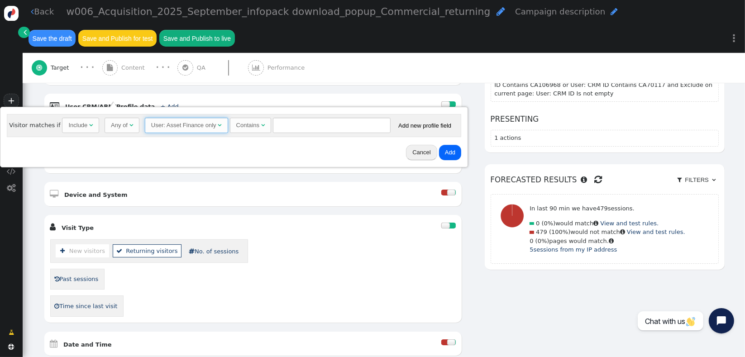
drag, startPoint x: 207, startPoint y: 172, endPoint x: 193, endPoint y: 160, distance: 18.9
drag, startPoint x: 209, startPoint y: 125, endPoint x: 215, endPoint y: 128, distance: 6.3
click at [207, 125] on div "User: Asset Finance only" at bounding box center [183, 125] width 65 height 9
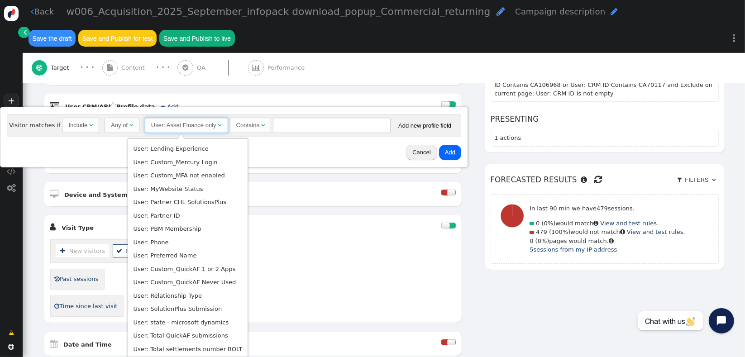
scroll to position [404, 0]
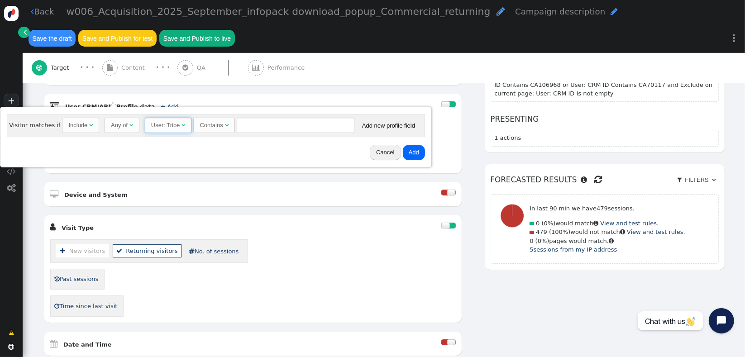
click at [201, 125] on div "Contains" at bounding box center [210, 125] width 23 height 9
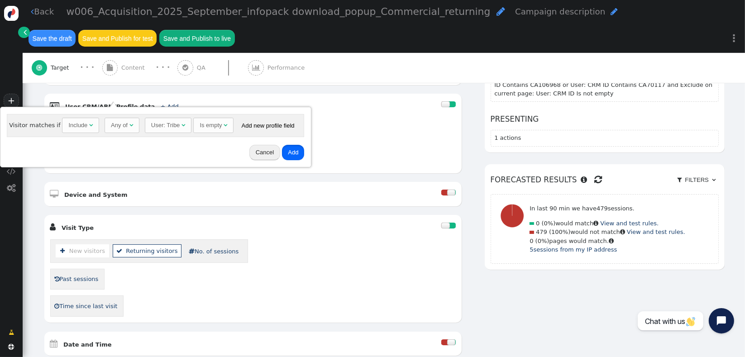
click at [284, 152] on button "Add" at bounding box center [293, 152] width 22 height 15
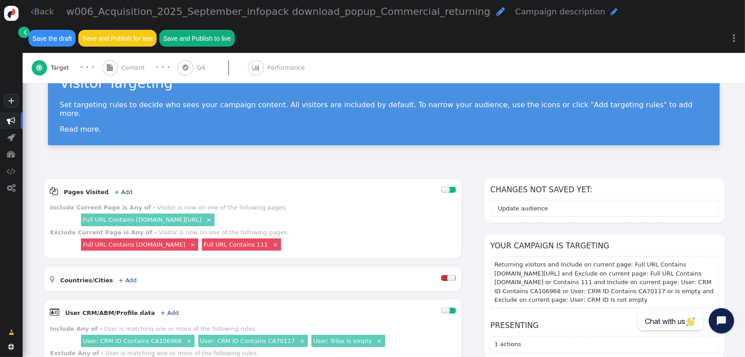
scroll to position [0, 0]
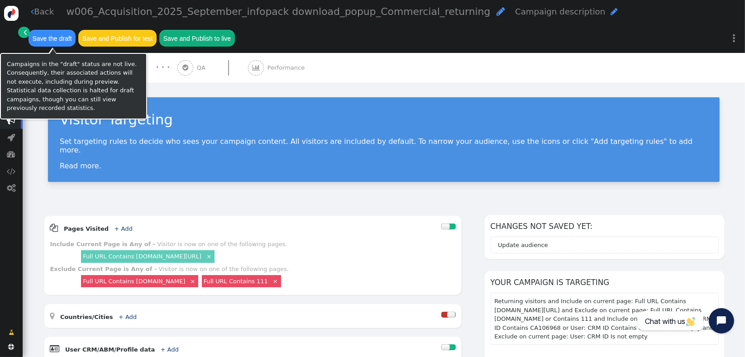
click at [47, 36] on button "Save the draft" at bounding box center [51, 38] width 47 height 16
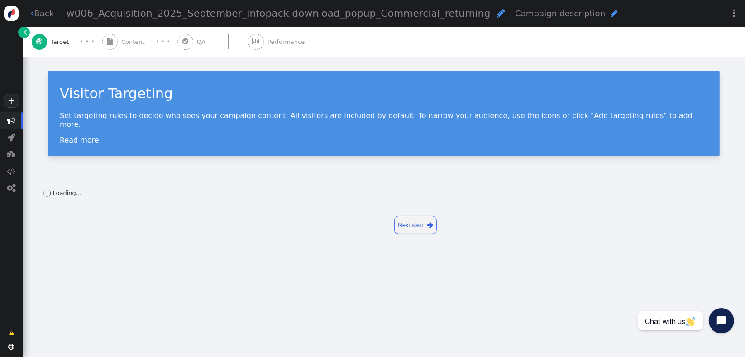
click at [135, 40] on span "Content" at bounding box center [134, 42] width 27 height 9
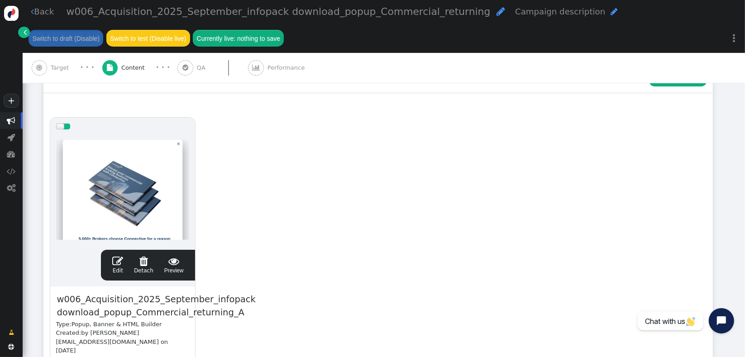
scroll to position [171, 0]
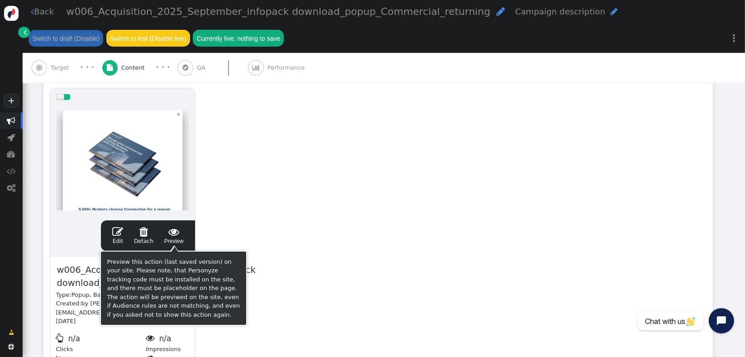
click at [170, 234] on span "" at bounding box center [173, 231] width 19 height 11
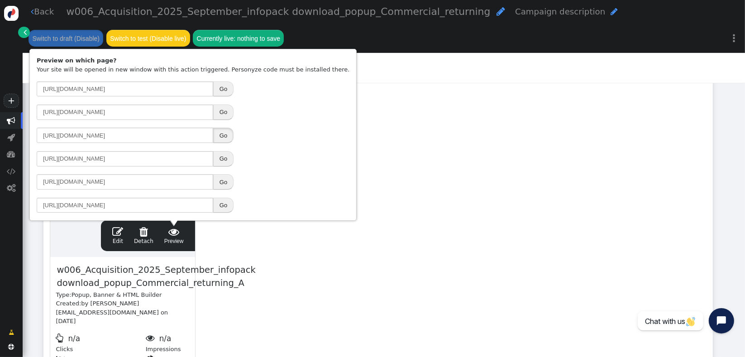
click at [223, 137] on button "Go" at bounding box center [223, 135] width 20 height 15
drag, startPoint x: 680, startPoint y: 120, endPoint x: 680, endPoint y: 114, distance: 5.4
click at [682, 117] on div "drag this  Edit  Detach  Preview w006_Acquisition_2025_September_infopack do…" at bounding box center [378, 235] width 668 height 306
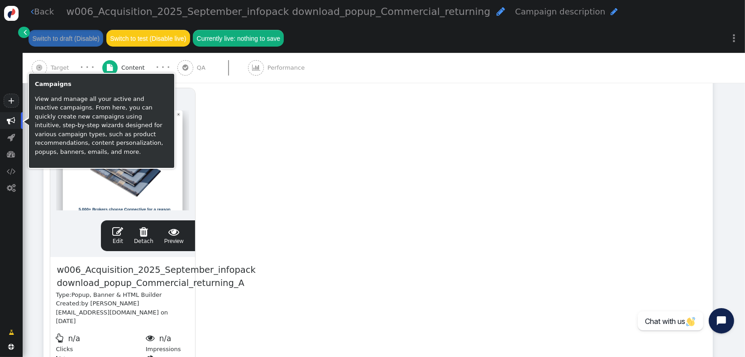
click at [6, 121] on span "" at bounding box center [11, 120] width 23 height 17
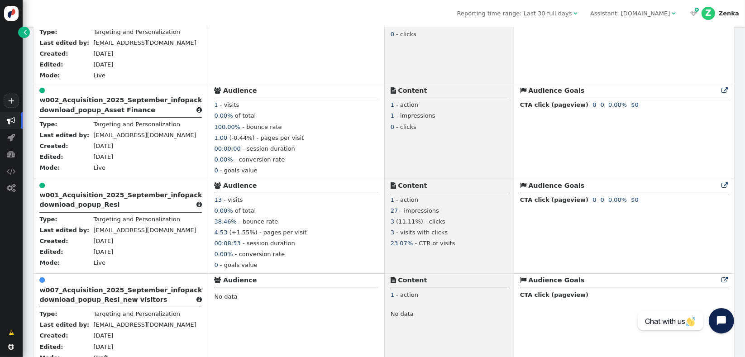
scroll to position [574, 0]
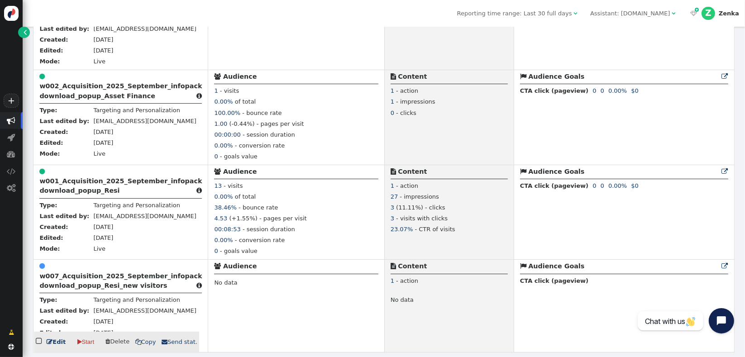
click at [113, 286] on b "w007_Acquisition_2025_September_infopack download_popup_Resi_new visitors" at bounding box center [120, 280] width 162 height 17
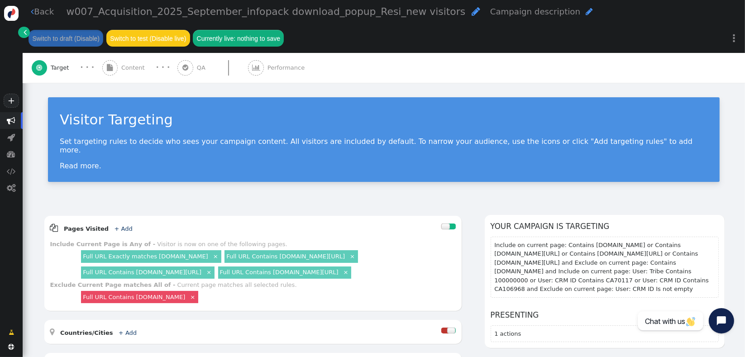
click at [675, 186] on div "Visitor Targeting Set targeting rules to decide who sees your campaign content.…" at bounding box center [384, 143] width 722 height 120
click at [350, 268] on link "×" at bounding box center [346, 272] width 8 height 8
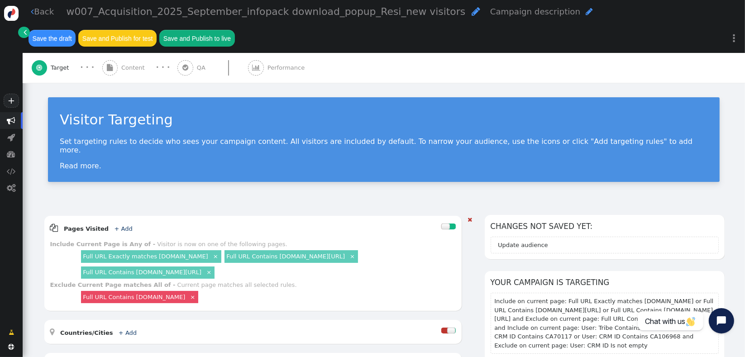
click at [356, 252] on link "×" at bounding box center [352, 256] width 8 height 8
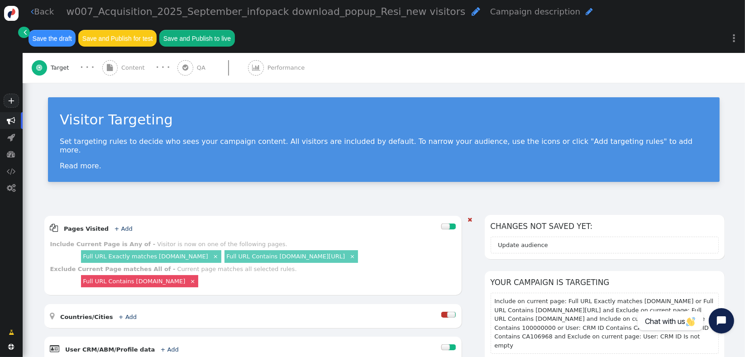
click at [356, 252] on link "×" at bounding box center [352, 256] width 8 height 8
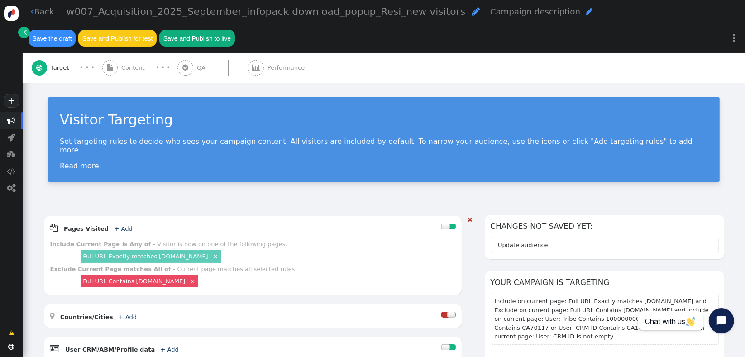
click at [174, 253] on link "Full URL Exactly matches [DOMAIN_NAME]" at bounding box center [145, 256] width 125 height 7
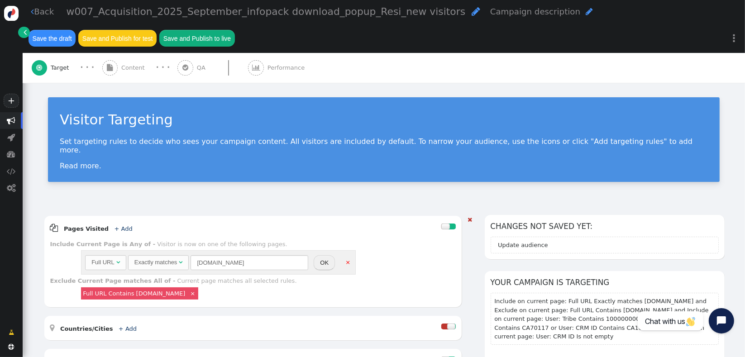
click at [169, 258] on div "Exactly matches" at bounding box center [155, 262] width 43 height 9
click at [302, 255] on button "OK" at bounding box center [304, 262] width 21 height 15
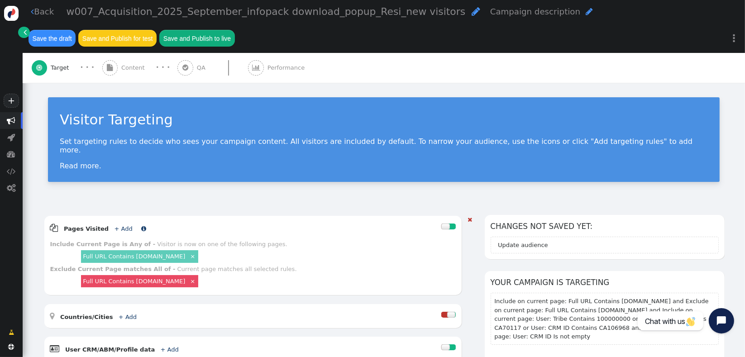
click at [116, 225] on link "+ Add" at bounding box center [123, 228] width 18 height 7
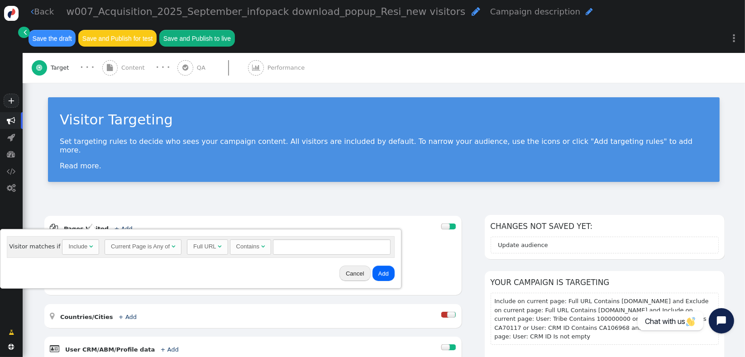
click at [68, 249] on div "Include" at bounding box center [77, 246] width 19 height 9
click at [266, 246] on span "Contains " at bounding box center [253, 246] width 43 height 7
click at [276, 246] on input "text" at bounding box center [334, 246] width 118 height 15
type input "111"
click at [377, 268] on button "Add" at bounding box center [385, 273] width 22 height 15
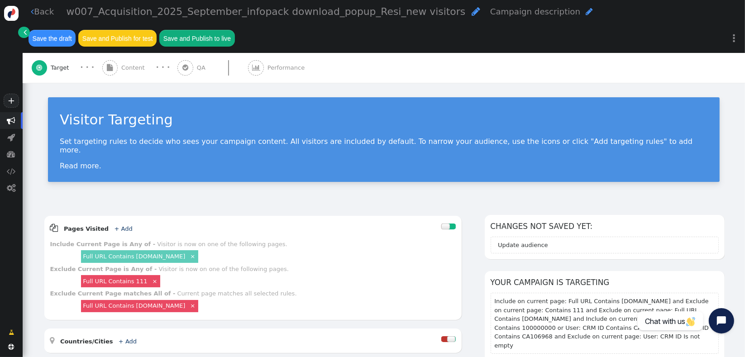
click at [185, 302] on link "Full URL Contains [DOMAIN_NAME]" at bounding box center [134, 305] width 102 height 7
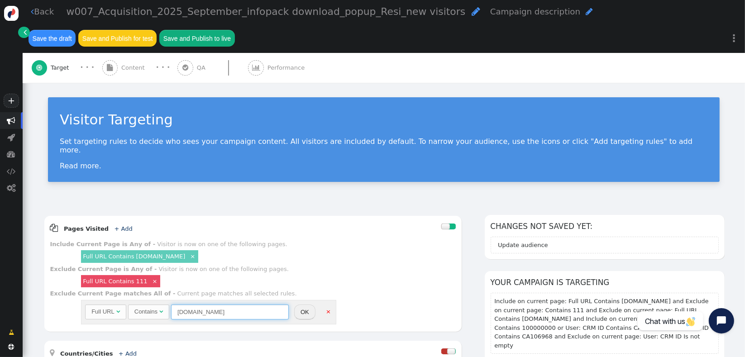
click at [205, 304] on input "[DOMAIN_NAME]" at bounding box center [230, 311] width 118 height 15
click at [327, 307] on link "×" at bounding box center [328, 311] width 8 height 8
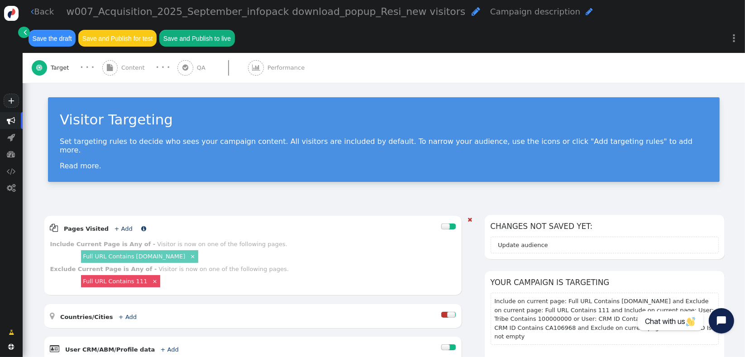
drag, startPoint x: 113, startPoint y: 218, endPoint x: 131, endPoint y: 218, distance: 18.6
click at [114, 225] on link "+ Add" at bounding box center [123, 228] width 18 height 7
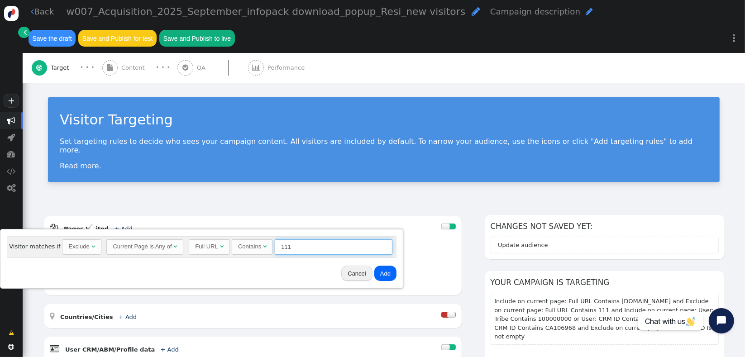
drag, startPoint x: 304, startPoint y: 246, endPoint x: 266, endPoint y: 251, distance: 38.8
click at [266, 251] on div "Full URL  Contains  111 = (Empty) [DOMAIN_NAME]  (Nothing) " at bounding box center [291, 246] width 204 height 15
paste input "[DOMAIN_NAME]"
type input "[DOMAIN_NAME]"
click at [379, 272] on button "Add" at bounding box center [385, 273] width 22 height 15
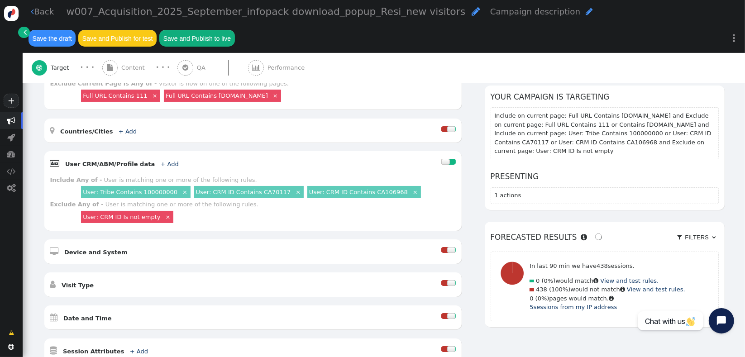
scroll to position [187, 0]
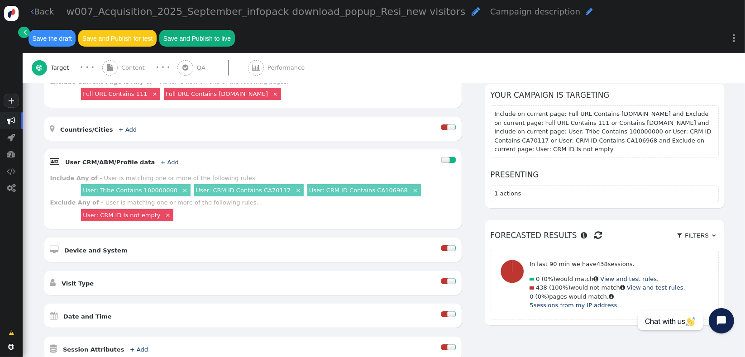
click at [159, 187] on link "User: Tribe Contains 100000000" at bounding box center [130, 190] width 95 height 7
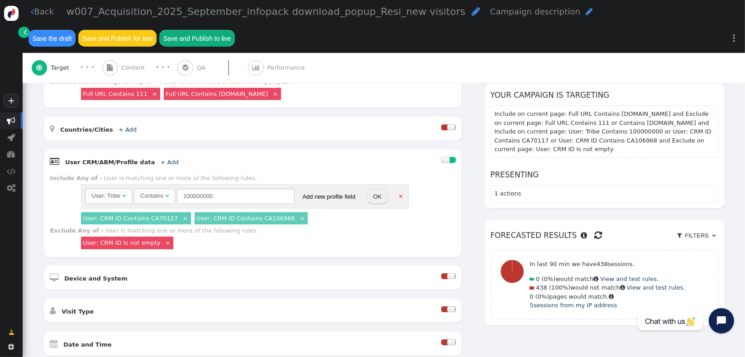
click at [159, 191] on div "Contains" at bounding box center [151, 195] width 23 height 9
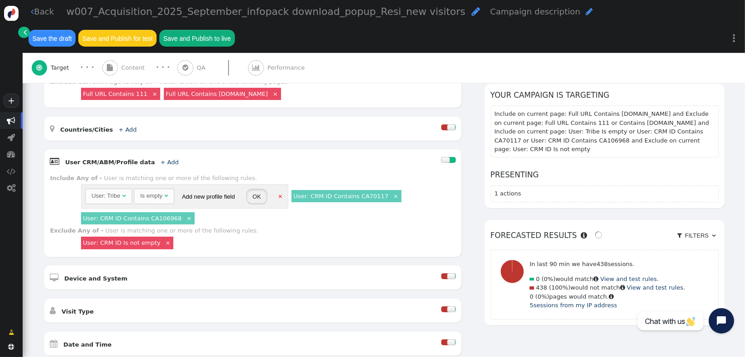
click at [250, 189] on button "OK" at bounding box center [256, 196] width 21 height 15
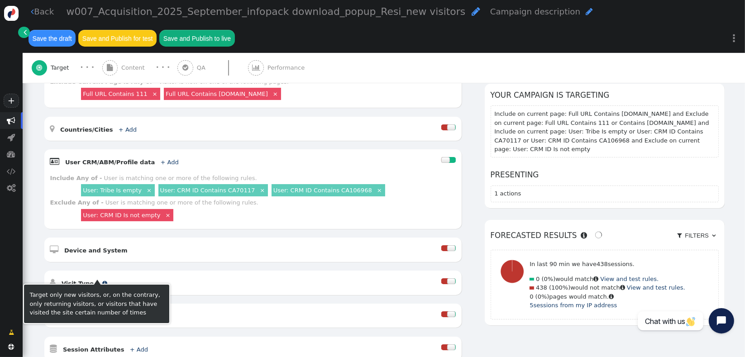
click at [102, 280] on span "" at bounding box center [104, 283] width 5 height 7
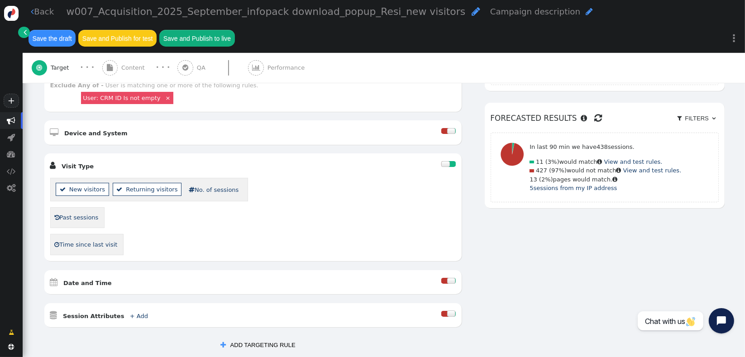
scroll to position [300, 0]
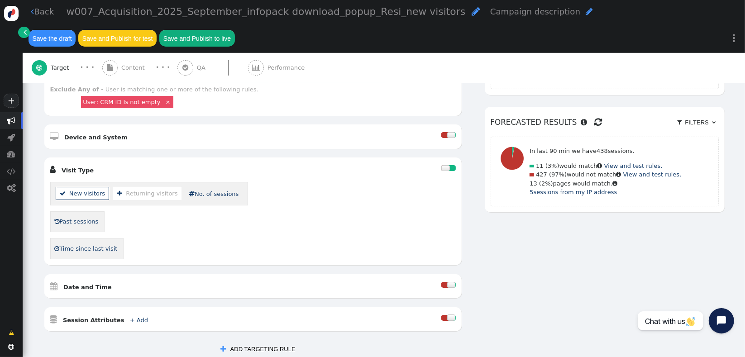
click at [157, 187] on li " Returning visitors" at bounding box center [147, 193] width 69 height 13
click at [354, 211] on div " Past sessions" at bounding box center [252, 221] width 405 height 21
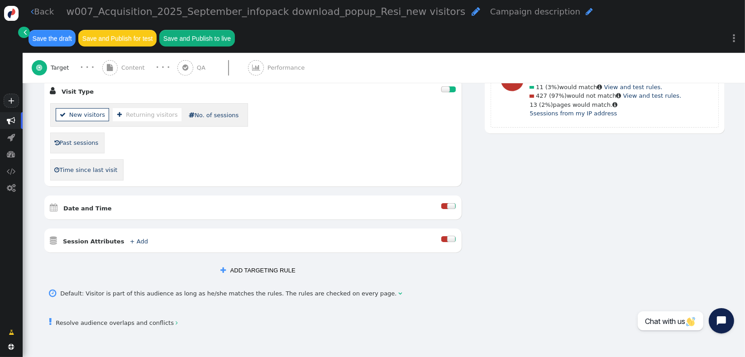
scroll to position [384, 0]
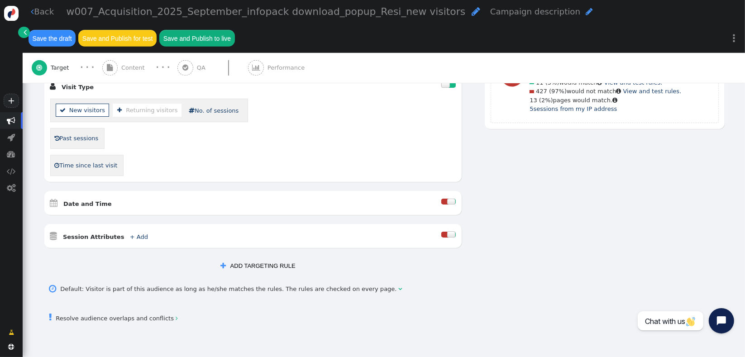
click at [118, 315] on link " Resolve audience overlaps and conflicts " at bounding box center [113, 318] width 128 height 7
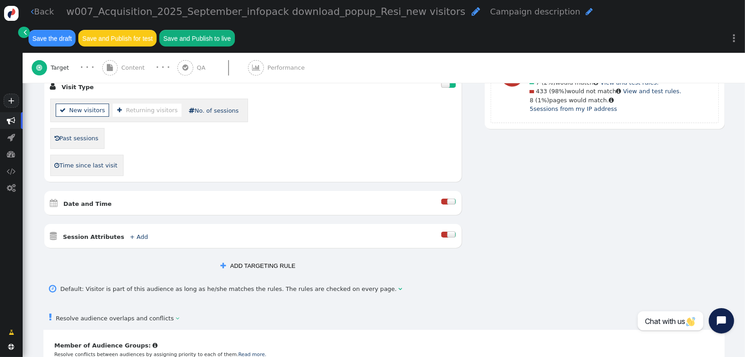
scroll to position [482, 0]
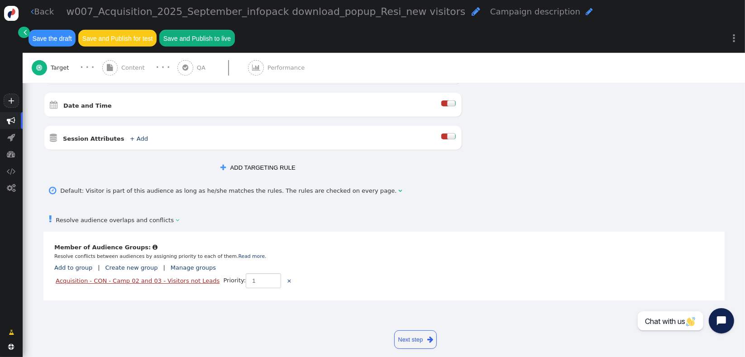
click at [127, 277] on link "Acquisition - CON - Camp 02 and 03 - Visitors not Leads" at bounding box center [138, 280] width 164 height 7
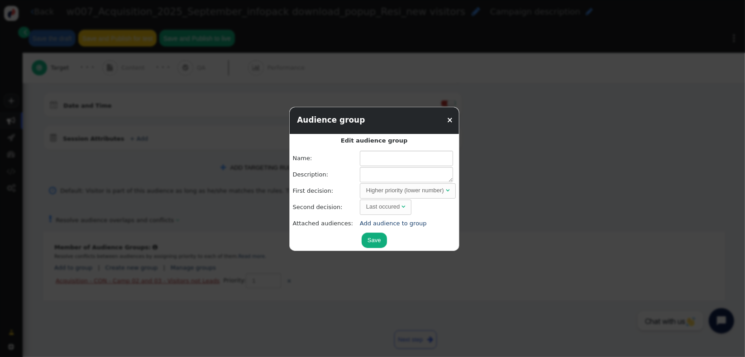
type input "Acquisition - CON - Camp 02 and 03 - Visitors not Leads"
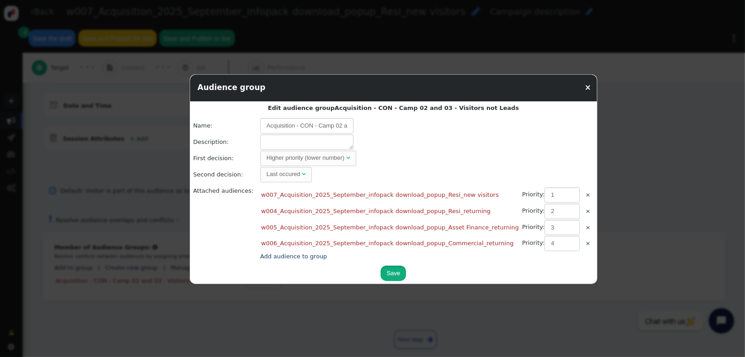
click at [380, 273] on button "Save" at bounding box center [392, 273] width 25 height 15
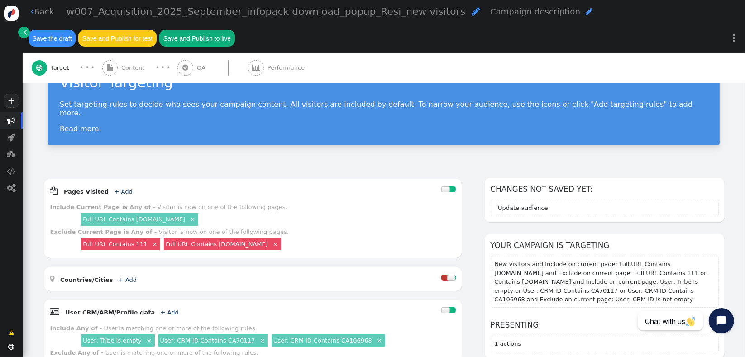
scroll to position [33, 0]
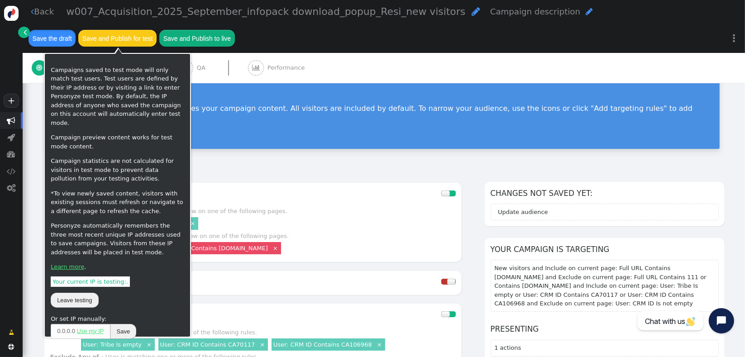
click at [62, 33] on button "Save the draft" at bounding box center [51, 38] width 47 height 16
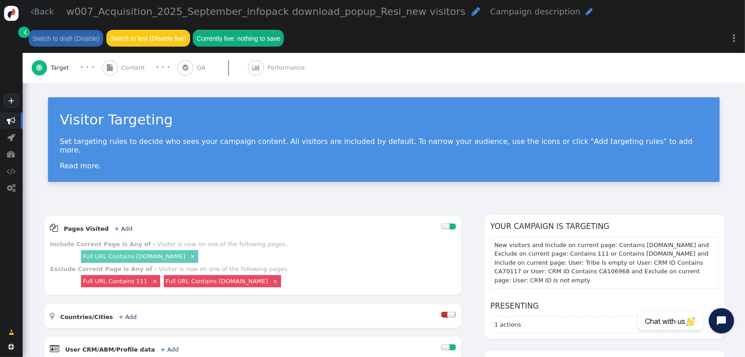
click at [129, 74] on div " Content" at bounding box center [125, 68] width 46 height 30
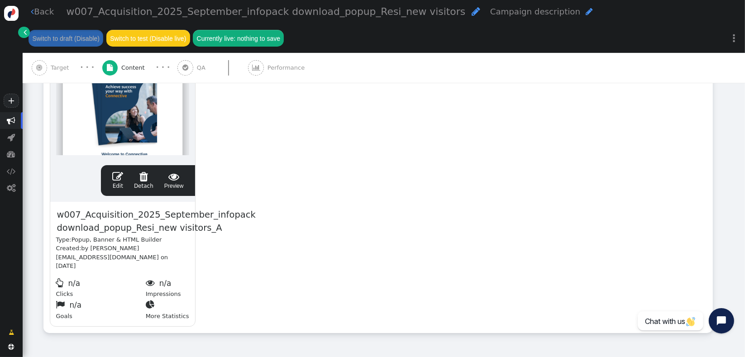
scroll to position [227, 0]
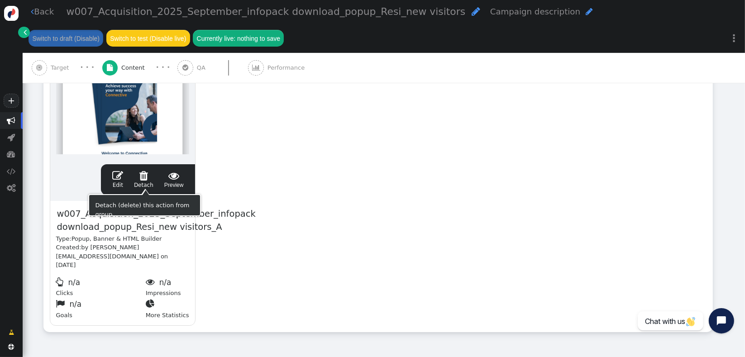
click at [182, 176] on span "" at bounding box center [173, 175] width 19 height 11
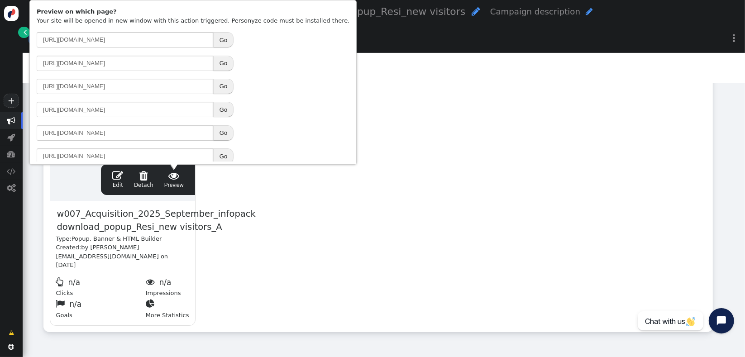
click at [229, 88] on button "Go" at bounding box center [223, 86] width 20 height 15
click at [385, 271] on div "drag this  Edit  Detach  Preview w007_Acquisition_2025_September_infopack do…" at bounding box center [378, 179] width 668 height 306
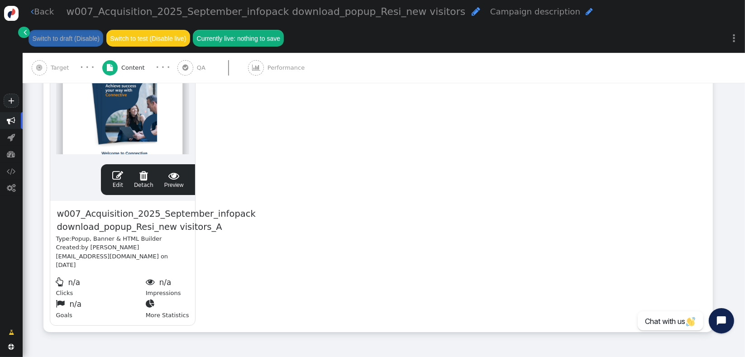
click at [59, 62] on div " Target" at bounding box center [52, 68] width 41 height 30
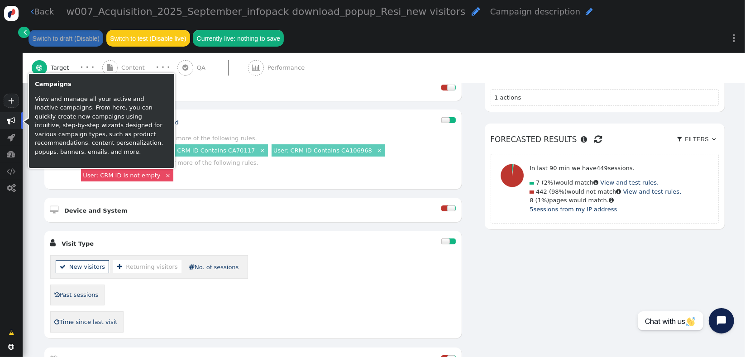
click at [15, 126] on span "" at bounding box center [11, 120] width 23 height 17
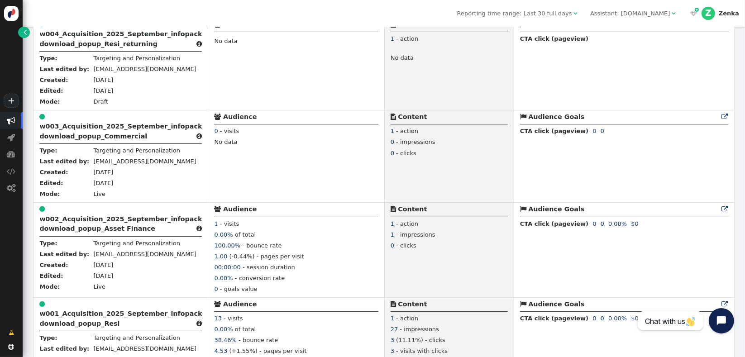
scroll to position [574, 0]
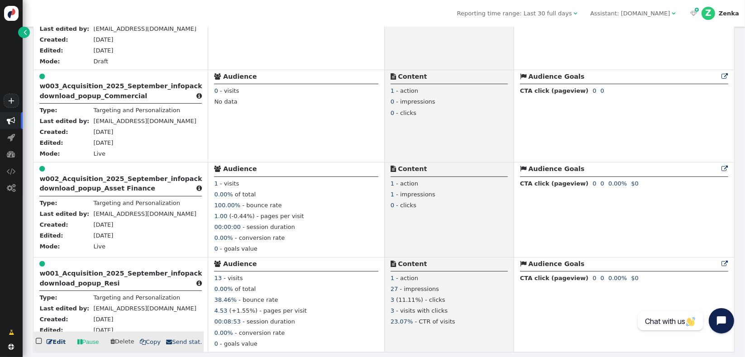
click at [73, 290] on div " w001_Acquisition_2025_September_infopack download_popup_Resi " at bounding box center [120, 275] width 162 height 32
click at [76, 285] on b "w001_Acquisition_2025_September_infopack download_popup_Resi" at bounding box center [120, 278] width 162 height 17
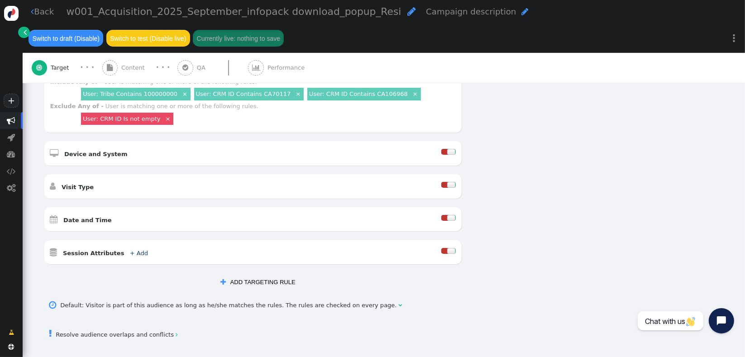
scroll to position [261, 0]
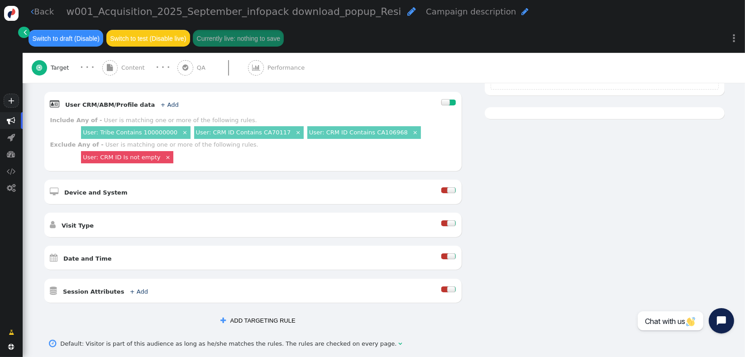
click at [248, 129] on link "User: CRM ID Contains CA70117" at bounding box center [243, 132] width 95 height 7
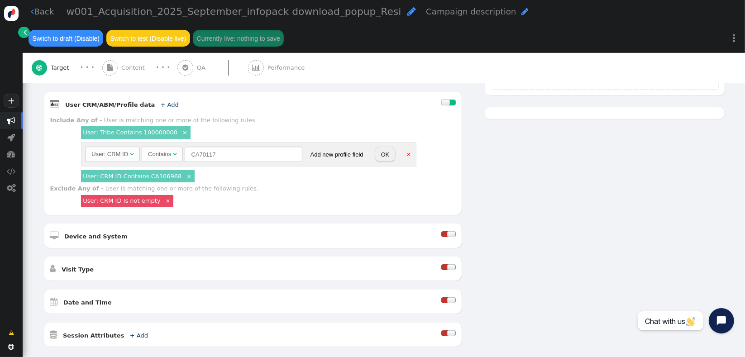
click at [127, 150] on div "User: CRM ID" at bounding box center [109, 154] width 37 height 9
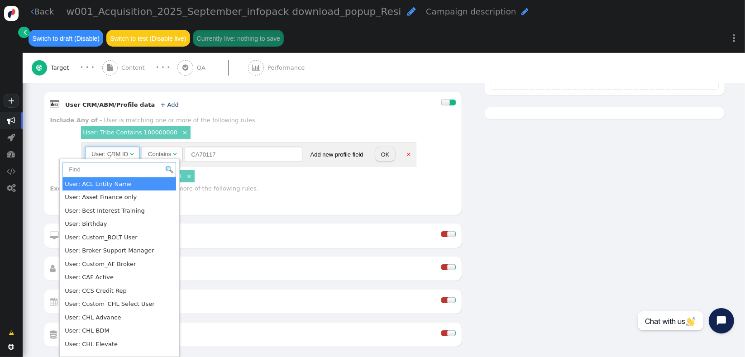
click at [125, 170] on input "text" at bounding box center [119, 169] width 114 height 15
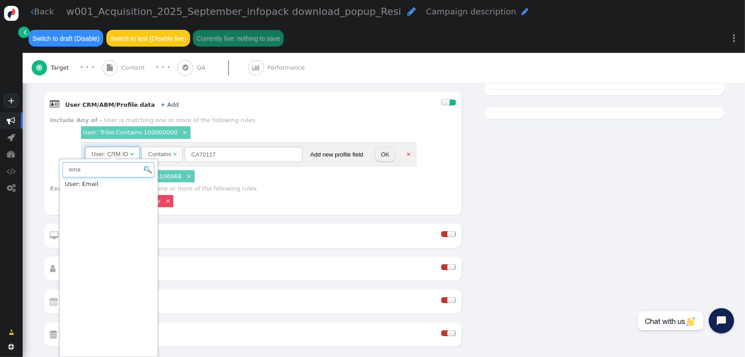
type input "ema"
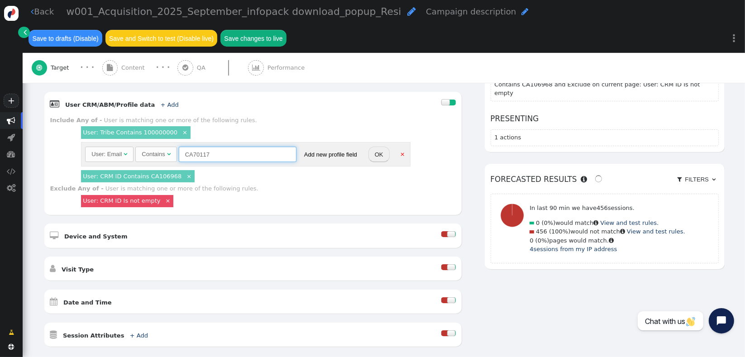
click at [197, 147] on input "CA70117" at bounding box center [238, 154] width 118 height 15
drag, startPoint x: 197, startPoint y: 147, endPoint x: 220, endPoint y: 158, distance: 25.9
click at [197, 147] on input "CA70117" at bounding box center [238, 154] width 118 height 15
type input "[EMAIL_ADDRESS][DOMAIN_NAME]"
click at [374, 147] on button "OK" at bounding box center [378, 154] width 21 height 15
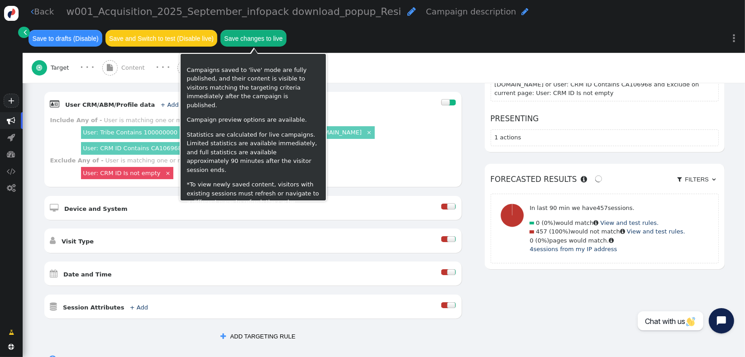
click at [251, 40] on button "Save changes to live" at bounding box center [253, 38] width 66 height 16
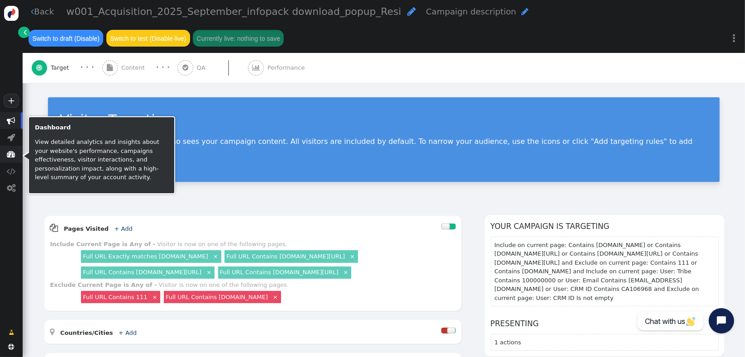
click at [16, 157] on span "" at bounding box center [11, 154] width 23 height 17
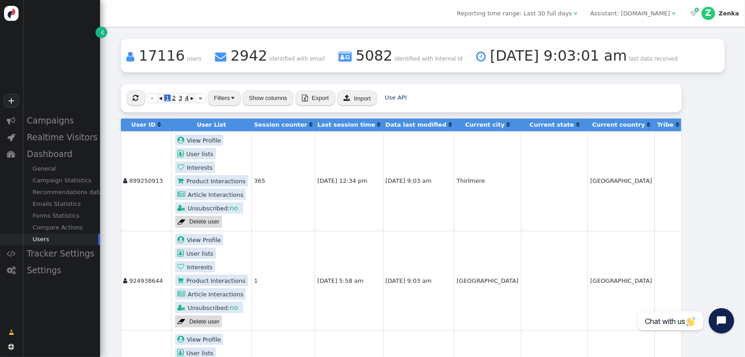
scroll to position [66, 0]
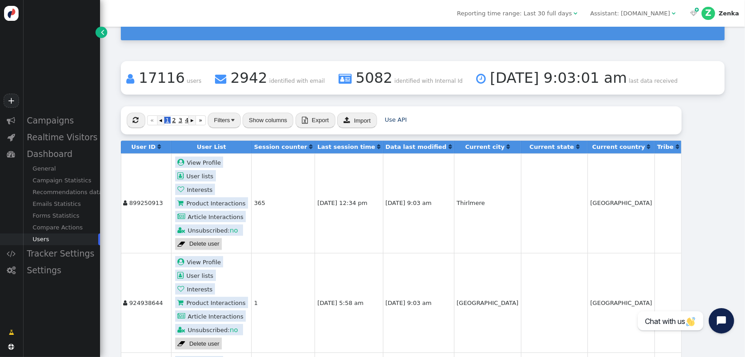
click at [256, 119] on button "Show columns" at bounding box center [267, 120] width 51 height 15
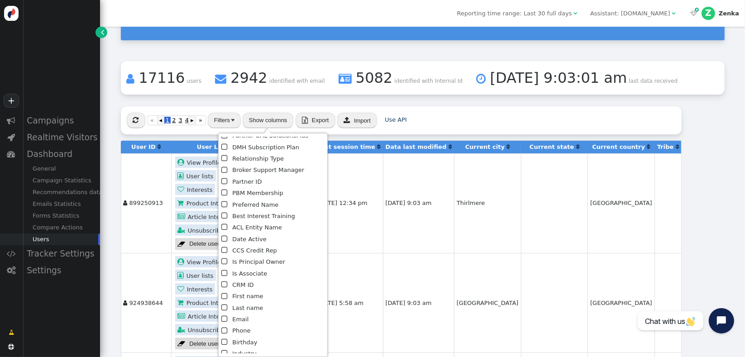
scroll to position [390, 0]
click at [225, 310] on span "" at bounding box center [225, 313] width 8 height 11
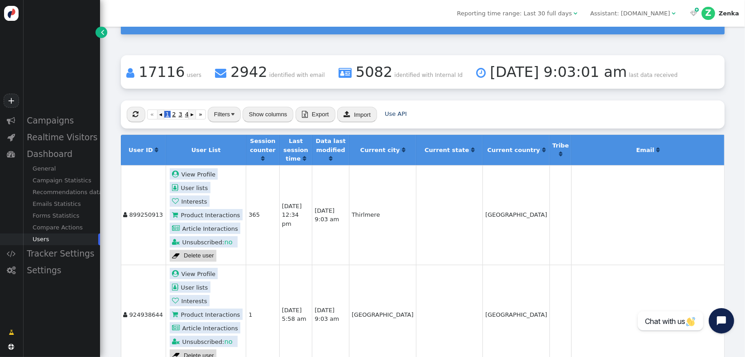
scroll to position [16, 0]
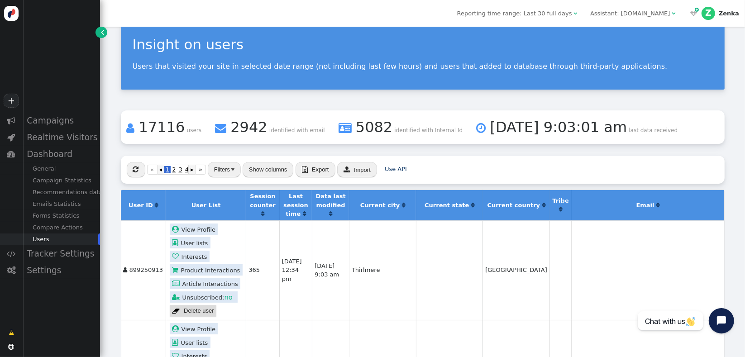
click at [136, 172] on span "" at bounding box center [136, 169] width 6 height 7
click at [229, 172] on button "Filters" at bounding box center [224, 169] width 33 height 15
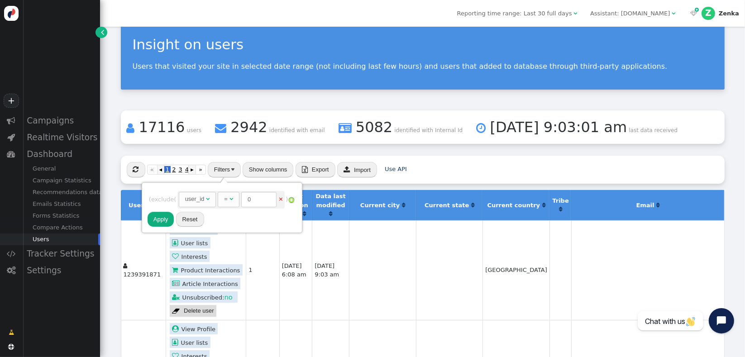
click at [204, 199] on div "user_id" at bounding box center [194, 199] width 19 height 9
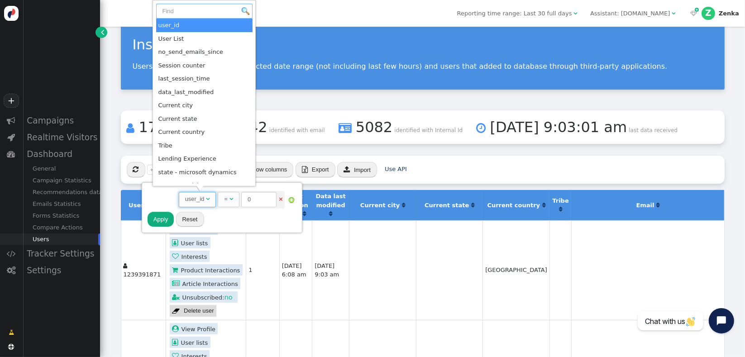
click at [218, 9] on input "text" at bounding box center [204, 11] width 96 height 15
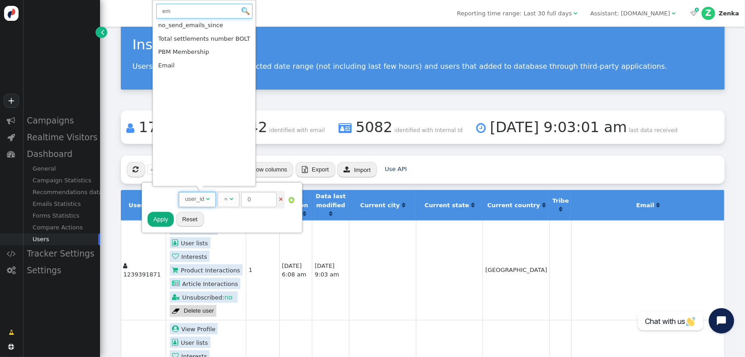
type input "em"
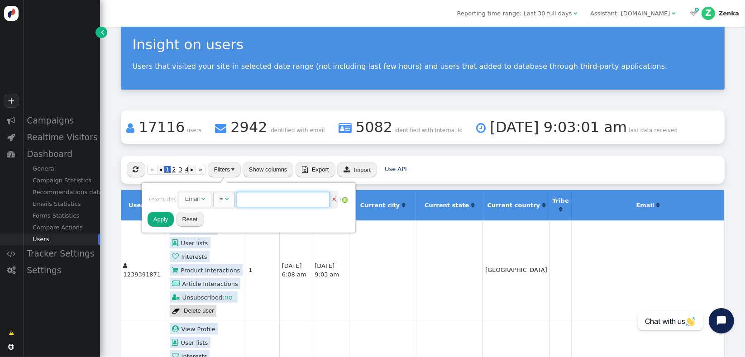
click at [269, 201] on input "text" at bounding box center [283, 199] width 93 height 15
click at [228, 200] on span "" at bounding box center [227, 199] width 4 height 6
click at [283, 202] on input "text" at bounding box center [302, 199] width 93 height 15
type input "[EMAIL_ADDRESS][DOMAIN_NAME]"
click at [160, 220] on button "Apply" at bounding box center [160, 219] width 27 height 15
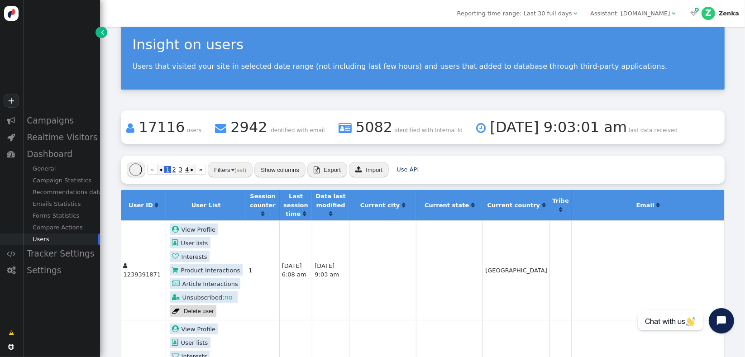
scroll to position [0, 0]
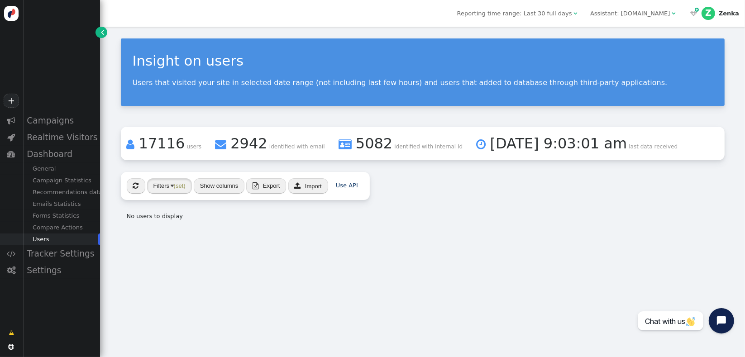
click at [175, 186] on span "(set)" at bounding box center [180, 185] width 12 height 7
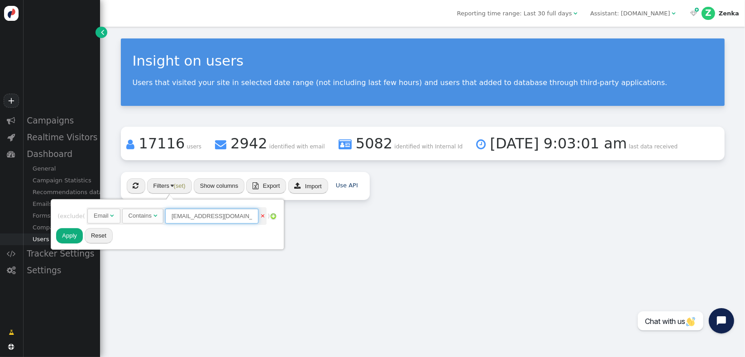
click at [195, 212] on input "[EMAIL_ADDRESS][DOMAIN_NAME]" at bounding box center [211, 216] width 93 height 15
drag, startPoint x: 195, startPoint y: 215, endPoint x: 271, endPoint y: 228, distance: 76.6
click at [271, 228] on div "Rules to check on next page when previous rules have been matched user_id  AND…" at bounding box center [167, 223] width 222 height 39
type input "zenkas"
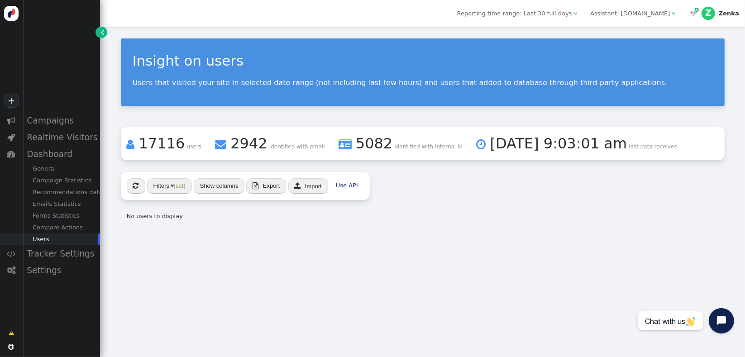
click at [169, 180] on button "Filters (set)" at bounding box center [169, 185] width 45 height 15
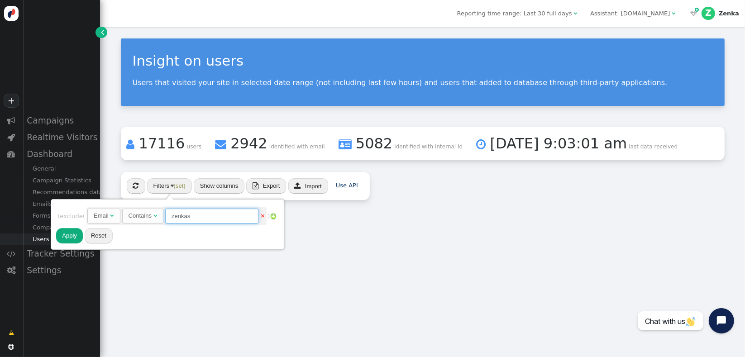
click at [178, 216] on input "zenkas" at bounding box center [211, 216] width 93 height 15
click at [179, 216] on input "zenkas" at bounding box center [211, 216] width 93 height 15
click at [504, 13] on span "Reporting time range: Last 30 full days" at bounding box center [514, 13] width 115 height 7
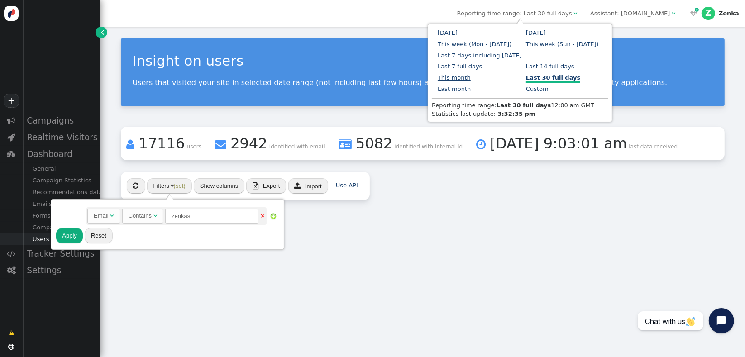
click at [470, 74] on link "This month" at bounding box center [453, 77] width 33 height 7
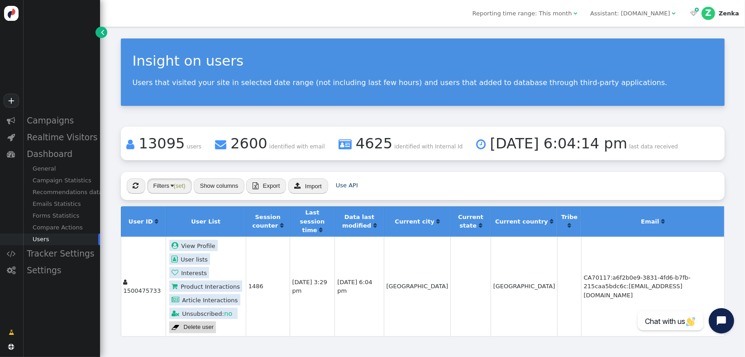
click at [175, 190] on button "Filters (set)" at bounding box center [169, 185] width 45 height 15
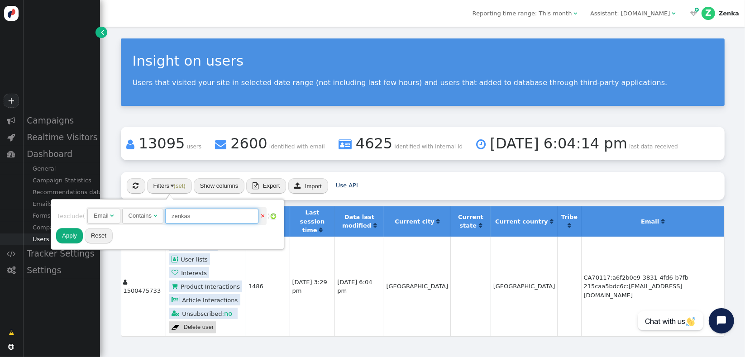
click at [188, 217] on input "zenkas" at bounding box center [211, 216] width 93 height 15
type input "larry"
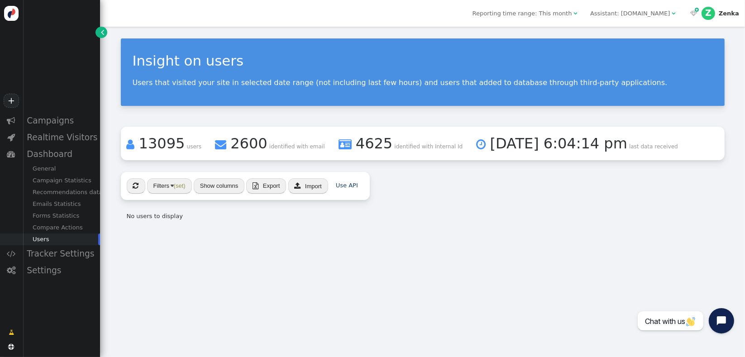
click at [560, 13] on span "Reporting time range: This month" at bounding box center [522, 13] width 100 height 7
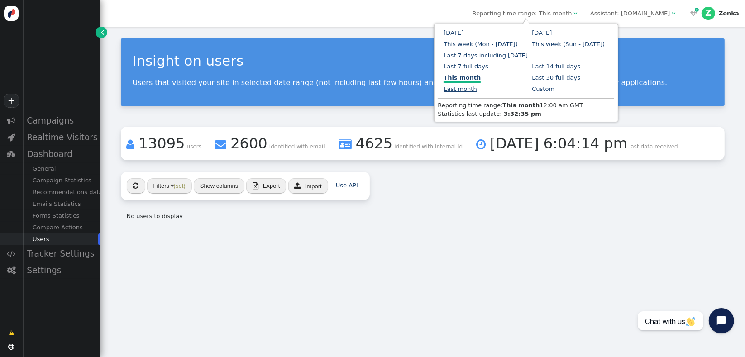
click at [476, 85] on link "Last month" at bounding box center [459, 88] width 33 height 7
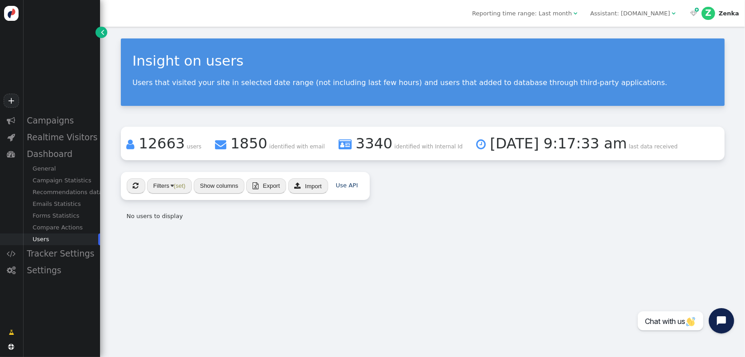
click at [549, 11] on span "Reporting time range: Last month" at bounding box center [522, 13] width 100 height 7
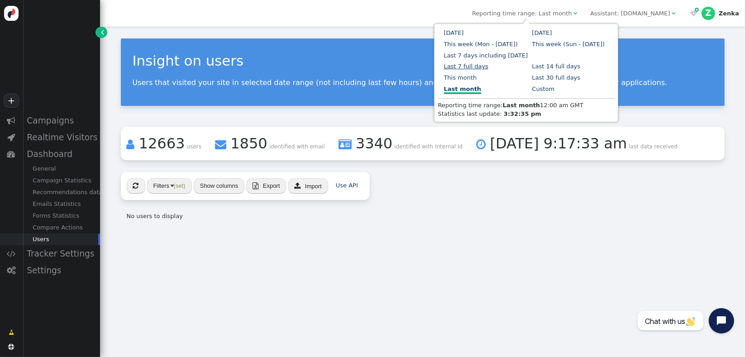
click at [488, 63] on link "Last 7 full days" at bounding box center [466, 66] width 44 height 7
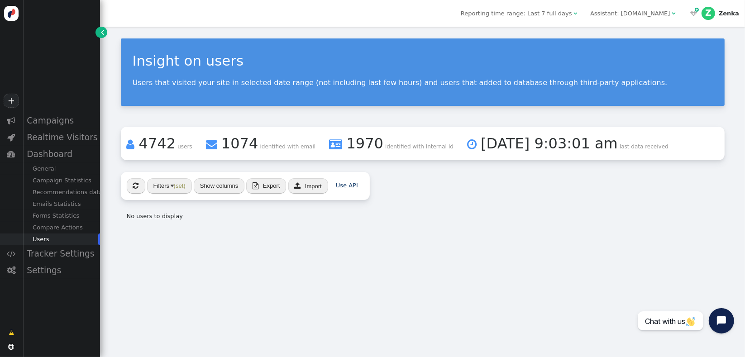
click at [548, 11] on span "Reporting time range: Last 7 full days" at bounding box center [516, 13] width 111 height 7
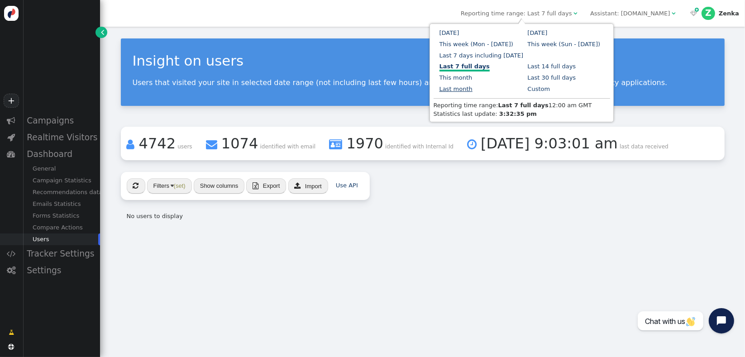
click at [472, 85] on link "Last month" at bounding box center [455, 88] width 33 height 7
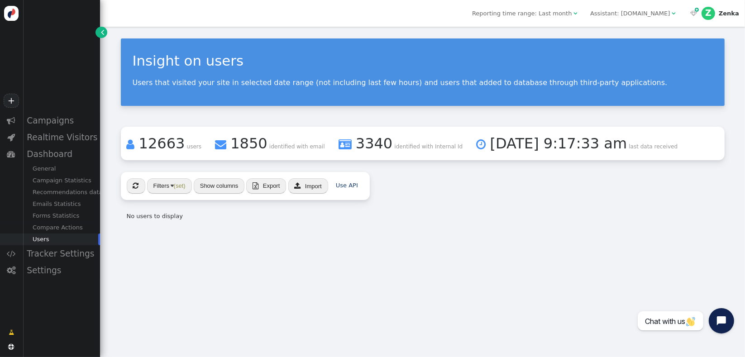
click at [176, 183] on span "(set)" at bounding box center [180, 185] width 12 height 7
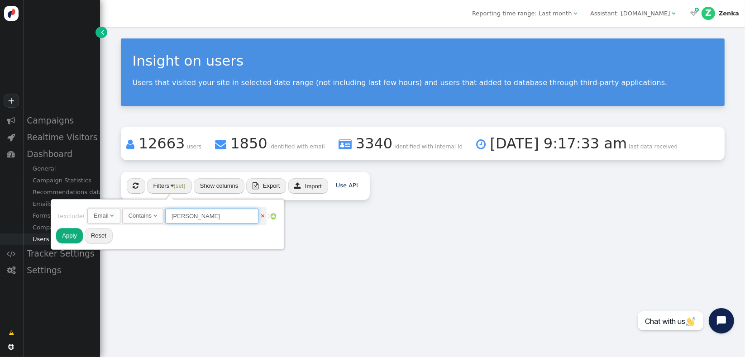
click at [180, 212] on input "larry" at bounding box center [211, 216] width 93 height 15
type input "connective"
click at [76, 237] on button "Apply" at bounding box center [69, 235] width 27 height 15
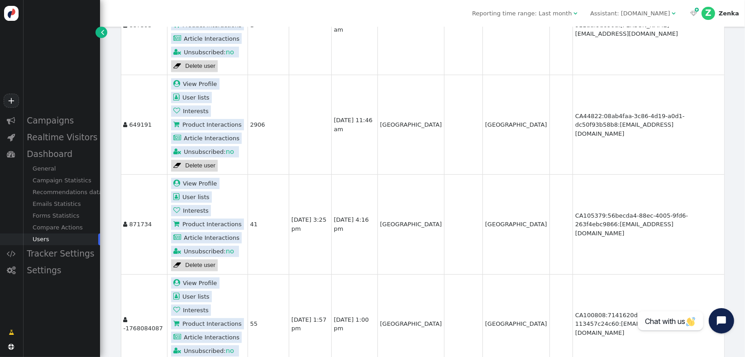
scroll to position [2381, 0]
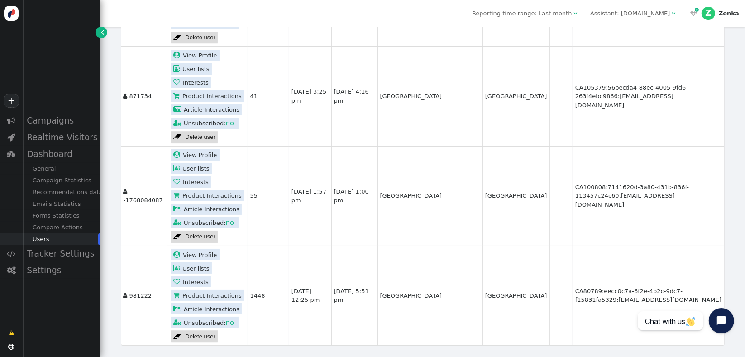
drag, startPoint x: 696, startPoint y: 122, endPoint x: 689, endPoint y: 121, distance: 7.3
click at [696, 122] on td "CA105379:56becda4-88ec-4005-9fd6-263f4ebc9866:matt@connective.com.au" at bounding box center [648, 96] width 152 height 100
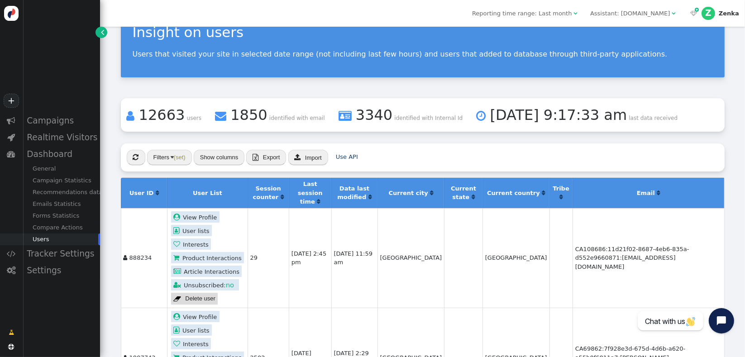
scroll to position [39, 0]
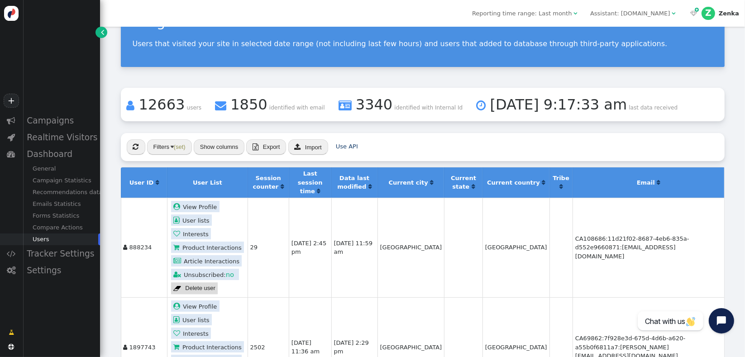
click at [215, 155] on div " « ◂ 1 ▸ » Filters (set) Show columns  Export  Import Use API" at bounding box center [422, 147] width 603 height 28
click at [215, 151] on button "Show columns" at bounding box center [219, 146] width 51 height 15
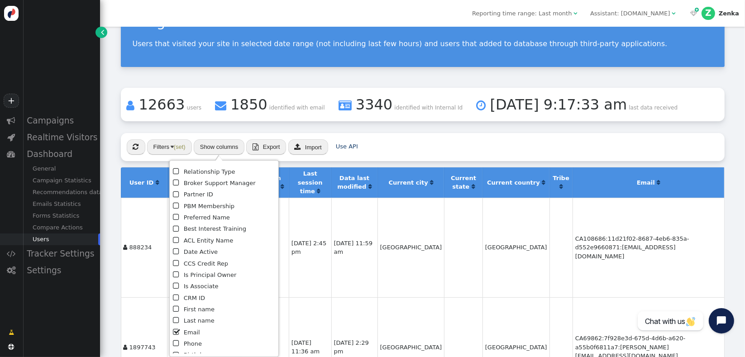
scroll to position [417, 0]
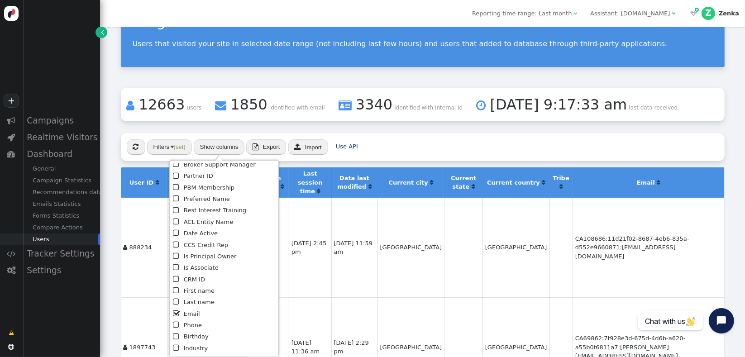
click at [184, 277] on li " CRM ID" at bounding box center [224, 279] width 103 height 11
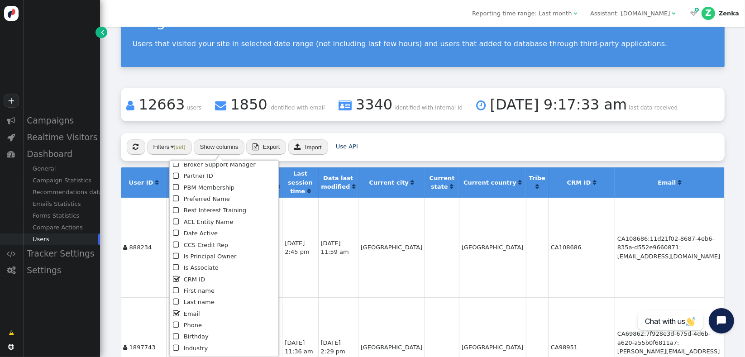
click at [390, 152] on div " « ◂ 1 ▸ » Filters (set) Show columns  Export  Import Use API" at bounding box center [422, 147] width 603 height 28
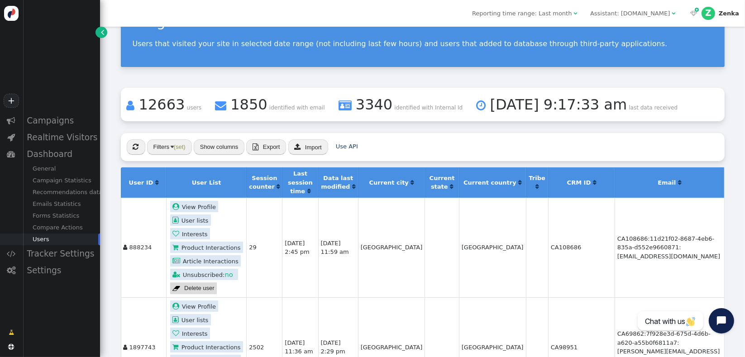
click at [174, 150] on button "Filters (set)" at bounding box center [169, 146] width 45 height 15
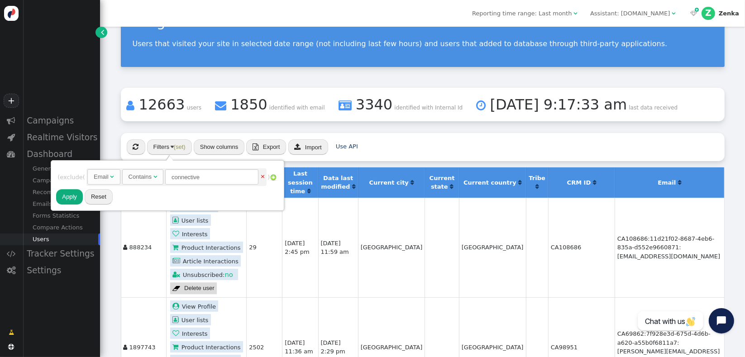
click at [109, 173] on div "Email" at bounding box center [101, 176] width 15 height 9
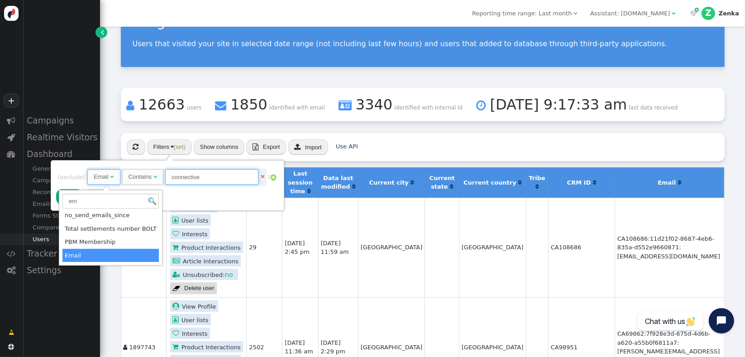
click at [176, 176] on input "connective" at bounding box center [211, 176] width 93 height 15
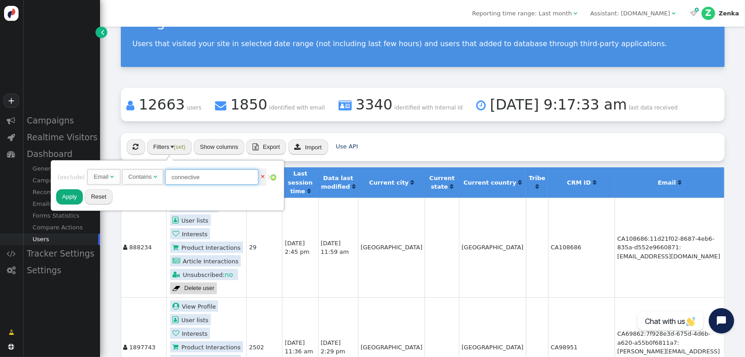
click at [181, 176] on input "connective" at bounding box center [211, 176] width 93 height 15
paste input "CA106968"
type input "CA106968"
click at [61, 204] on button "Apply" at bounding box center [69, 196] width 27 height 15
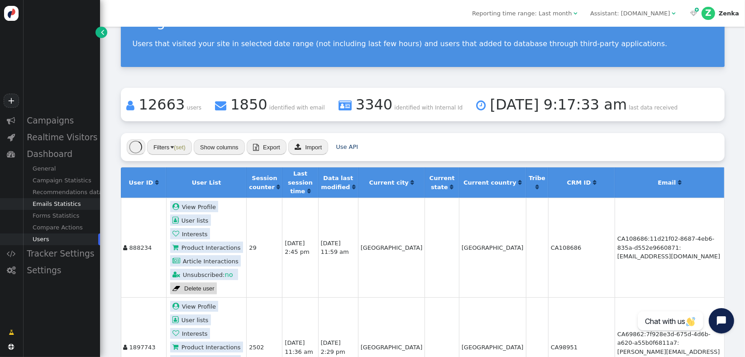
scroll to position [0, 0]
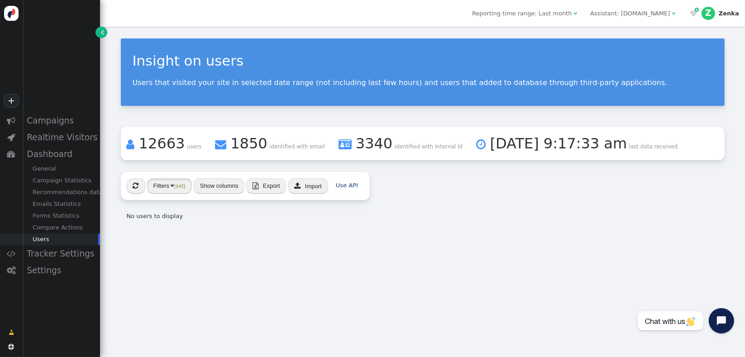
click at [180, 187] on span "(set)" at bounding box center [180, 185] width 12 height 7
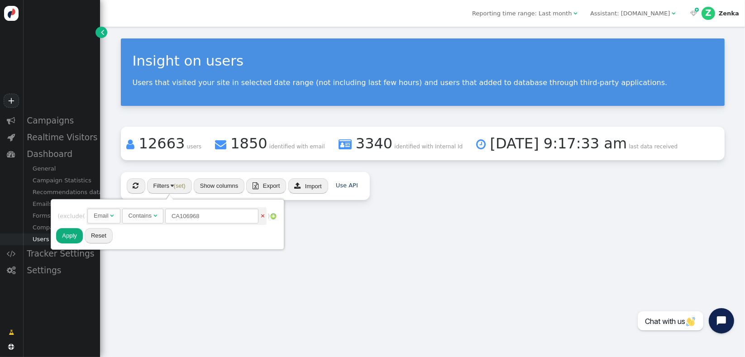
click at [104, 218] on div "Email" at bounding box center [101, 215] width 15 height 9
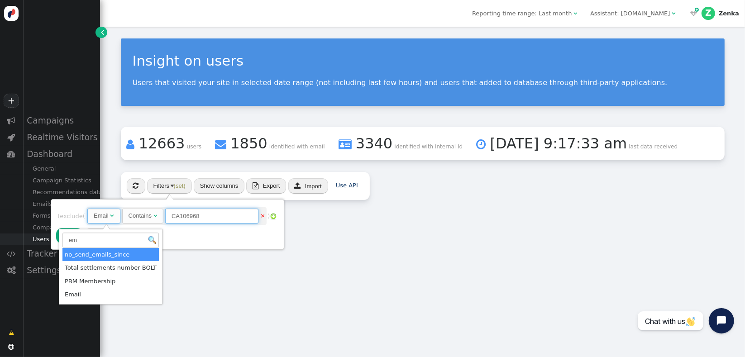
click at [200, 216] on input "CA106968" at bounding box center [211, 216] width 93 height 15
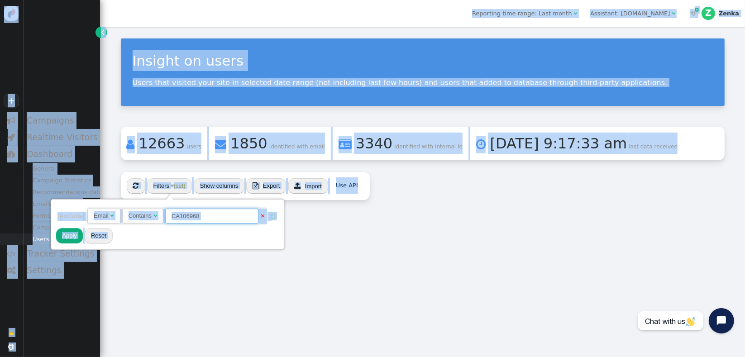
click at [202, 216] on input "CA106968" at bounding box center [211, 216] width 93 height 15
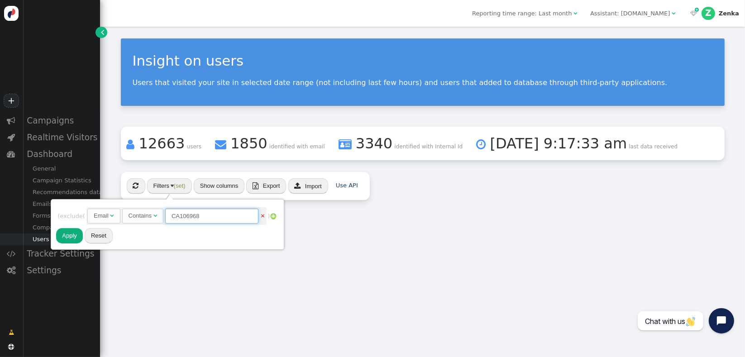
drag, startPoint x: 193, startPoint y: 218, endPoint x: 227, endPoint y: 215, distance: 34.5
click at [191, 216] on input "CA106968" at bounding box center [211, 216] width 93 height 15
click at [266, 214] on span "Email   Contains  CA106968 ×" at bounding box center [176, 216] width 180 height 18
click at [263, 215] on link "×" at bounding box center [262, 215] width 5 height 7
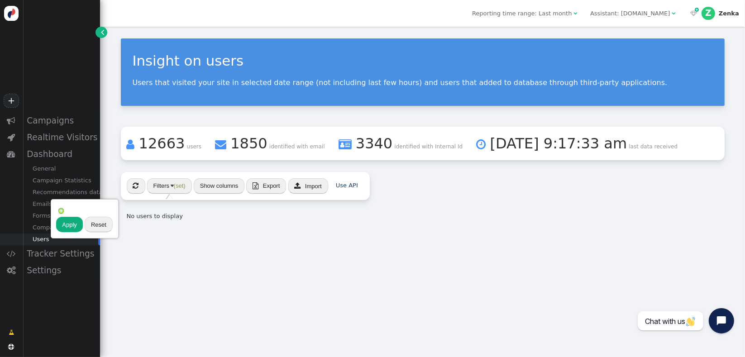
click at [99, 228] on button "Reset" at bounding box center [99, 224] width 28 height 15
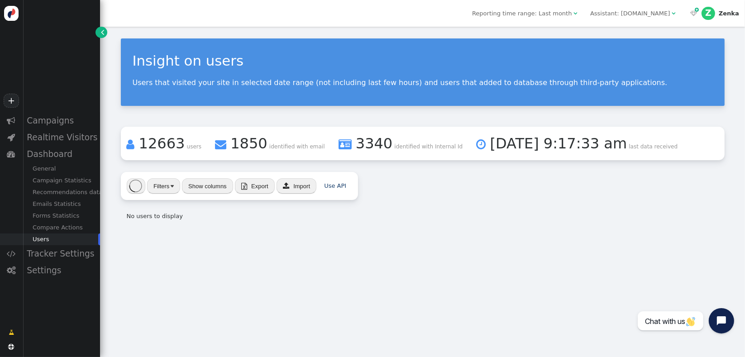
click at [167, 188] on button "Filters" at bounding box center [163, 185] width 33 height 15
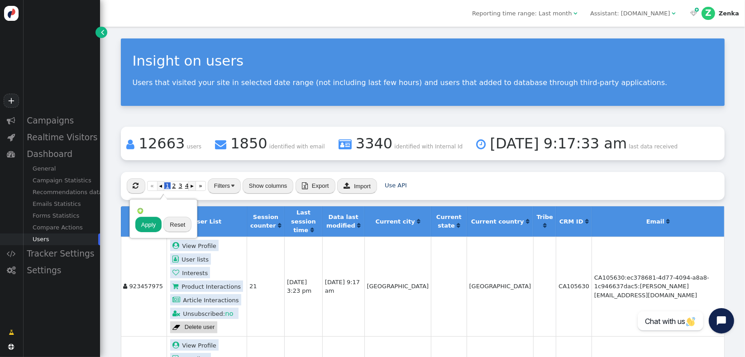
click at [138, 211] on img at bounding box center [140, 210] width 7 height 7
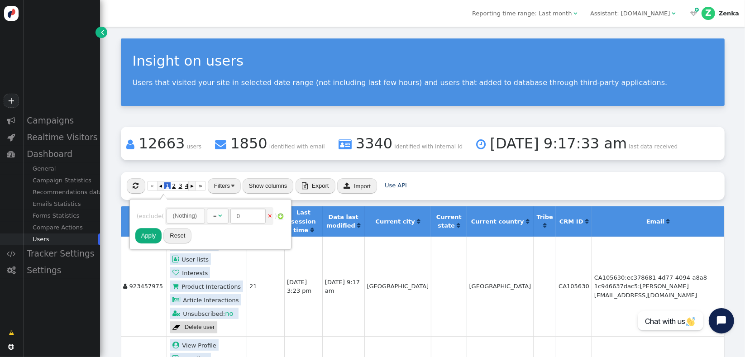
click at [193, 215] on div "(Nothing)" at bounding box center [185, 215] width 24 height 9
click at [439, 196] on div " « ◂ 1 2 3 4 ▸ » Filters Show columns  Export  Import Use API" at bounding box center [422, 186] width 603 height 28
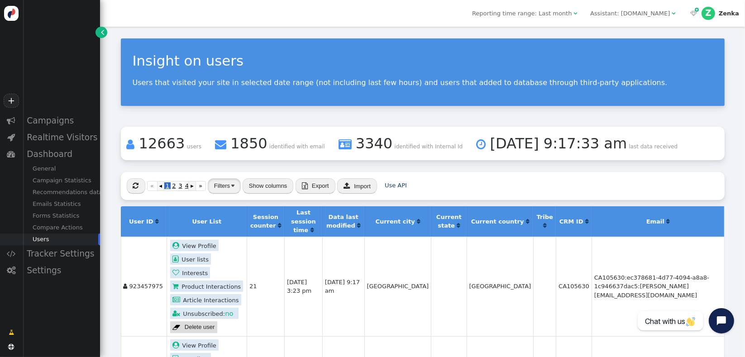
click at [231, 190] on button "Filters" at bounding box center [224, 185] width 33 height 15
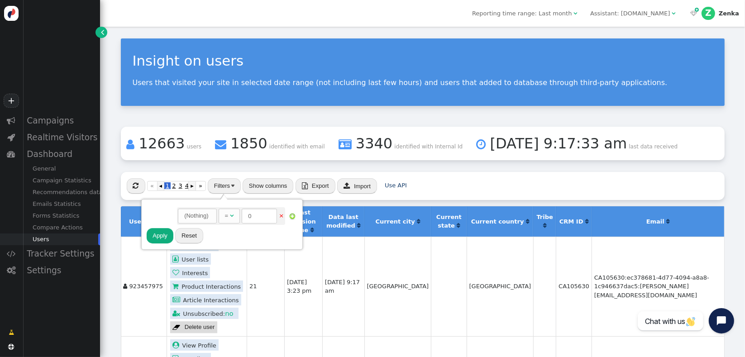
click at [199, 237] on button "Reset" at bounding box center [189, 235] width 28 height 15
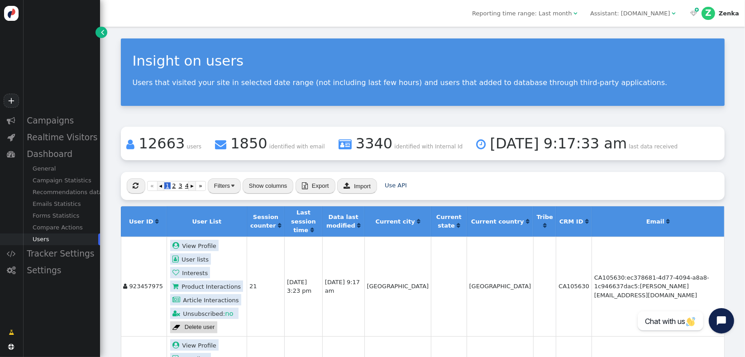
click at [450, 197] on div " « ◂ 1 2 3 4 ▸ » Filters Show columns  Export  Import Use API" at bounding box center [422, 186] width 603 height 28
click at [218, 184] on button "Filters" at bounding box center [224, 185] width 33 height 15
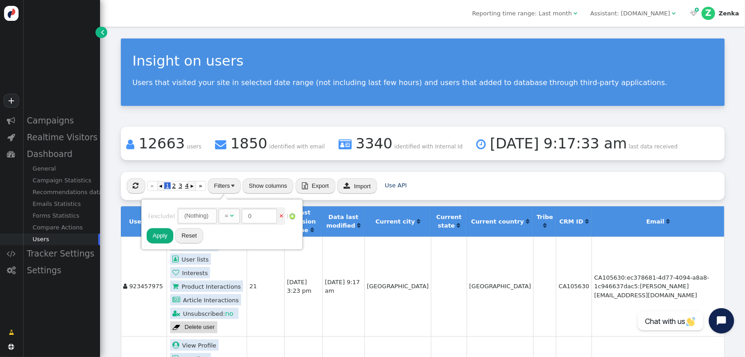
click at [197, 217] on div "(Nothing)" at bounding box center [196, 215] width 24 height 9
click at [214, 216] on span "(Nothing) " at bounding box center [197, 216] width 38 height 15
click at [166, 218] on span "exclude" at bounding box center [161, 216] width 23 height 7
click at [166, 216] on span "exclude" at bounding box center [161, 216] width 23 height 7
click at [166, 214] on span "exclude" at bounding box center [161, 216] width 23 height 7
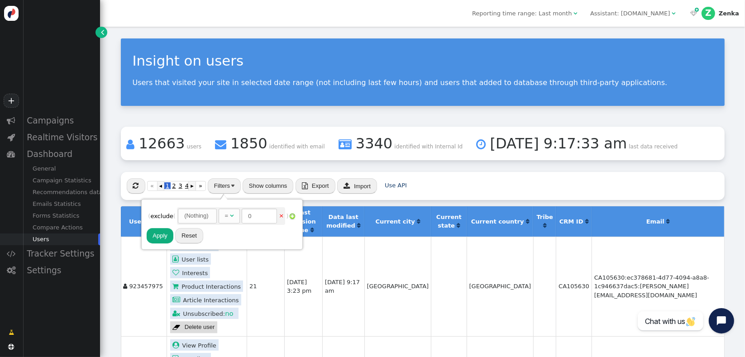
click at [163, 208] on span "AND OR XOR AND  ( exclude ( (Nothing)   =  0 × ) (Nothing) " at bounding box center [221, 216] width 147 height 20
click at [163, 216] on span "exclude" at bounding box center [161, 216] width 23 height 7
click at [282, 215] on link "×" at bounding box center [281, 215] width 5 height 7
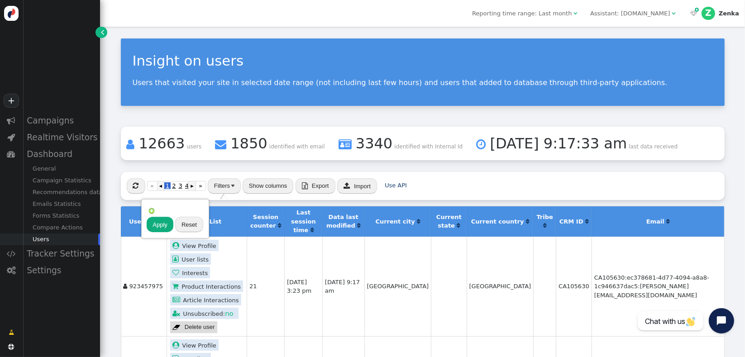
click at [151, 209] on img at bounding box center [151, 210] width 7 height 7
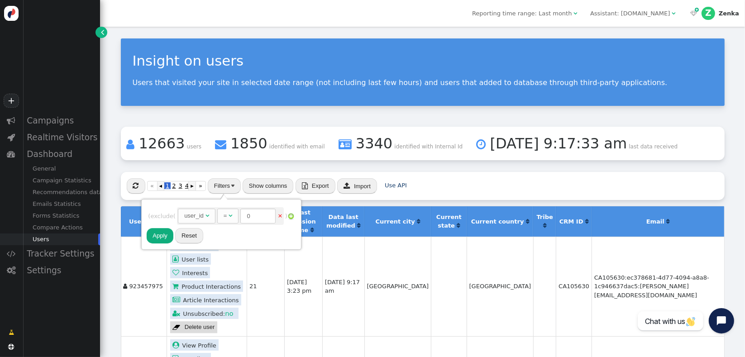
click at [199, 217] on div "user_id" at bounding box center [193, 215] width 19 height 9
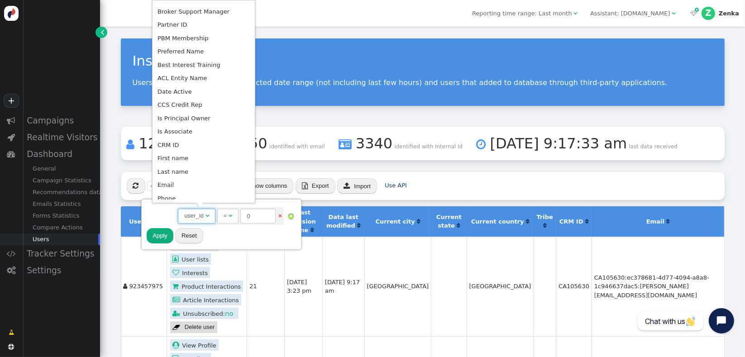
scroll to position [509, 0]
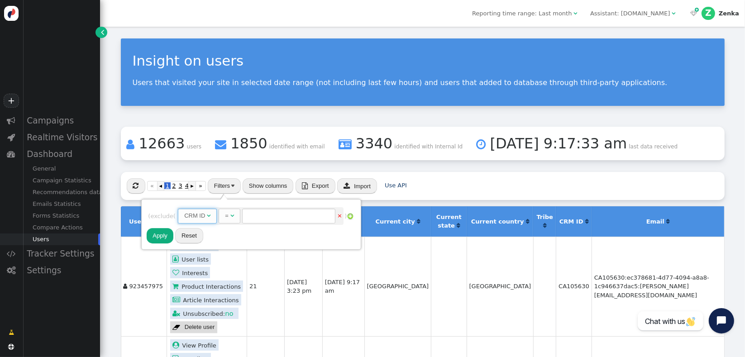
click at [228, 214] on div "=" at bounding box center [227, 215] width 4 height 9
click at [275, 214] on input "text" at bounding box center [308, 216] width 93 height 15
paste input "CA106968"
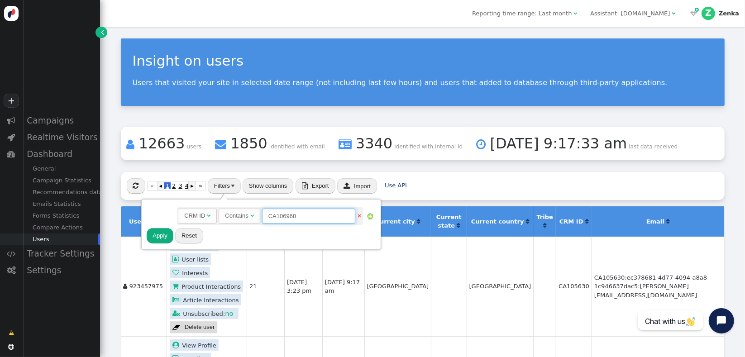
type input "CA106968"
click at [155, 236] on button "Apply" at bounding box center [160, 235] width 27 height 15
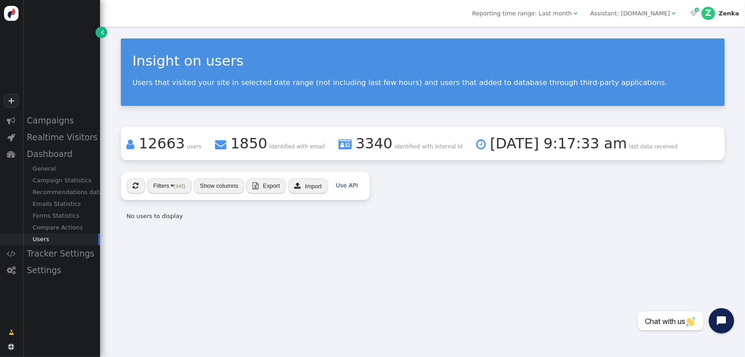
click at [553, 10] on span "Reporting time range: Last month" at bounding box center [522, 13] width 100 height 7
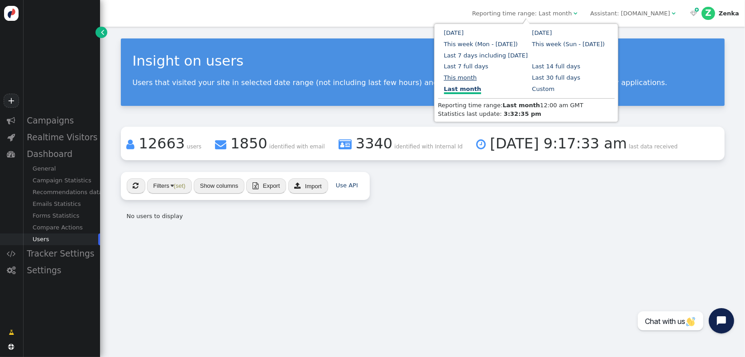
click at [477, 74] on link "This month" at bounding box center [460, 77] width 33 height 7
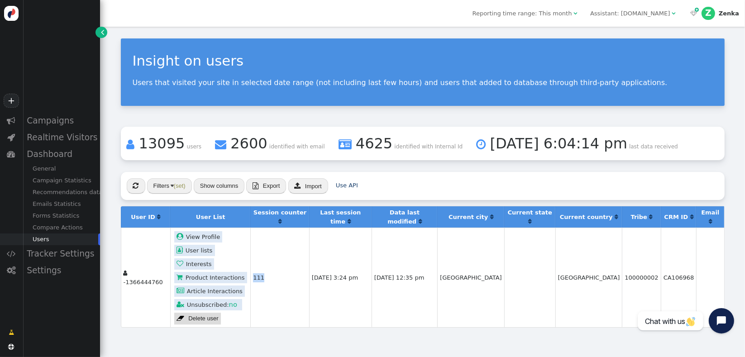
drag, startPoint x: 269, startPoint y: 283, endPoint x: 242, endPoint y: 252, distance: 41.7
click at [250, 252] on td "111" at bounding box center [279, 278] width 58 height 100
click at [271, 252] on td "111" at bounding box center [279, 278] width 58 height 100
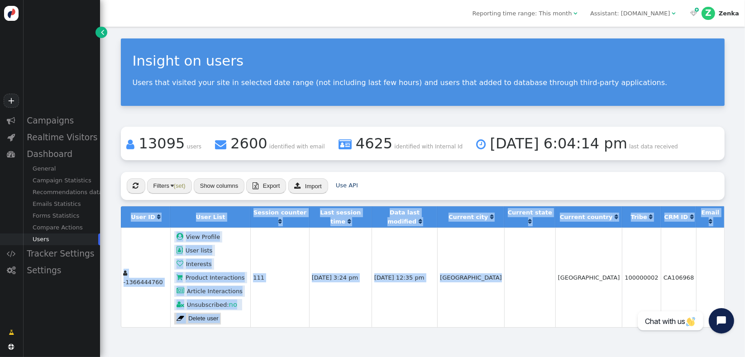
drag, startPoint x: 462, startPoint y: 261, endPoint x: 668, endPoint y: 249, distance: 206.2
click at [668, 249] on div " « ◂ 1 ▸ » Filters (set) Show columns  Export  Import Use API User ID  User…" at bounding box center [422, 250] width 603 height 156
click at [696, 269] on td at bounding box center [710, 278] width 28 height 100
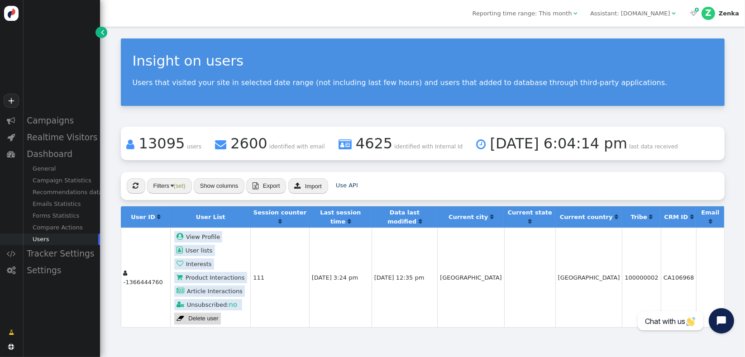
click at [660, 280] on td "CA106968" at bounding box center [678, 278] width 36 height 100
click at [190, 231] on link " View Profile" at bounding box center [198, 236] width 48 height 11
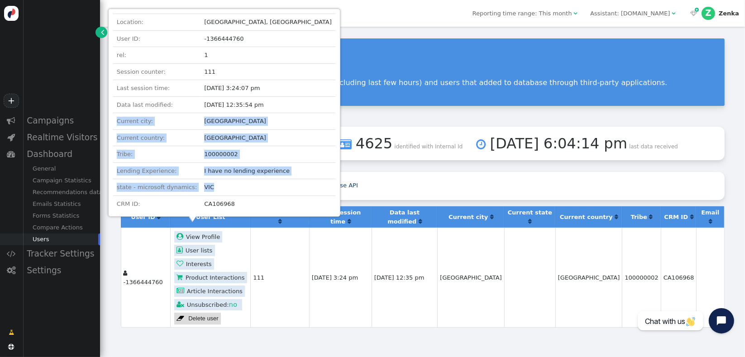
drag, startPoint x: 244, startPoint y: 161, endPoint x: 236, endPoint y: 77, distance: 84.5
click at [236, 80] on tbody "Location: Melbourne, Australia User ID: -1366444760 rel: 1 Session counter: 111…" at bounding box center [224, 113] width 222 height 198
click at [248, 134] on td "Australia" at bounding box center [267, 137] width 135 height 17
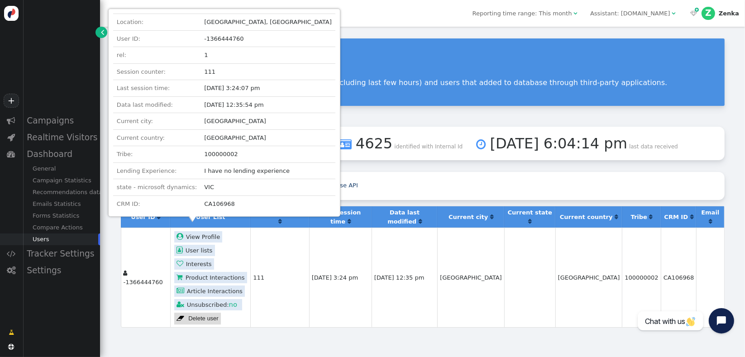
click at [463, 175] on div " « ◂ 1 ▸ » Filters (set) Show columns  Export  Import Use API" at bounding box center [422, 186] width 603 height 28
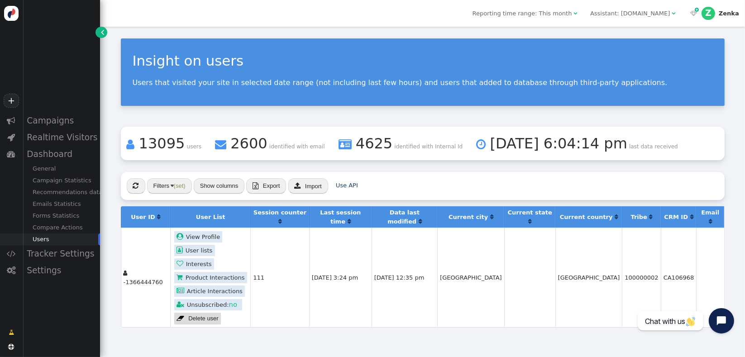
click at [125, 186] on div " « ◂ 1 ▸ » Filters (set) Show columns  Export  Import Use API" at bounding box center [422, 186] width 603 height 28
click at [128, 186] on button "" at bounding box center [136, 185] width 19 height 15
click at [559, 20] on div "Reporting time range: This month  Assistant: login.connective.com.au    Z Z…" at bounding box center [422, 13] width 645 height 27
click at [560, 10] on span "Reporting time range: This month" at bounding box center [522, 13] width 100 height 7
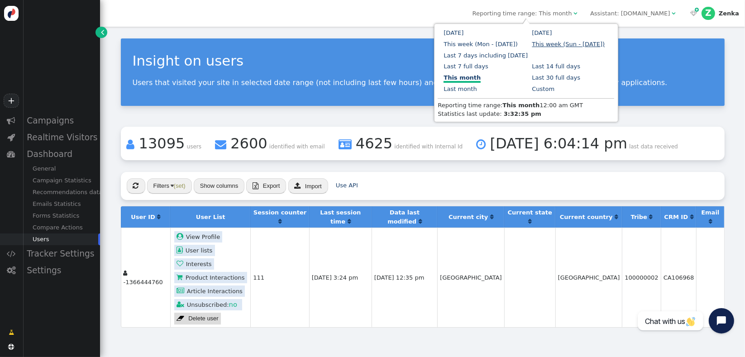
click at [551, 41] on link "This week (Sun - today)" at bounding box center [568, 44] width 73 height 7
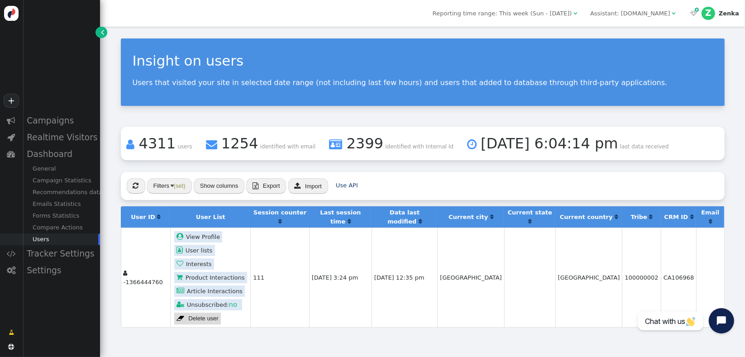
click at [561, 13] on span "Reporting time range: This week (Sun - today)" at bounding box center [501, 13] width 139 height 7
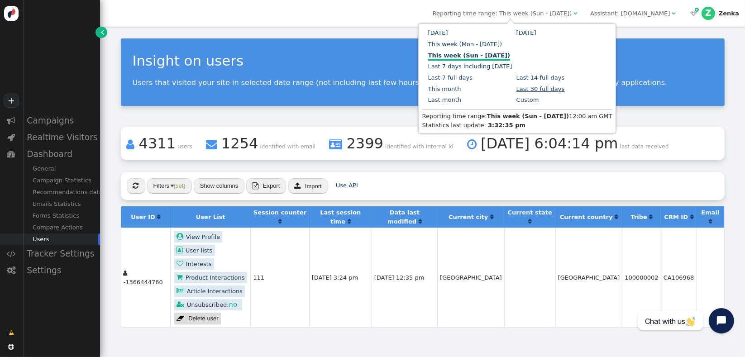
click at [516, 85] on link "Last 30 full days" at bounding box center [540, 88] width 48 height 7
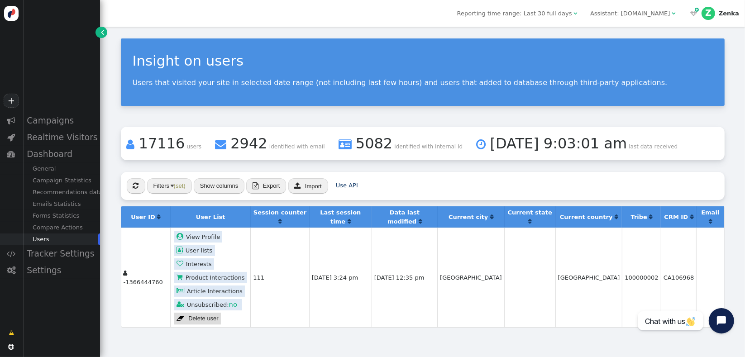
click at [544, 13] on span "Reporting time range: Last 30 full days" at bounding box center [514, 13] width 115 height 7
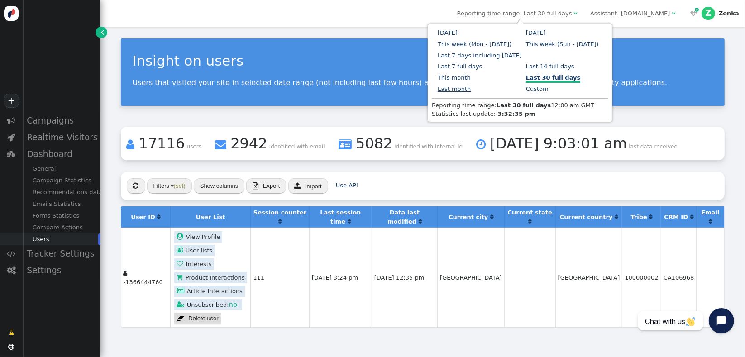
click at [470, 85] on link "Last month" at bounding box center [453, 88] width 33 height 7
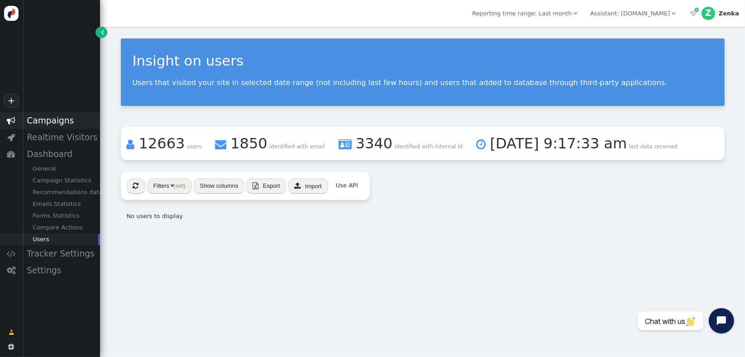
click at [57, 114] on div "Campaigns" at bounding box center [61, 120] width 77 height 17
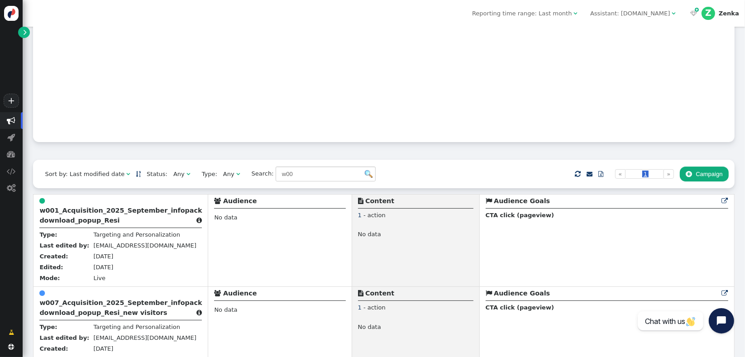
scroll to position [67, 0]
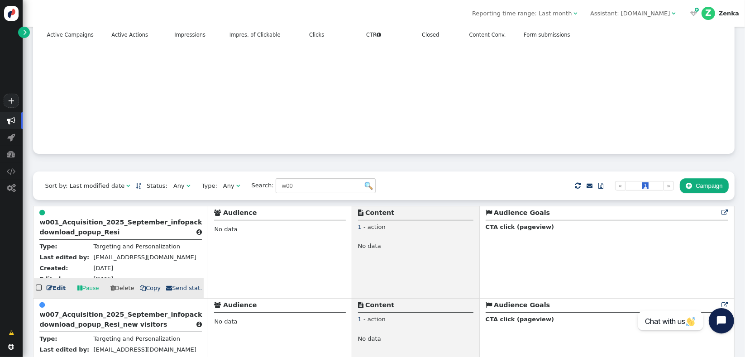
click at [72, 229] on div " w001_Acquisition_2025_September_infopack download_popup_Resi " at bounding box center [120, 224] width 162 height 32
click at [92, 229] on div " w001_Acquisition_2025_September_infopack download_popup_Resi " at bounding box center [120, 224] width 162 height 32
click at [99, 233] on b "w001_Acquisition_2025_September_infopack download_popup_Resi" at bounding box center [120, 226] width 162 height 17
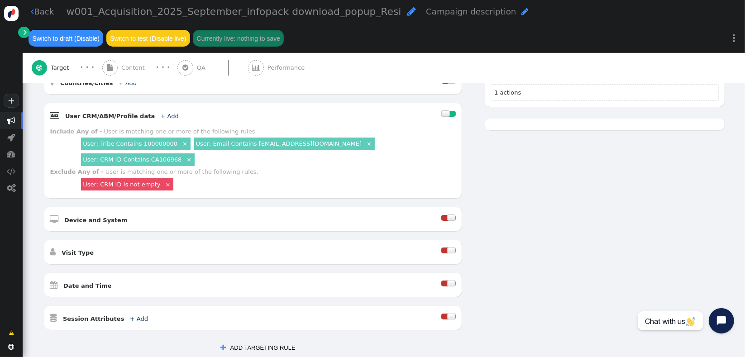
scroll to position [256, 0]
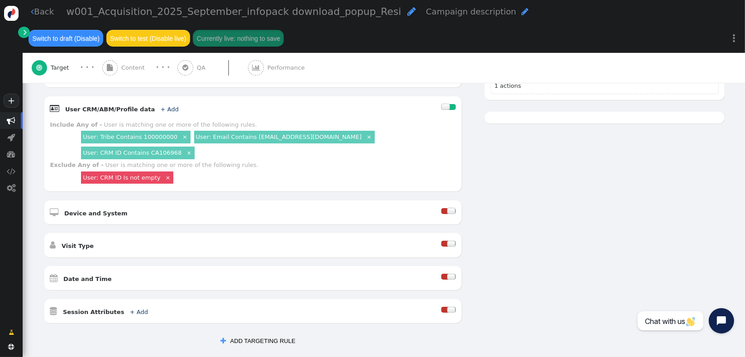
click at [365, 133] on link "×" at bounding box center [369, 137] width 8 height 8
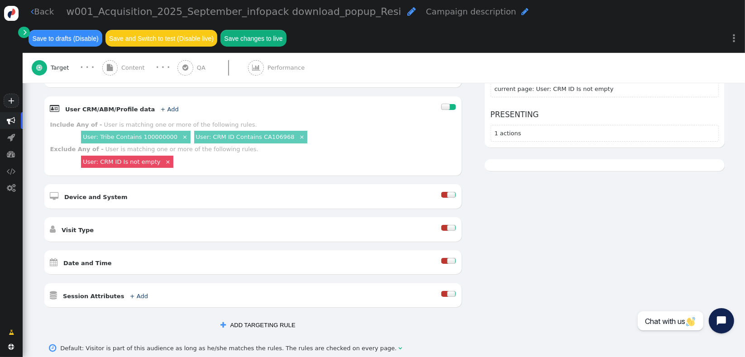
click at [244, 318] on button " ADD TARGETING RULE" at bounding box center [257, 325] width 86 height 15
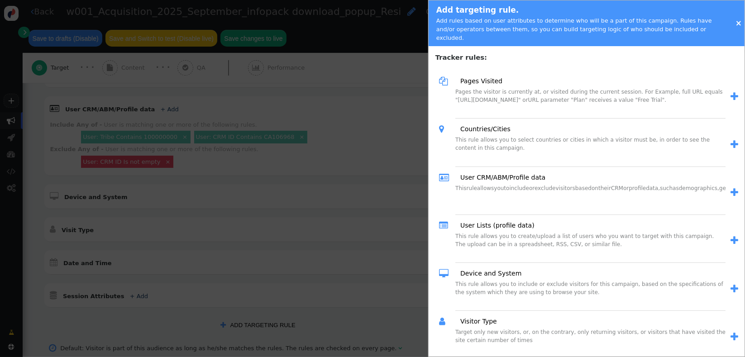
click at [730, 188] on span "" at bounding box center [734, 192] width 8 height 9
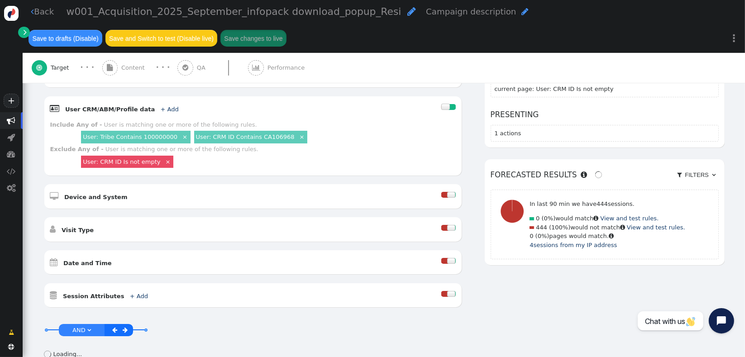
scroll to position [388, 0]
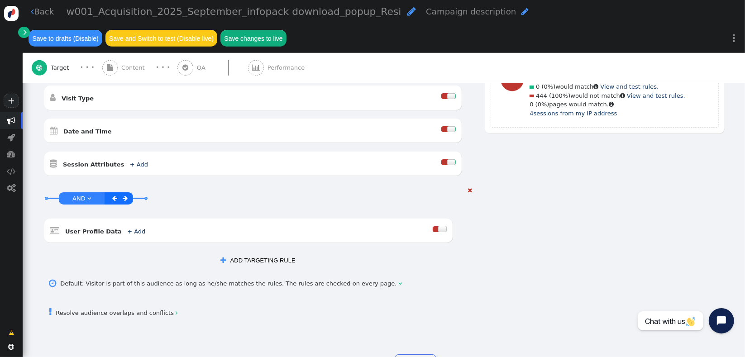
click at [89, 195] on span "" at bounding box center [89, 198] width 4 height 6
click at [85, 195] on span "" at bounding box center [87, 198] width 4 height 6
click at [76, 195] on span "XOR" at bounding box center [79, 198] width 12 height 7
click at [87, 195] on span "" at bounding box center [89, 198] width 4 height 6
click at [86, 195] on span "" at bounding box center [87, 198] width 4 height 6
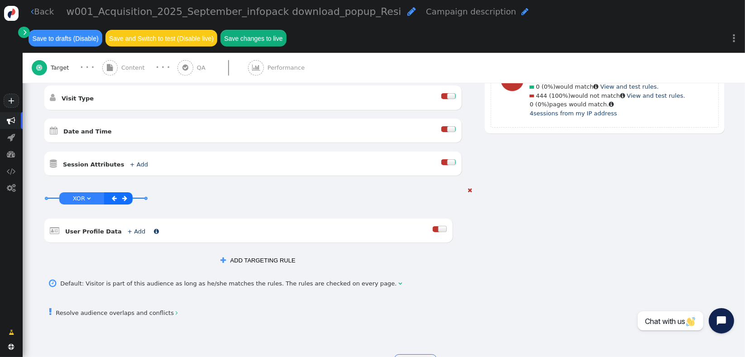
click at [127, 228] on link "+ Add" at bounding box center [136, 231] width 18 height 7
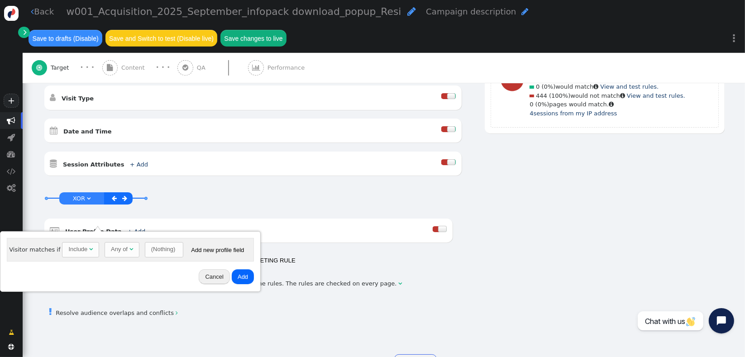
click at [111, 250] on div "Any of" at bounding box center [119, 249] width 17 height 9
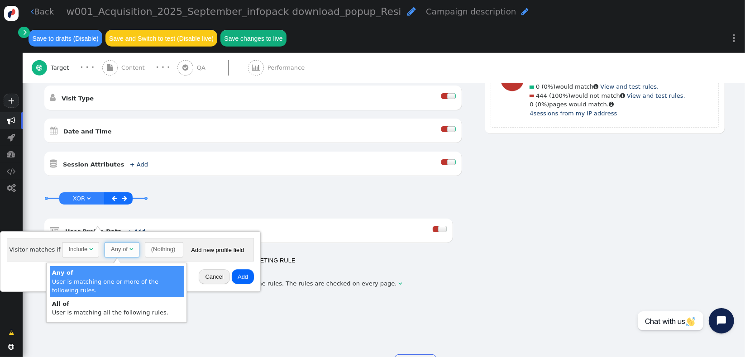
click at [111, 250] on div "Any of" at bounding box center [119, 249] width 17 height 9
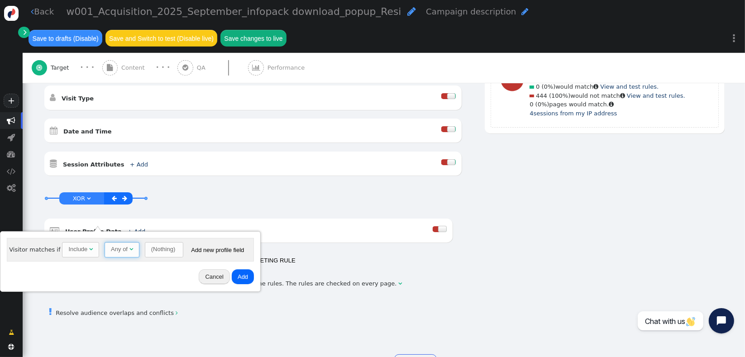
click at [159, 249] on div "(Nothing)" at bounding box center [163, 249] width 24 height 9
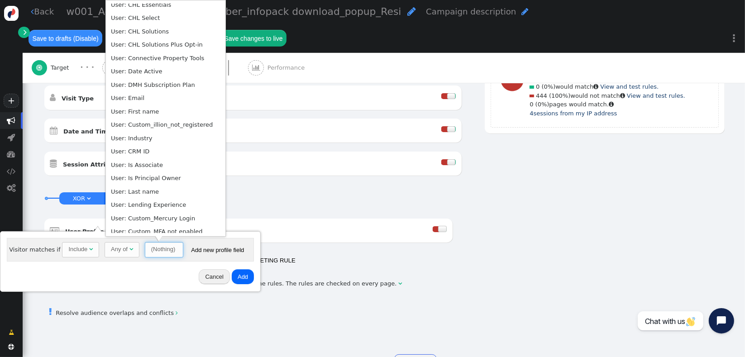
scroll to position [195, 0]
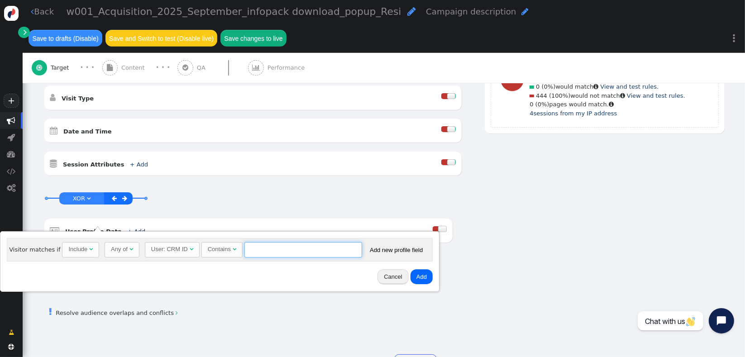
click at [279, 251] on input "text" at bounding box center [303, 249] width 118 height 15
paste input "CA70117"
type input "CA70117"
click at [306, 270] on div "Cancel Add" at bounding box center [220, 277] width 432 height 24
click at [414, 280] on button "Add" at bounding box center [421, 276] width 22 height 15
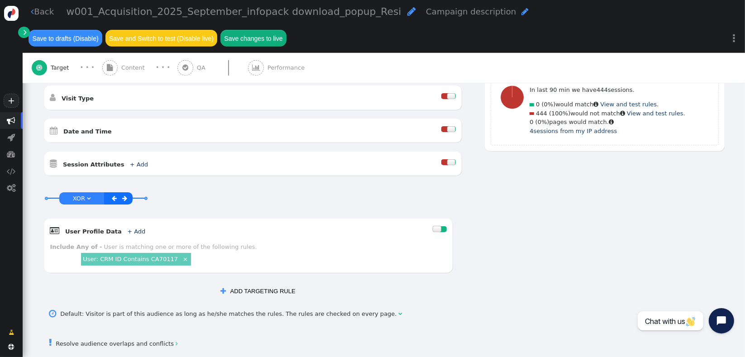
click at [268, 283] on button " ADD TARGETING RULE" at bounding box center [257, 290] width 86 height 15
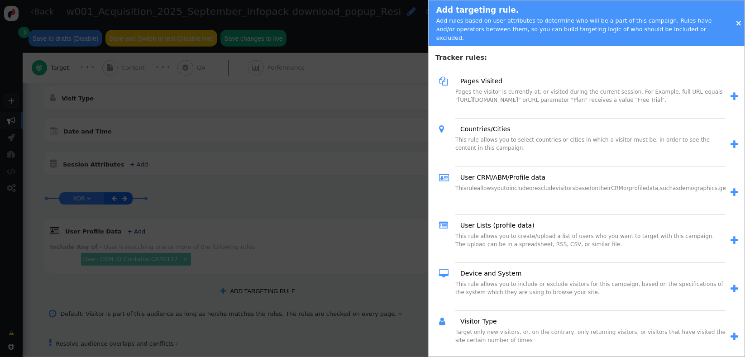
click at [730, 92] on span "" at bounding box center [734, 96] width 8 height 9
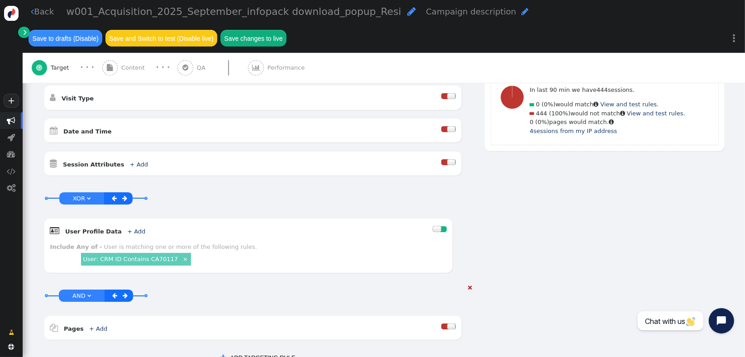
click at [468, 285] on span "" at bounding box center [470, 288] width 5 height 6
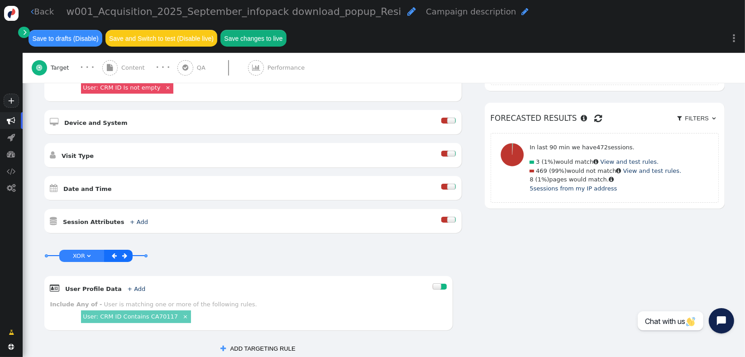
scroll to position [444, 0]
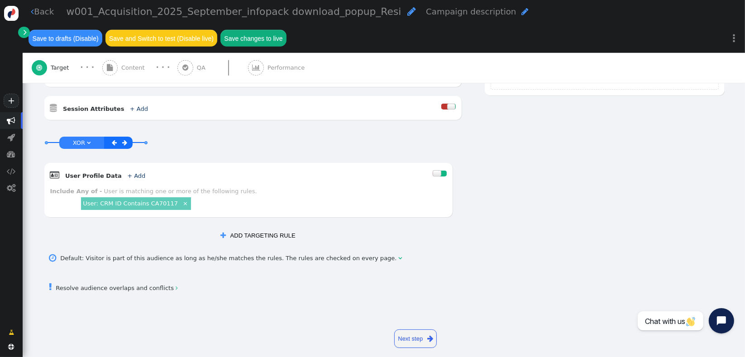
click at [261, 228] on button " ADD TARGETING RULE" at bounding box center [257, 235] width 86 height 15
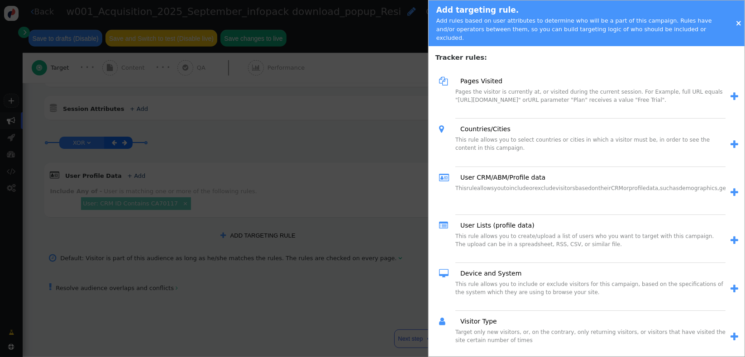
click at [730, 93] on span "" at bounding box center [734, 96] width 8 height 9
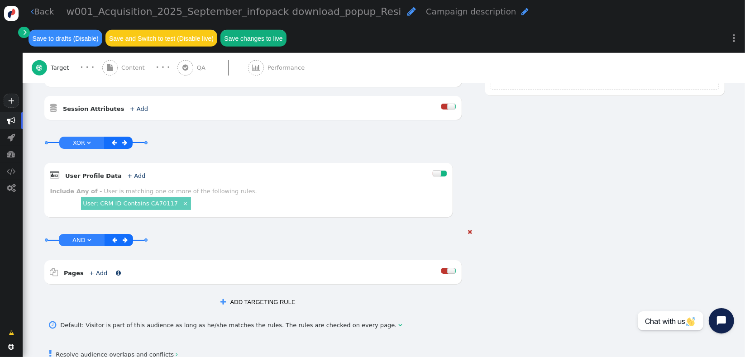
click at [94, 270] on link "+ Add" at bounding box center [98, 273] width 18 height 7
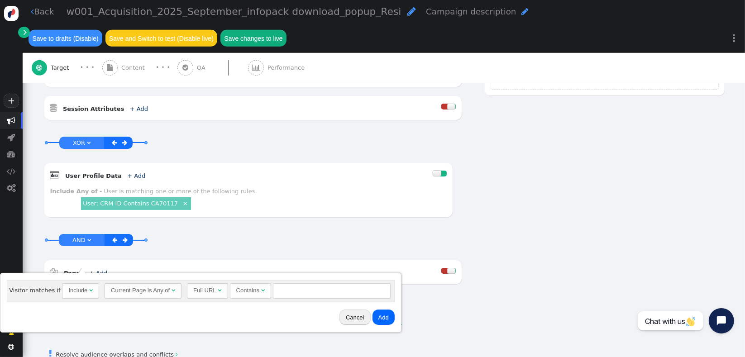
click at [204, 292] on div "Full URL" at bounding box center [204, 290] width 23 height 9
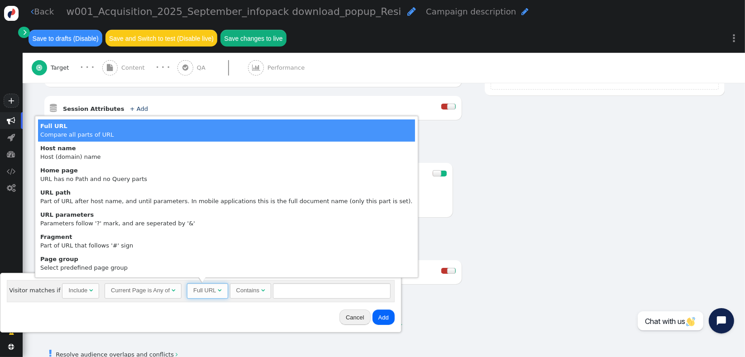
click at [204, 292] on div "Full URL" at bounding box center [204, 290] width 23 height 9
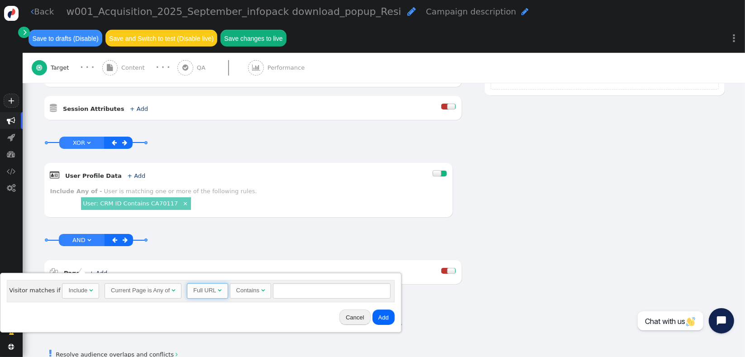
click at [236, 291] on div "Contains" at bounding box center [247, 290] width 23 height 9
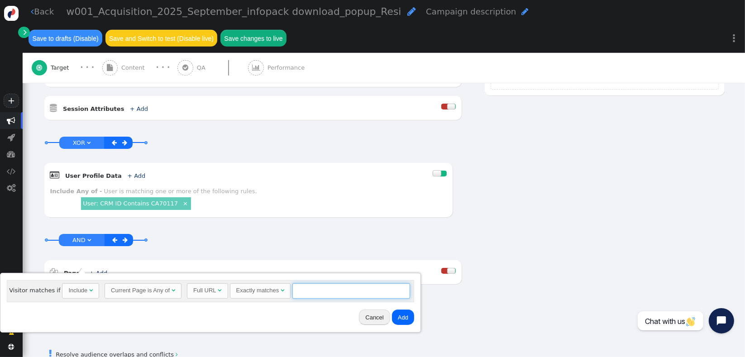
click at [312, 298] on div "Visitor matches if Include  Current Page is Any of  Full URL  Exactly matche…" at bounding box center [210, 291] width 407 height 22
paste input "CA70117"
type input "[DOMAIN_NAME]"
click at [399, 318] on button "Add" at bounding box center [403, 316] width 22 height 15
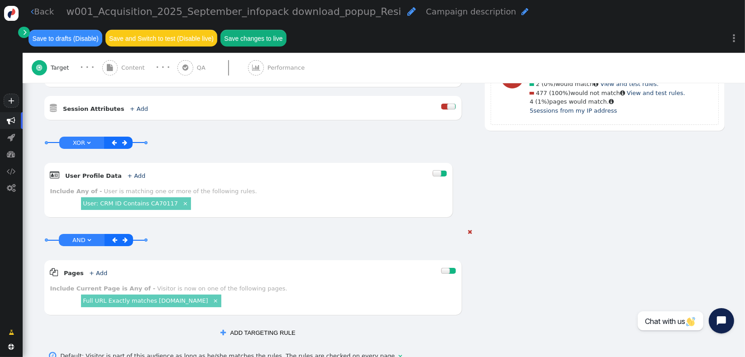
click at [192, 295] on div "Full URL Exactly matches www.connective.com.au ×" at bounding box center [151, 300] width 140 height 12
click at [193, 297] on link "Full URL Exactly matches [DOMAIN_NAME]" at bounding box center [145, 300] width 125 height 7
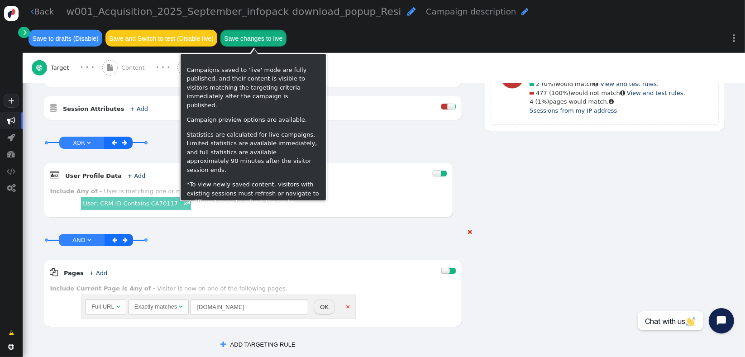
click at [260, 37] on button "Save changes to live" at bounding box center [253, 38] width 66 height 16
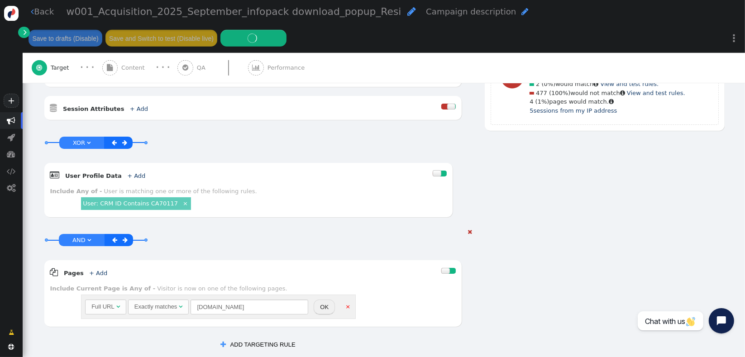
click at [572, 292] on div "AND OR XOR AND     Pages Visited + Add  Include Current Page is Any of - V…" at bounding box center [383, 62] width 681 height 582
click at [320, 299] on button "OK" at bounding box center [323, 306] width 21 height 15
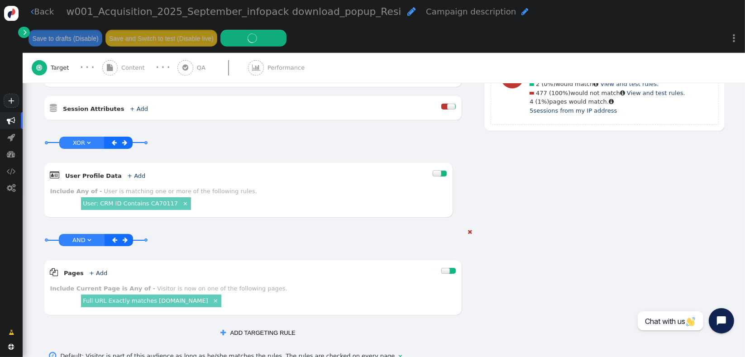
click at [532, 287] on div "AND OR XOR AND     Pages Visited + Add  Include Current Page is Any of - V…" at bounding box center [383, 56] width 681 height 570
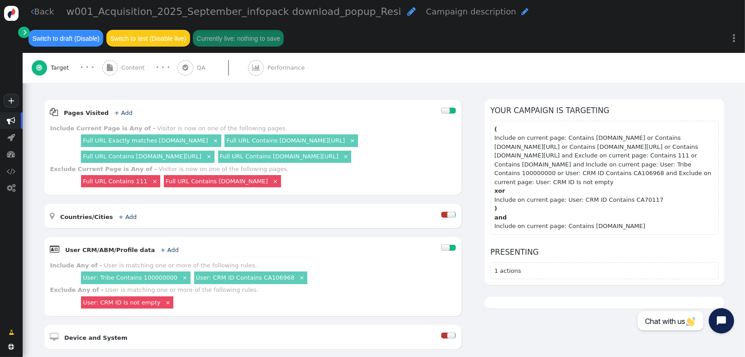
scroll to position [124, 0]
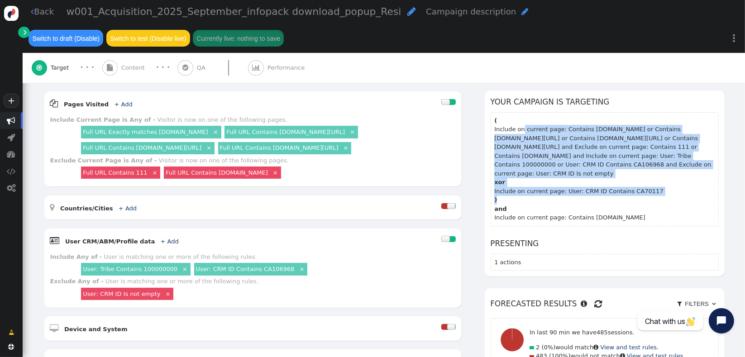
drag, startPoint x: 522, startPoint y: 187, endPoint x: 513, endPoint y: 113, distance: 74.8
click at [513, 113] on section "( Include on current page: Contains www.connective.com.au or Contains www.conne…" at bounding box center [604, 169] width 228 height 114
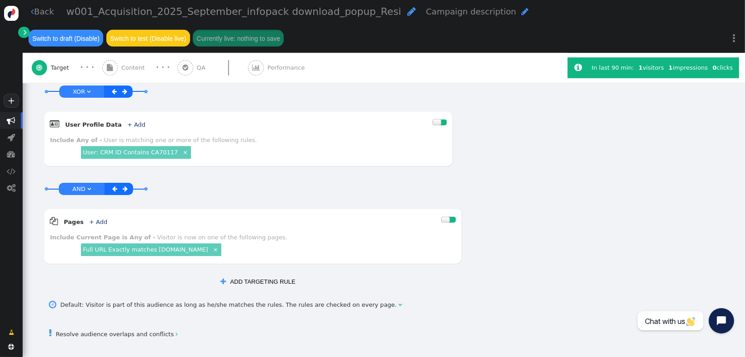
scroll to position [488, 0]
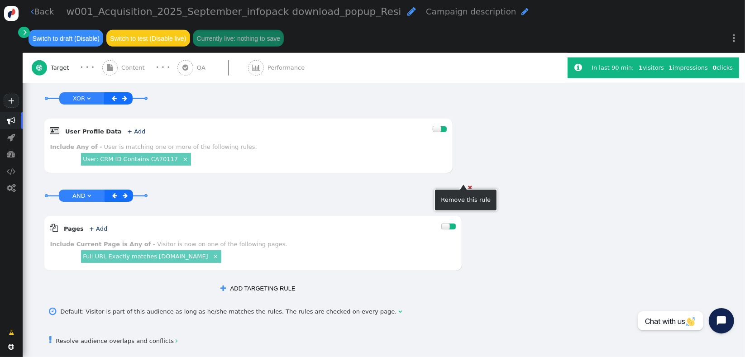
click at [468, 185] on span "" at bounding box center [470, 188] width 5 height 6
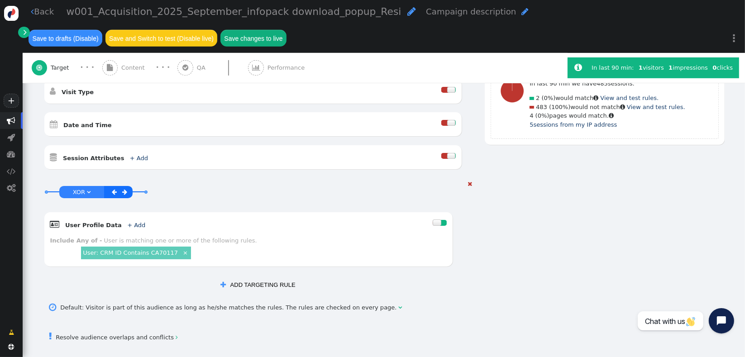
scroll to position [398, 0]
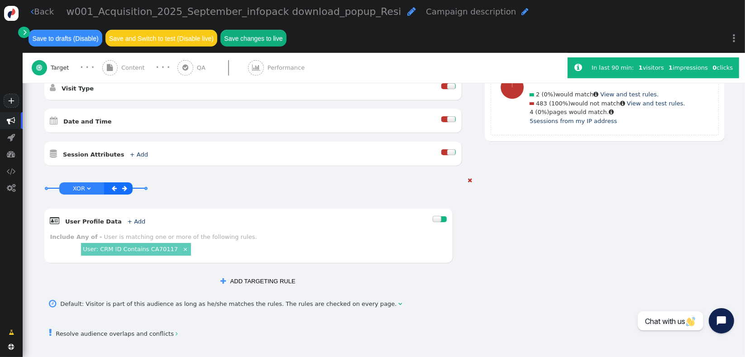
click at [82, 185] on span "XOR" at bounding box center [79, 188] width 12 height 7
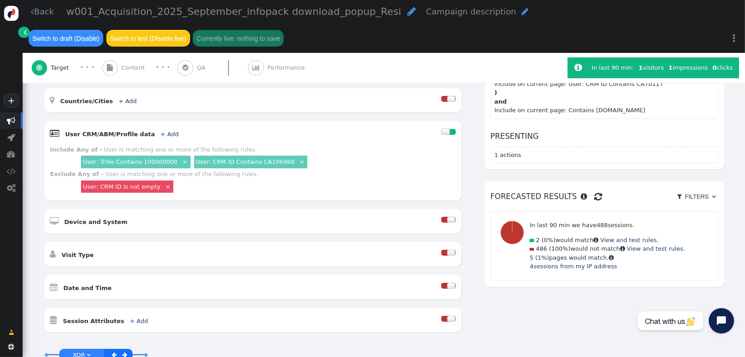
scroll to position [213, 0]
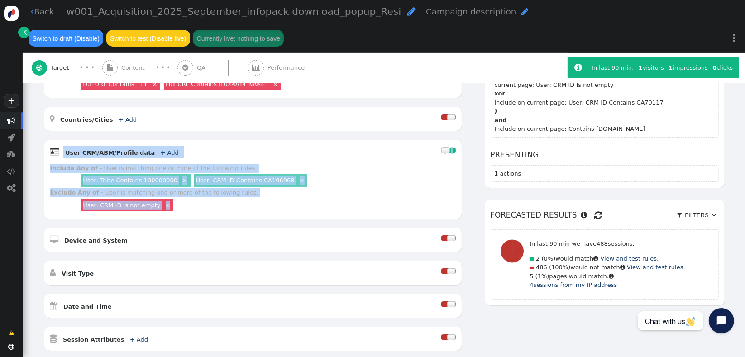
drag, startPoint x: 62, startPoint y: 134, endPoint x: 47, endPoint y: 245, distance: 112.3
click at [47, 237] on div " Pages Visited + Add  Include Current Page is Any of - Visitor is now on one …" at bounding box center [252, 177] width 417 height 348
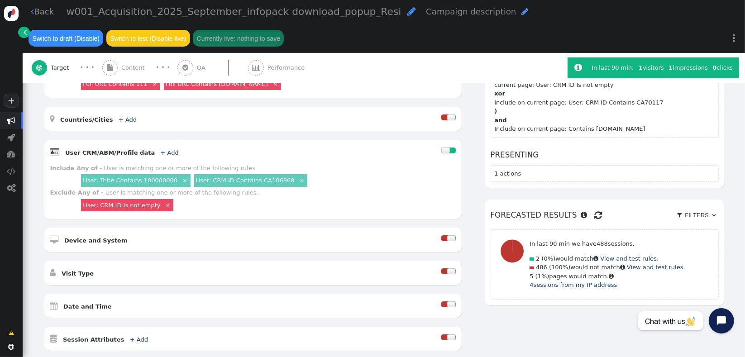
click at [29, 202] on div "AND OR XOR AND     Pages Visited + Add  Include Current Page is Any of - V…" at bounding box center [384, 308] width 722 height 637
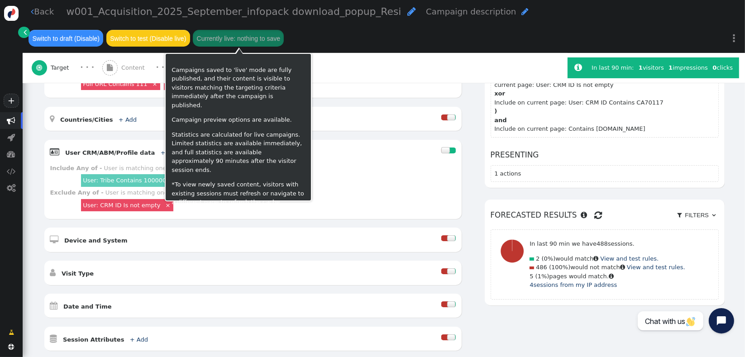
click at [75, 40] on button "Switch to draft (Disable)" at bounding box center [65, 38] width 75 height 16
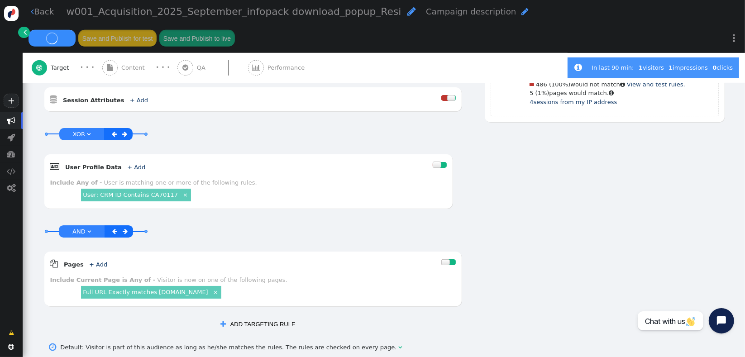
scroll to position [466, 0]
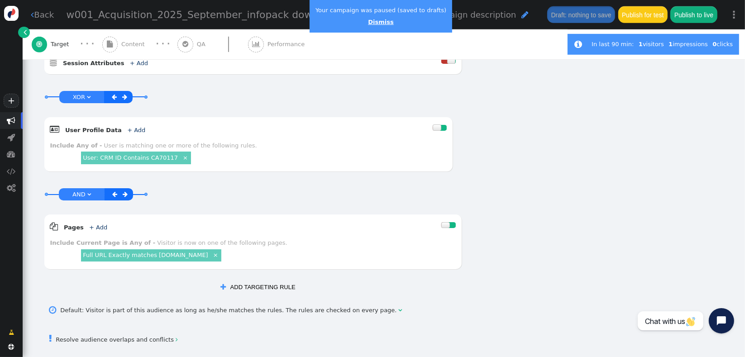
click at [376, 24] on link "Dismiss" at bounding box center [380, 22] width 25 height 7
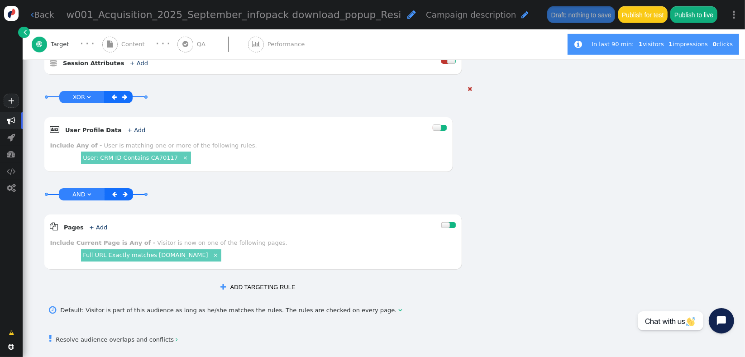
click at [80, 94] on span "XOR" at bounding box center [79, 97] width 12 height 7
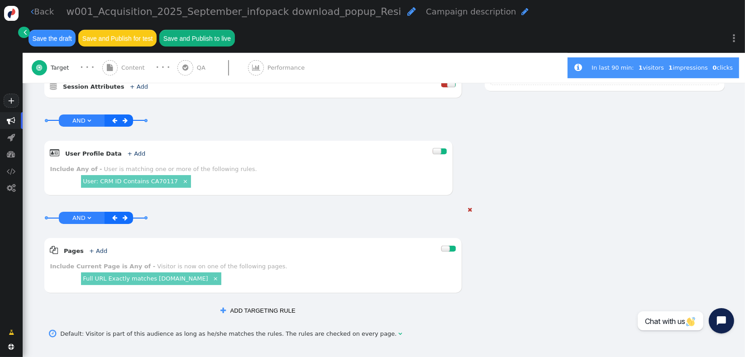
click at [79, 214] on span "AND" at bounding box center [78, 217] width 13 height 7
click at [77, 214] on span "OR" at bounding box center [79, 217] width 9 height 7
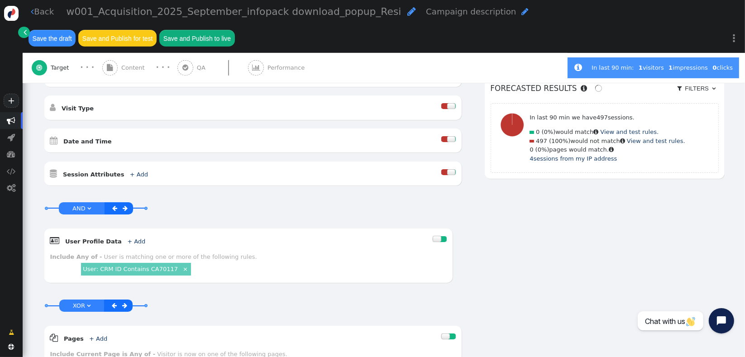
scroll to position [389, 0]
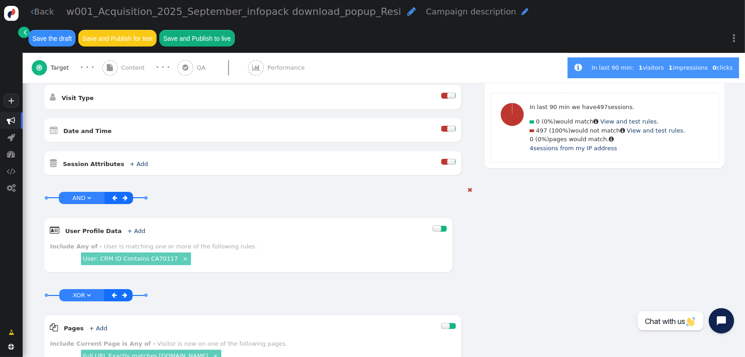
click at [79, 195] on span "AND" at bounding box center [78, 198] width 13 height 7
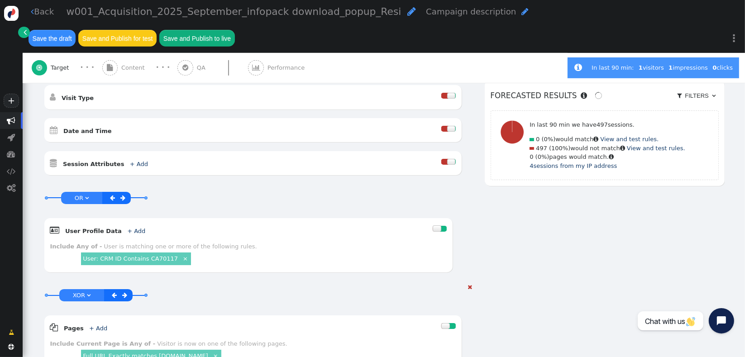
click at [75, 292] on span "XOR" at bounding box center [79, 295] width 12 height 7
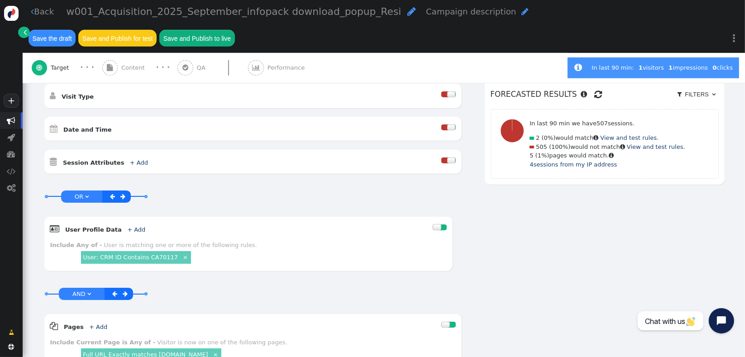
scroll to position [402, 0]
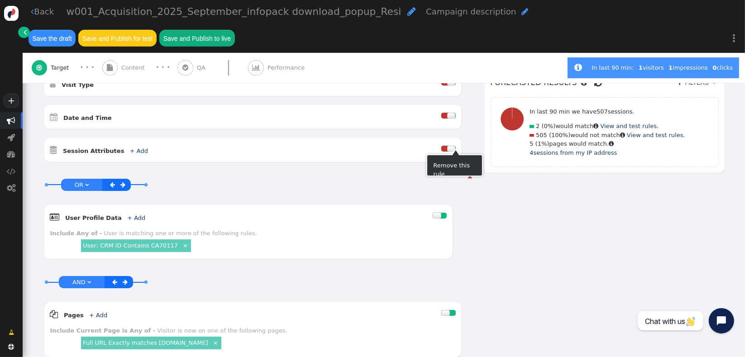
click at [468, 174] on span "" at bounding box center [470, 177] width 5 height 6
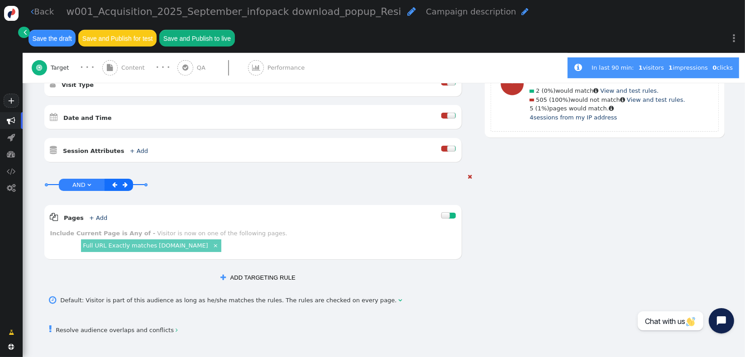
click at [79, 181] on span "AND" at bounding box center [78, 184] width 13 height 7
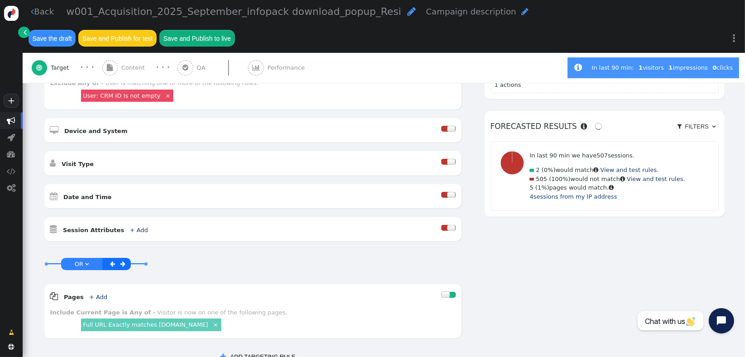
scroll to position [420, 0]
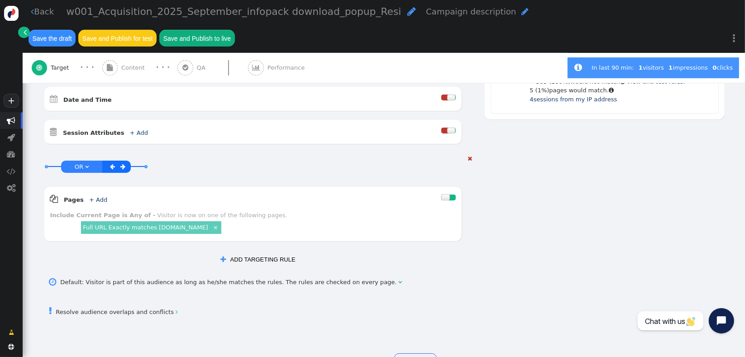
click at [77, 163] on span "OR" at bounding box center [79, 166] width 9 height 7
click at [243, 252] on button " ADD TARGETING RULE" at bounding box center [257, 259] width 86 height 15
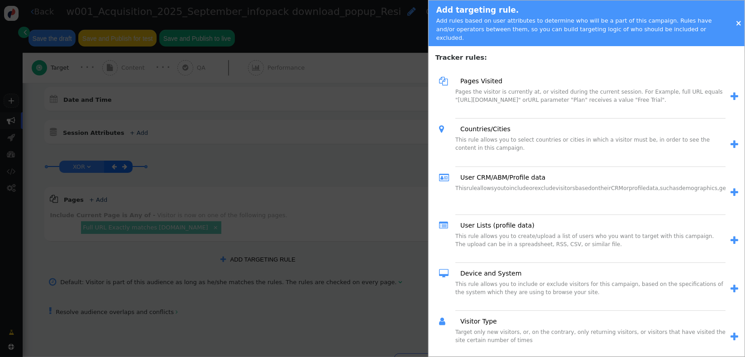
click at [730, 188] on span "" at bounding box center [734, 192] width 8 height 9
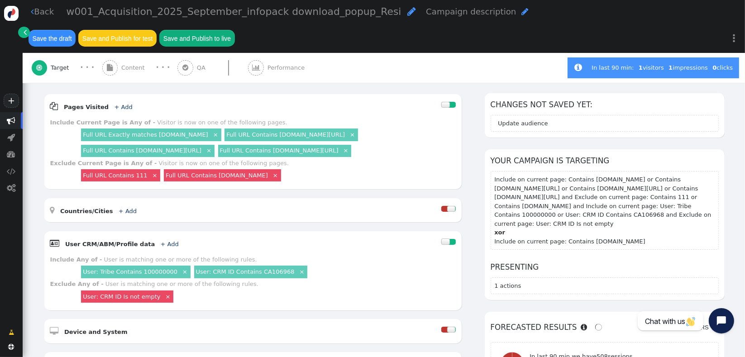
scroll to position [114, 0]
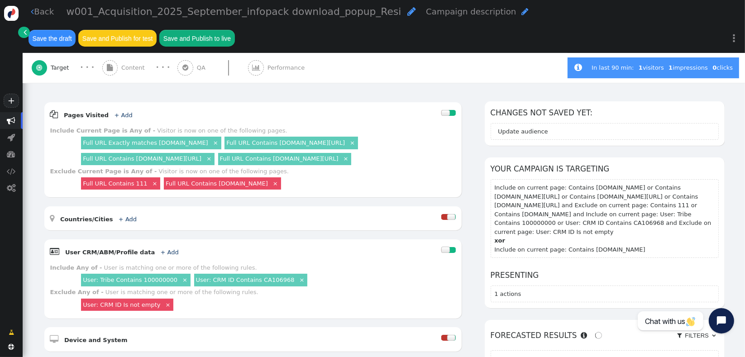
click at [664, 236] on b "xor" at bounding box center [604, 240] width 220 height 9
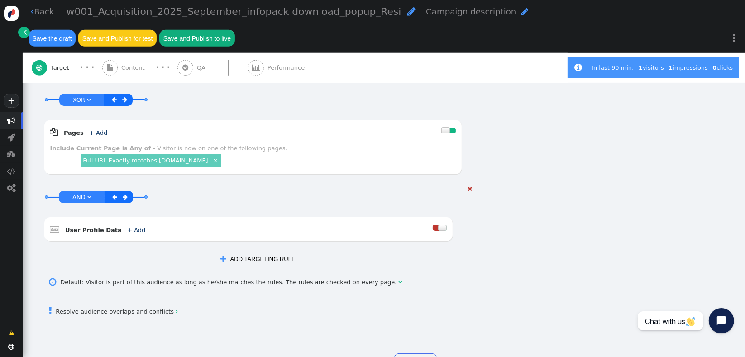
click at [309, 223] on div " User Profile Data + Add " at bounding box center [241, 229] width 382 height 12
click at [433, 223] on div at bounding box center [439, 229] width 14 height 12
click at [438, 225] on div at bounding box center [442, 228] width 9 height 6
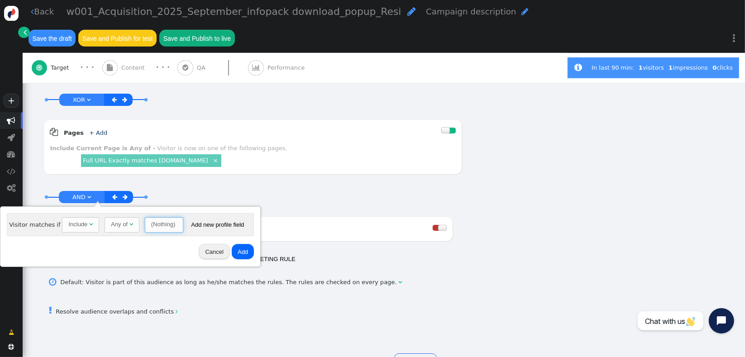
click at [145, 224] on span "(Nothing) " at bounding box center [164, 224] width 38 height 15
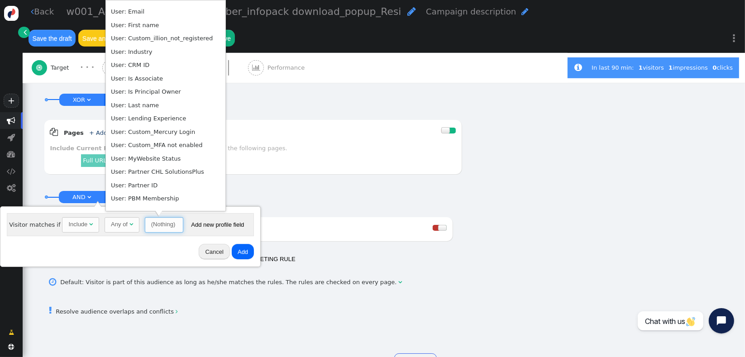
scroll to position [278, 0]
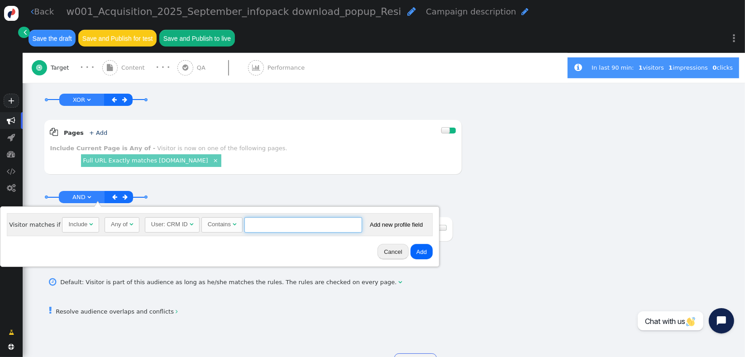
click at [254, 223] on input "text" at bounding box center [303, 224] width 118 height 15
paste input "CA70117"
type input "CA70117"
click at [415, 254] on button "Add" at bounding box center [421, 251] width 22 height 15
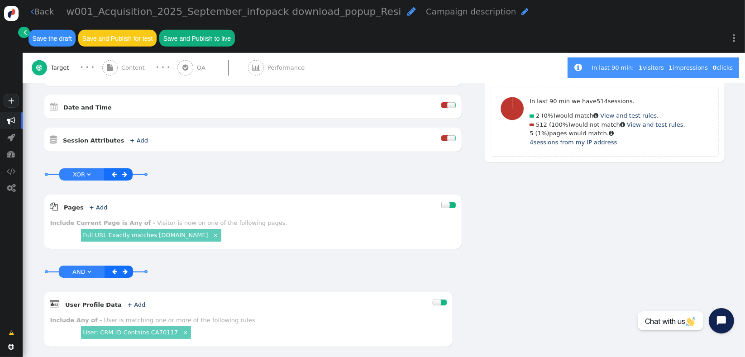
scroll to position [415, 0]
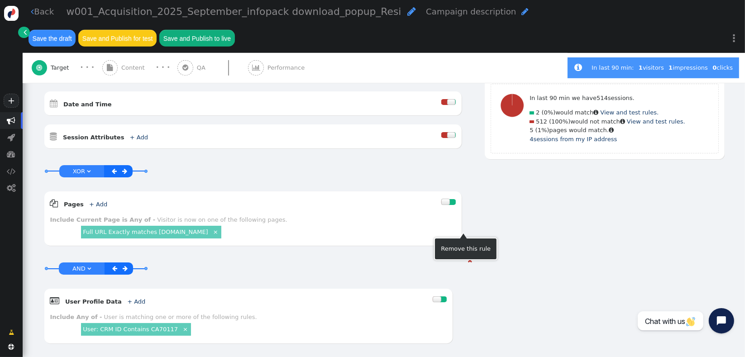
click at [468, 257] on span "" at bounding box center [470, 260] width 5 height 6
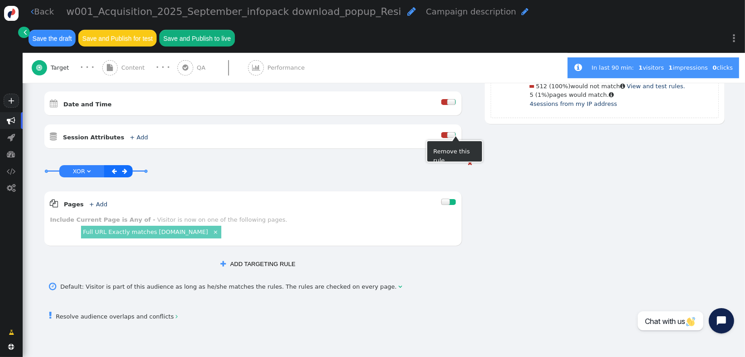
click at [468, 160] on span "" at bounding box center [470, 163] width 5 height 6
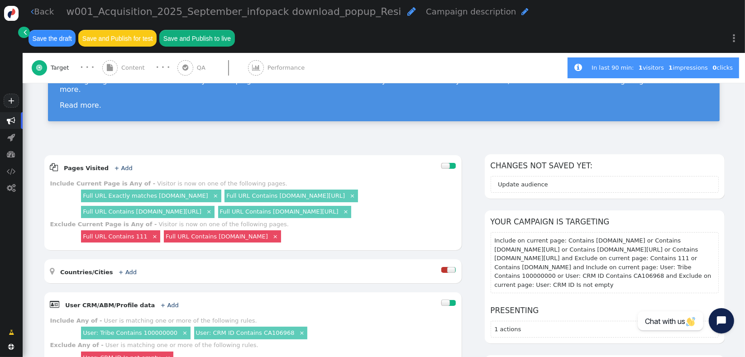
scroll to position [67, 0]
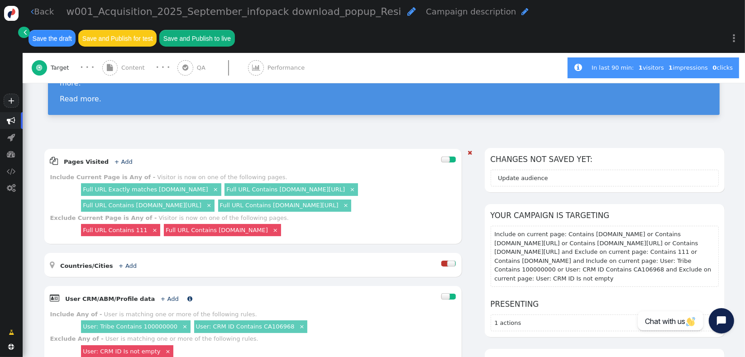
click at [161, 295] on link "+ Add" at bounding box center [170, 298] width 18 height 7
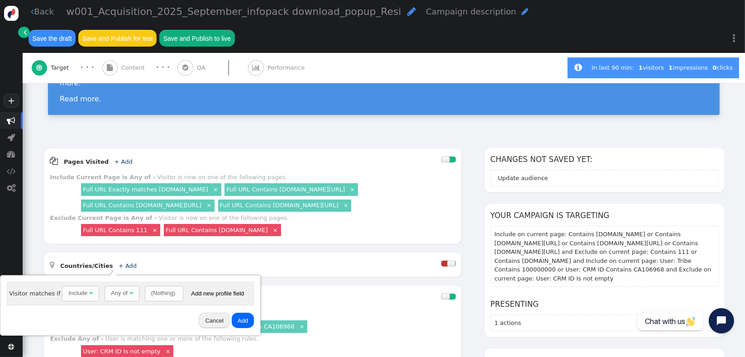
click at [118, 292] on div "Any of" at bounding box center [119, 293] width 17 height 9
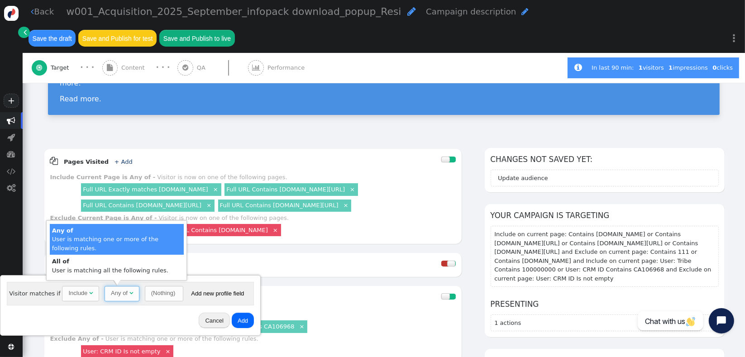
click at [117, 292] on div "Any of" at bounding box center [119, 293] width 17 height 9
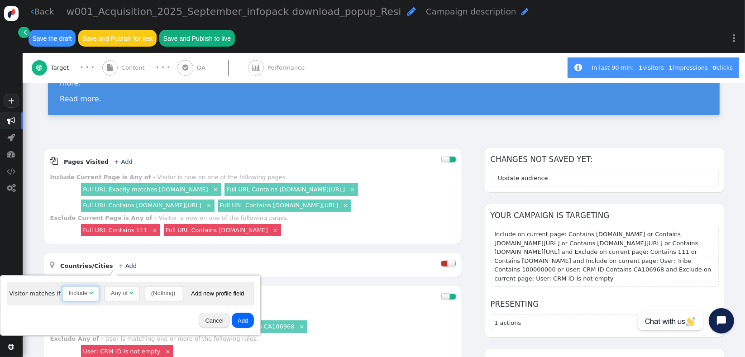
click at [75, 298] on span "Include " at bounding box center [80, 293] width 37 height 15
click at [151, 295] on div "(Nothing)" at bounding box center [163, 293] width 24 height 9
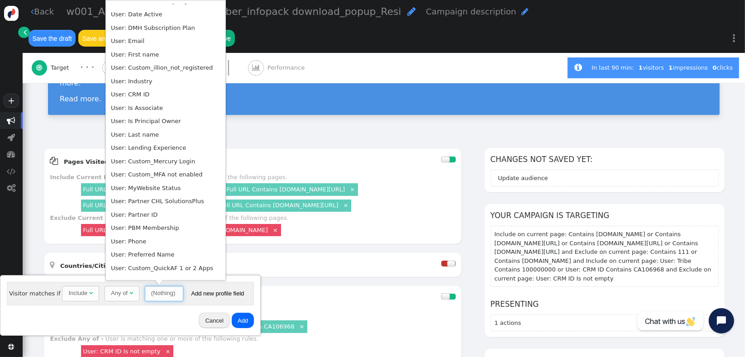
scroll to position [250, 0]
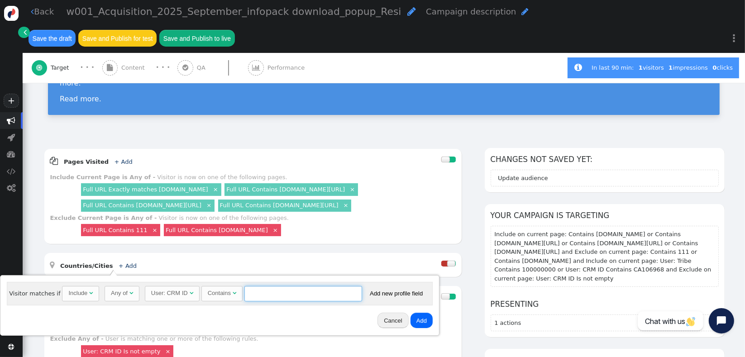
click at [253, 298] on input "text" at bounding box center [303, 293] width 118 height 15
paste input "CA70117"
type input "CA70117"
click at [411, 322] on button "Add" at bounding box center [421, 320] width 22 height 15
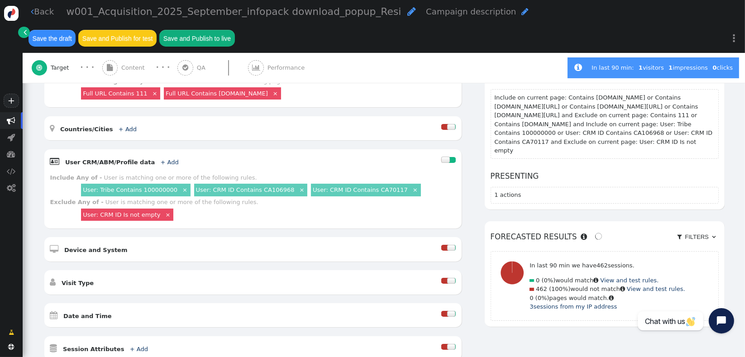
scroll to position [205, 0]
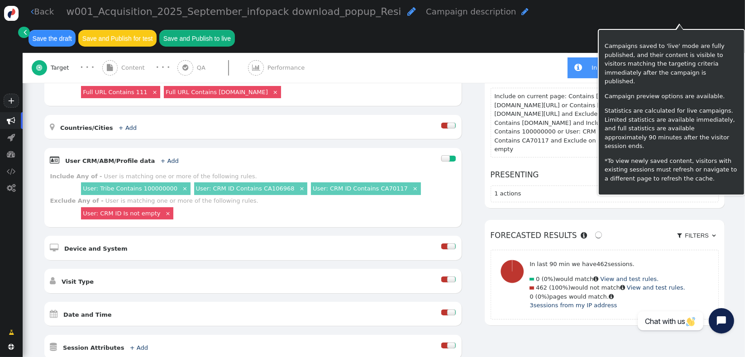
click at [234, 30] on button "Save and Publish to live" at bounding box center [196, 38] width 75 height 16
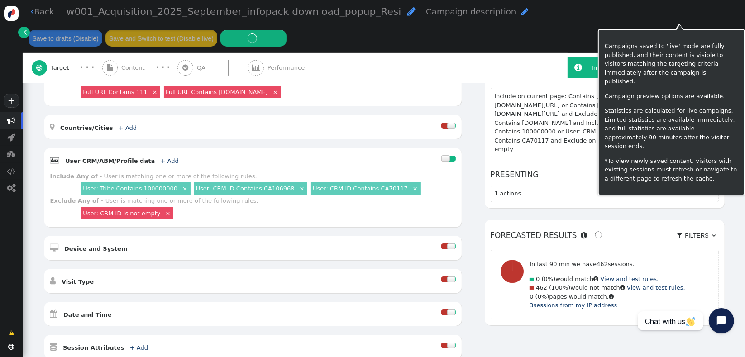
scroll to position [228, 0]
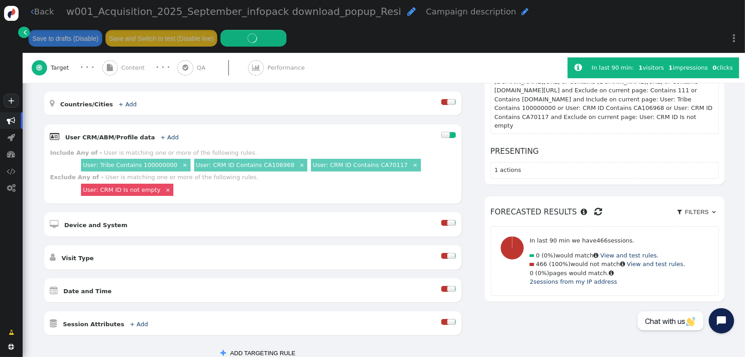
click at [725, 250] on div "AND OR XOR AND     Pages Visited + Add  Include Current Page is Any of - V…" at bounding box center [384, 196] width 722 height 443
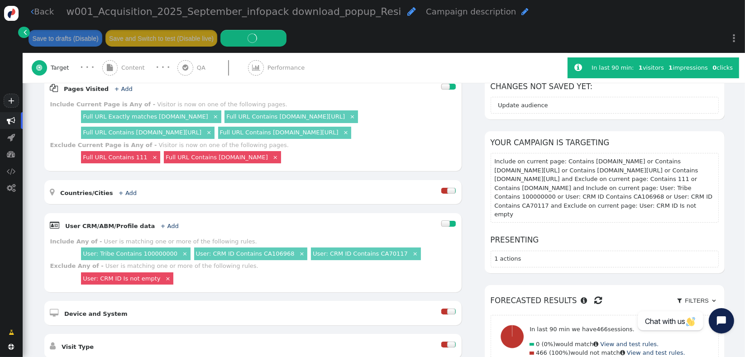
scroll to position [141, 0]
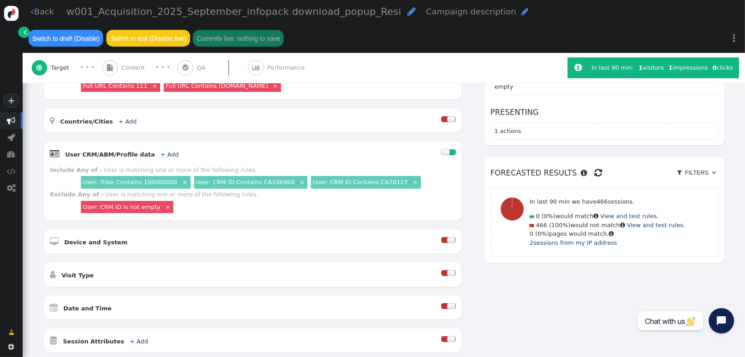
scroll to position [218, 0]
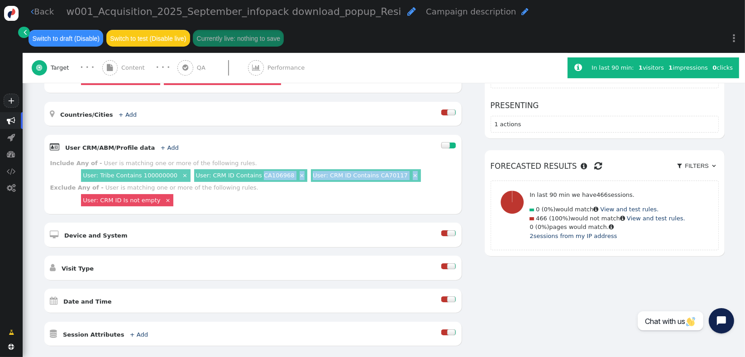
drag, startPoint x: 418, startPoint y: 164, endPoint x: 243, endPoint y: 172, distance: 174.4
click at [243, 172] on div "User: Tribe Contains 100000000 × User: CRM ID Contains CA106968 × User: CRM ID …" at bounding box center [268, 175] width 376 height 16
copy div "CA106968 × User: CRM ID Contains CA70117 ×"
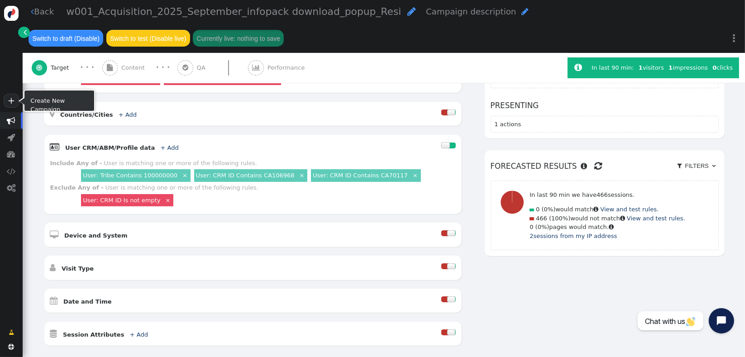
click at [9, 120] on span "" at bounding box center [11, 120] width 9 height 9
